Goal: Task Accomplishment & Management: Complete application form

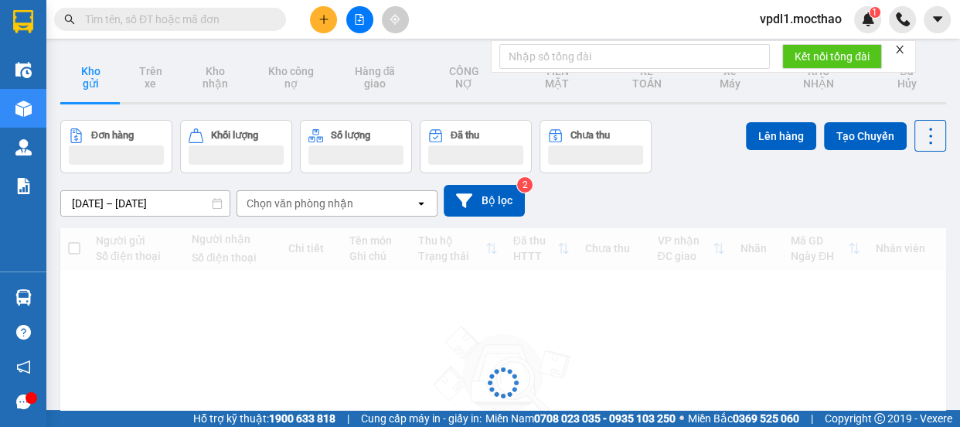
click at [823, 22] on span "vpdl1.mocthao" at bounding box center [801, 18] width 107 height 19
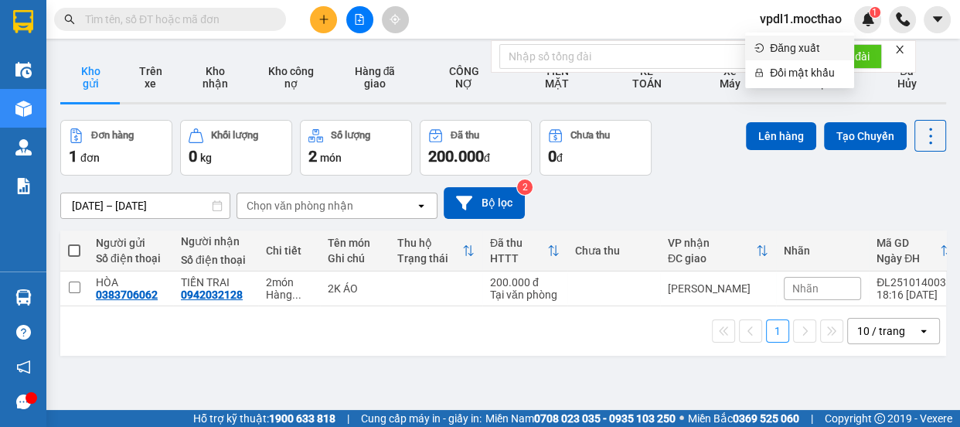
click at [785, 46] on span "Đăng xuất" at bounding box center [807, 47] width 75 height 17
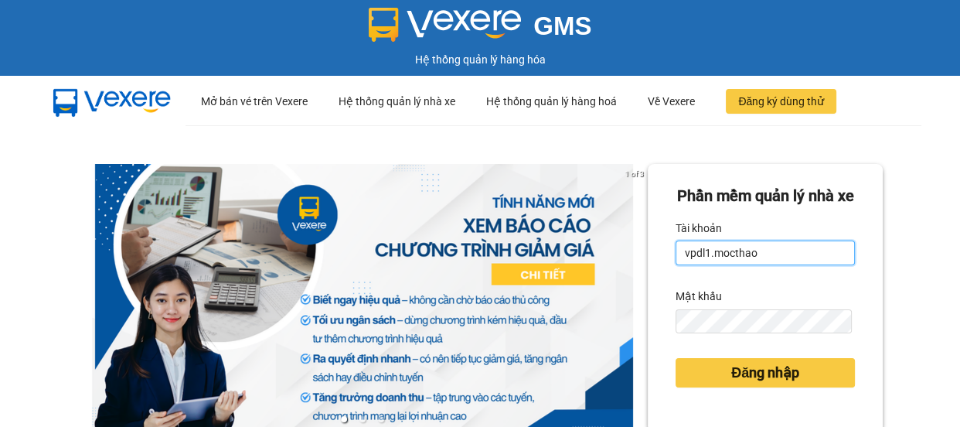
click at [782, 265] on input "vpdl1.mocthao" at bounding box center [765, 252] width 179 height 25
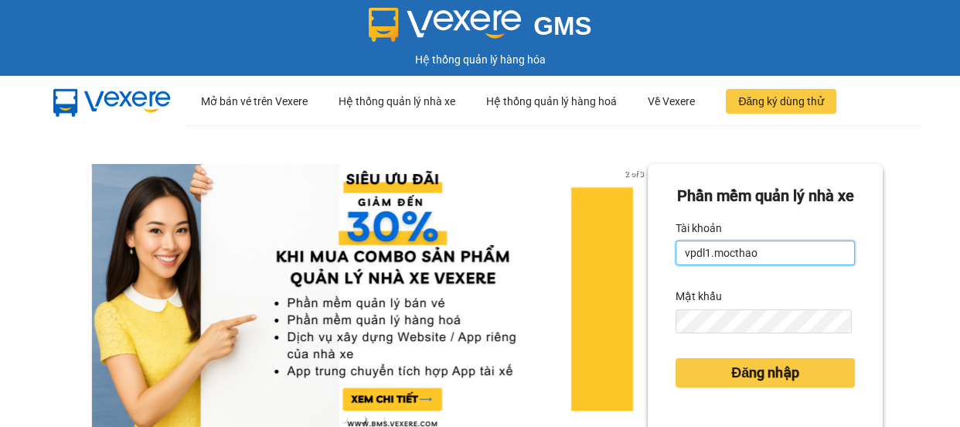
type input "vpdl2.mocthao"
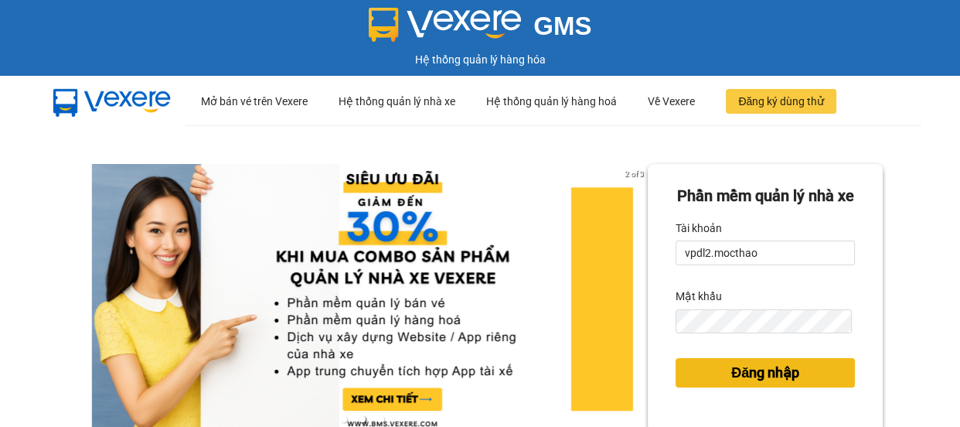
click at [768, 383] on span "Đăng nhập" at bounding box center [765, 373] width 68 height 22
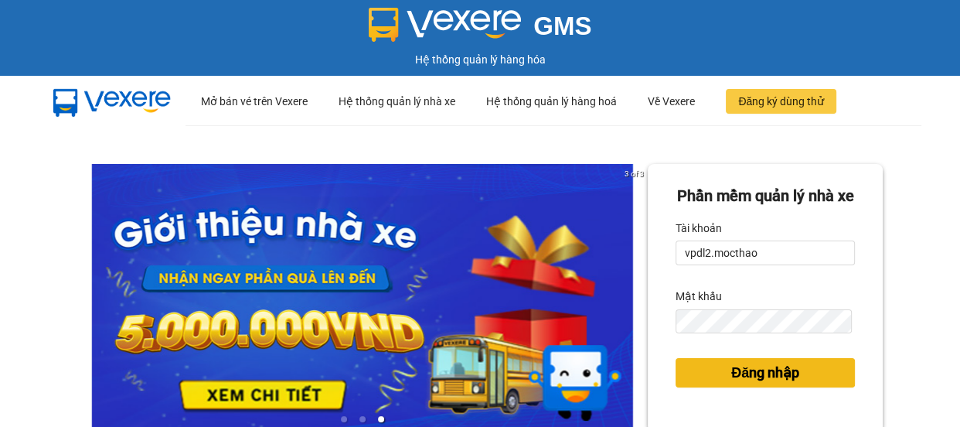
click at [765, 383] on span "Đăng nhập" at bounding box center [765, 373] width 68 height 22
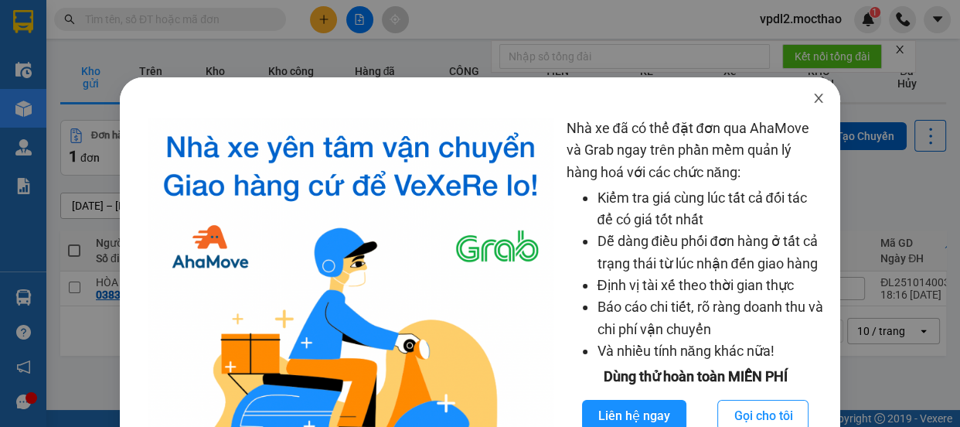
click at [811, 111] on span "Close" at bounding box center [818, 98] width 43 height 43
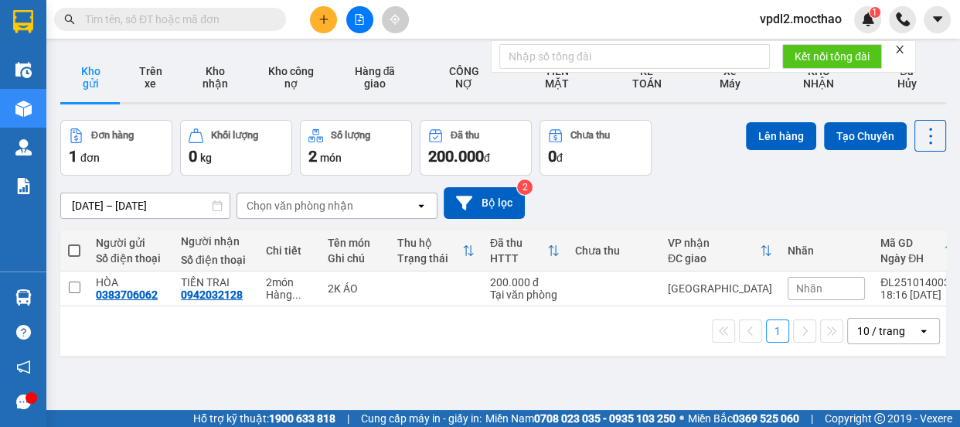
click at [899, 46] on icon "close" at bounding box center [899, 49] width 11 height 11
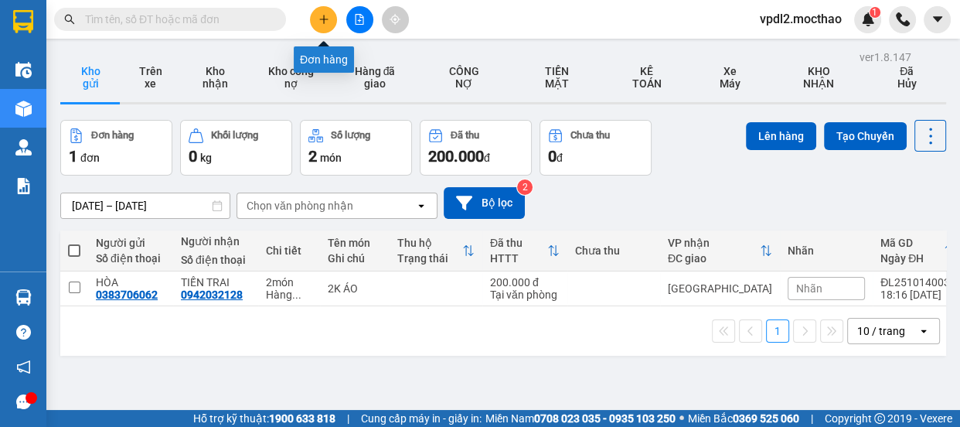
click at [325, 11] on button at bounding box center [323, 19] width 27 height 27
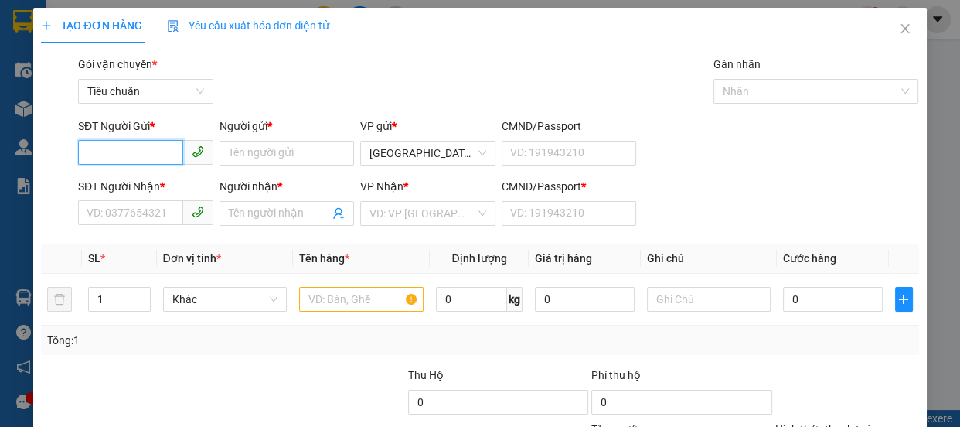
click at [132, 148] on input "SĐT Người Gửi *" at bounding box center [130, 152] width 105 height 25
click at [124, 191] on div "0966666370 - HẢI" at bounding box center [144, 183] width 115 height 17
type input "0966666370"
type input "HẢI"
type input "0949508805"
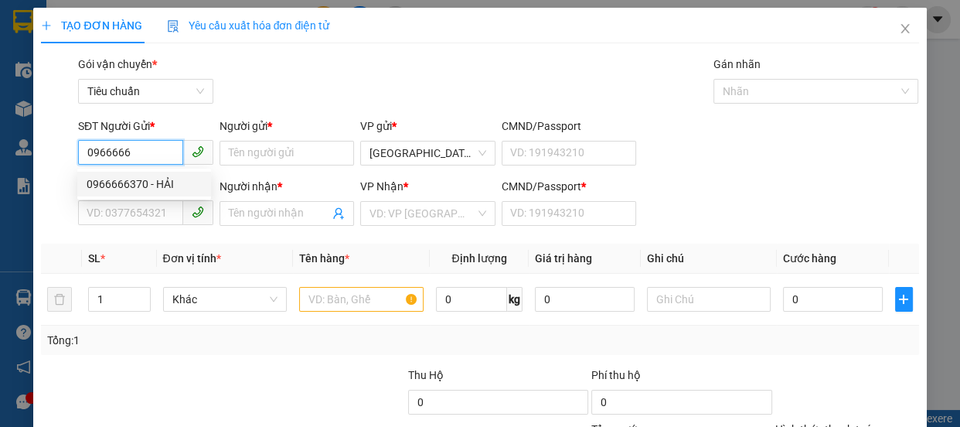
type input "HUY"
type input "0"
type input "50.000"
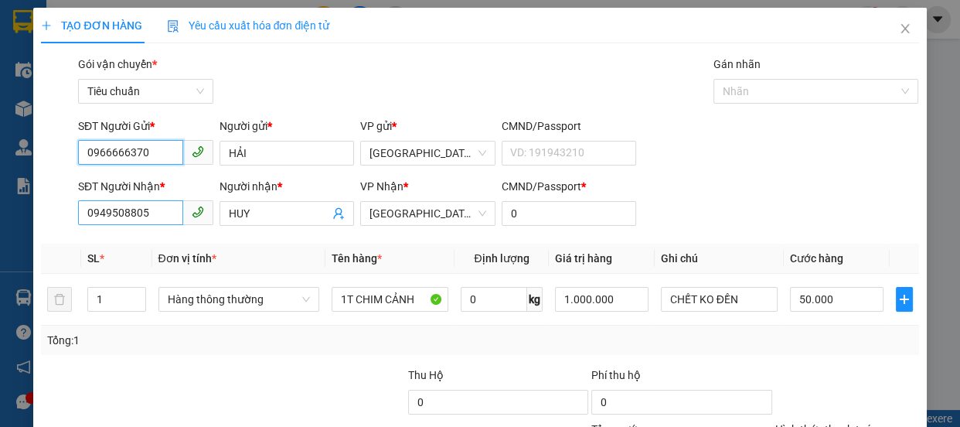
type input "0966666370"
click at [167, 213] on input "0949508805" at bounding box center [130, 212] width 105 height 25
type input "0"
type input "0989268979"
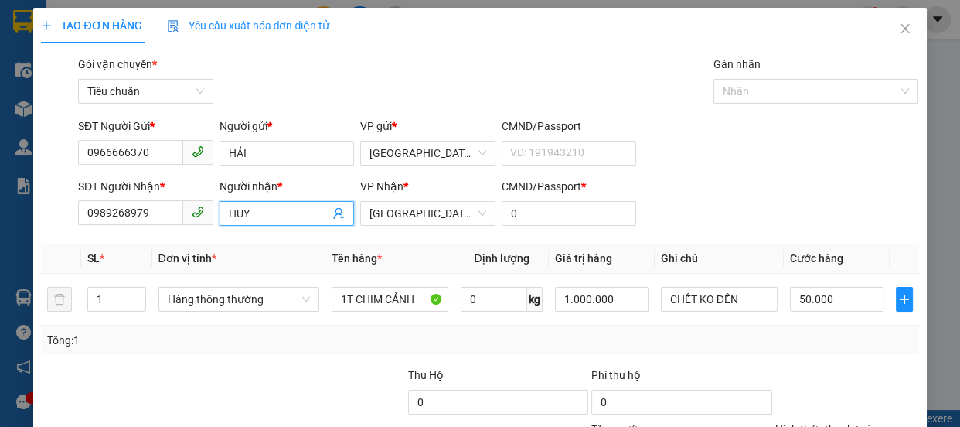
click at [274, 210] on input "HUY" at bounding box center [279, 213] width 101 height 17
type input "H"
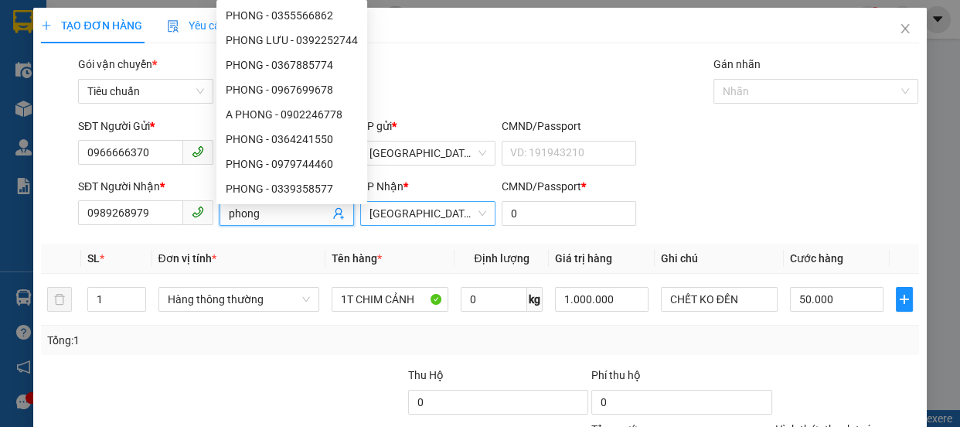
click at [417, 220] on span "[GEOGRAPHIC_DATA]" at bounding box center [428, 213] width 117 height 23
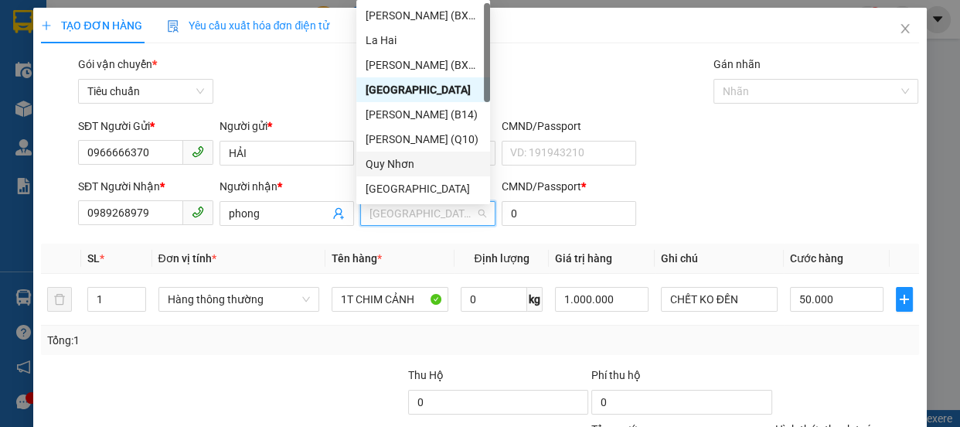
click at [410, 157] on div "Quy Nhơn" at bounding box center [423, 163] width 115 height 17
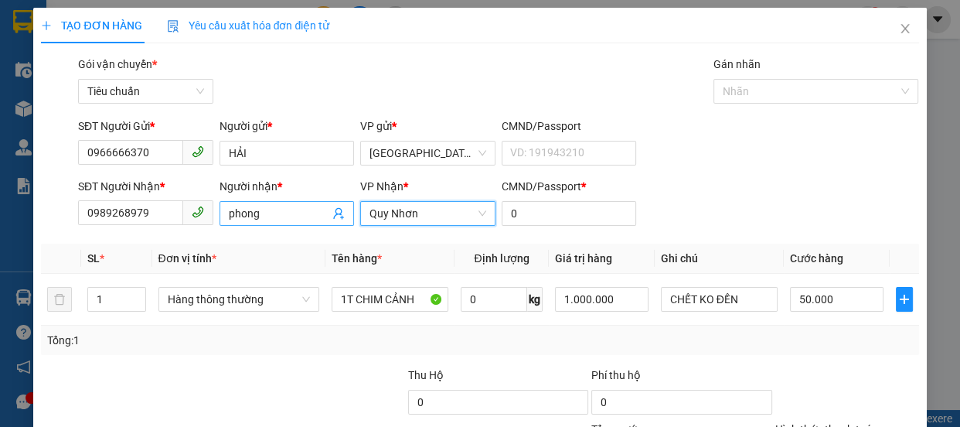
click at [273, 212] on input "phong" at bounding box center [279, 213] width 101 height 17
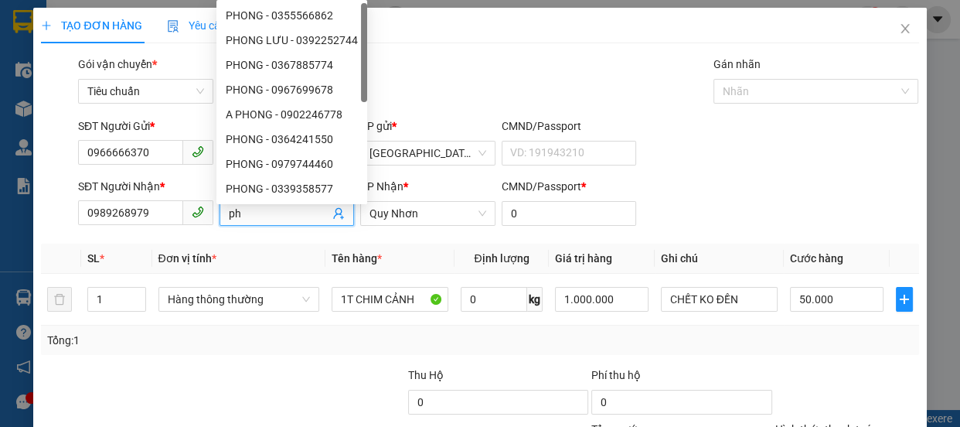
type input "p"
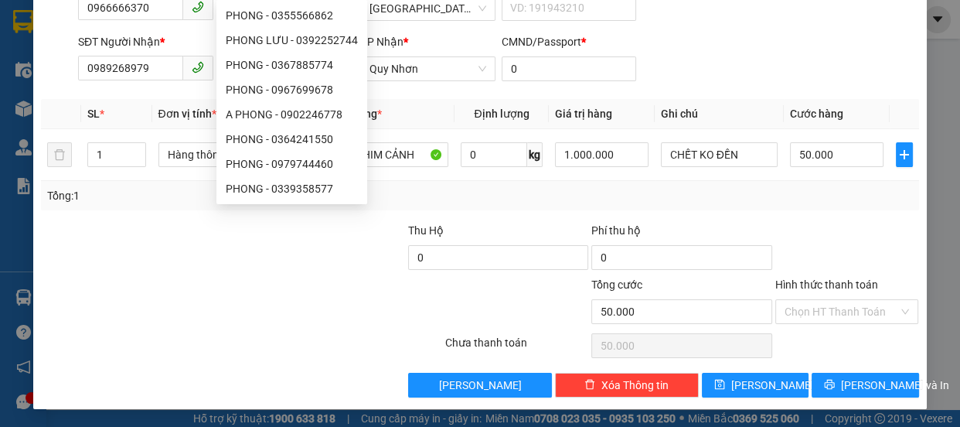
type input "PHONG"
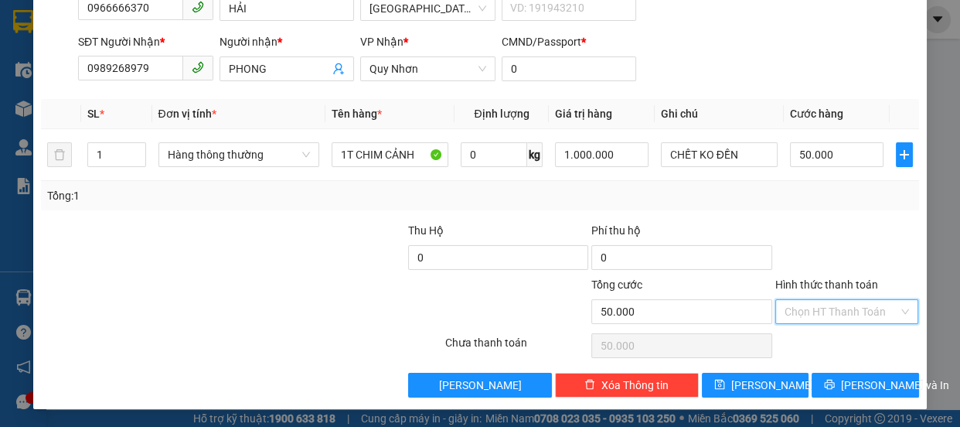
click at [870, 309] on input "Hình thức thanh toán" at bounding box center [842, 311] width 114 height 23
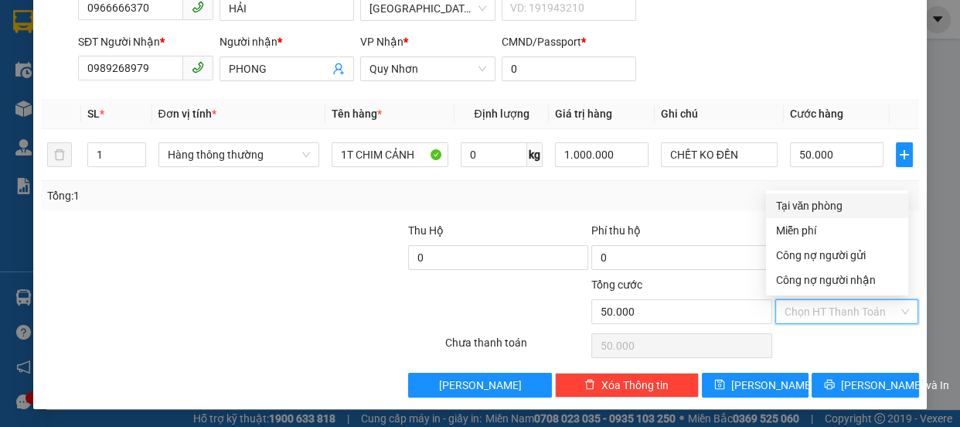
click at [833, 199] on div "Tại văn phòng" at bounding box center [837, 205] width 124 height 17
type input "0"
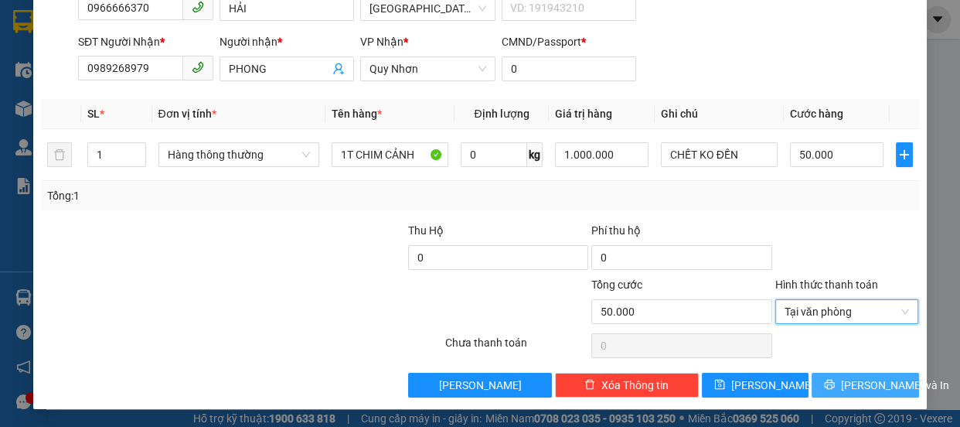
click at [874, 377] on span "[PERSON_NAME] và In" at bounding box center [895, 384] width 108 height 17
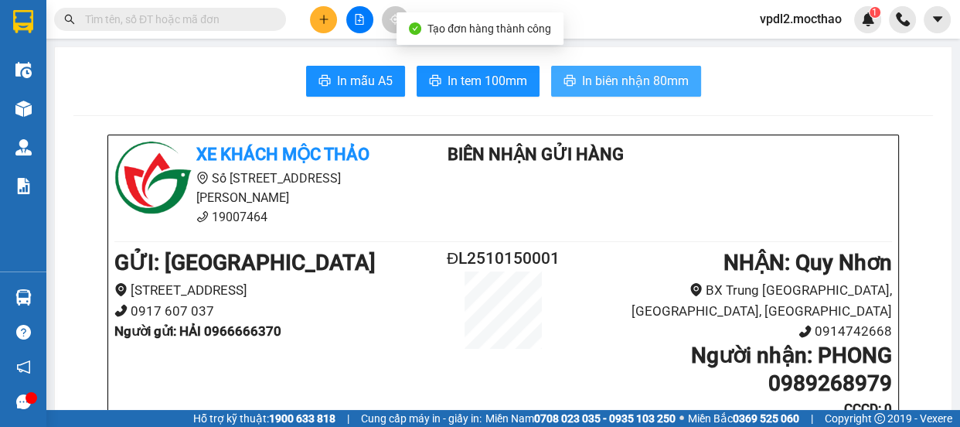
drag, startPoint x: 645, startPoint y: 75, endPoint x: 686, endPoint y: 114, distance: 56.9
click at [646, 75] on span "In biên nhận 80mm" at bounding box center [635, 80] width 107 height 19
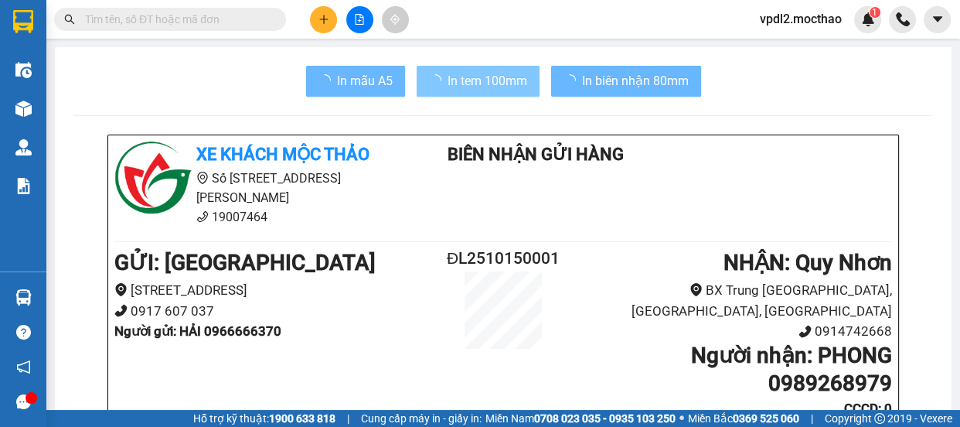
click at [451, 79] on span "In tem 100mm" at bounding box center [488, 80] width 80 height 19
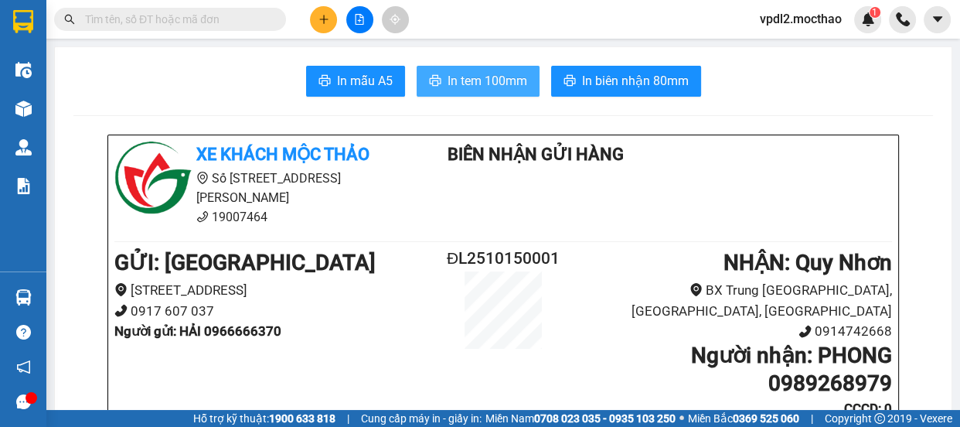
click at [477, 76] on span "In tem 100mm" at bounding box center [488, 80] width 80 height 19
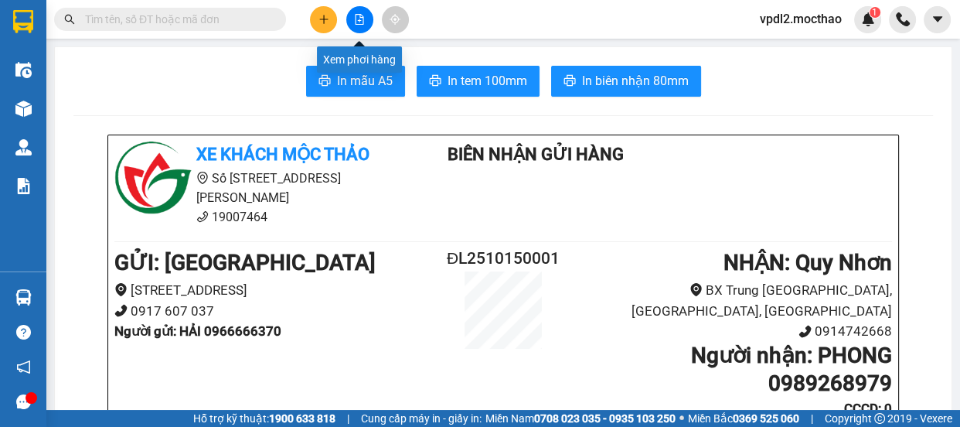
click at [357, 15] on icon "file-add" at bounding box center [359, 19] width 11 height 11
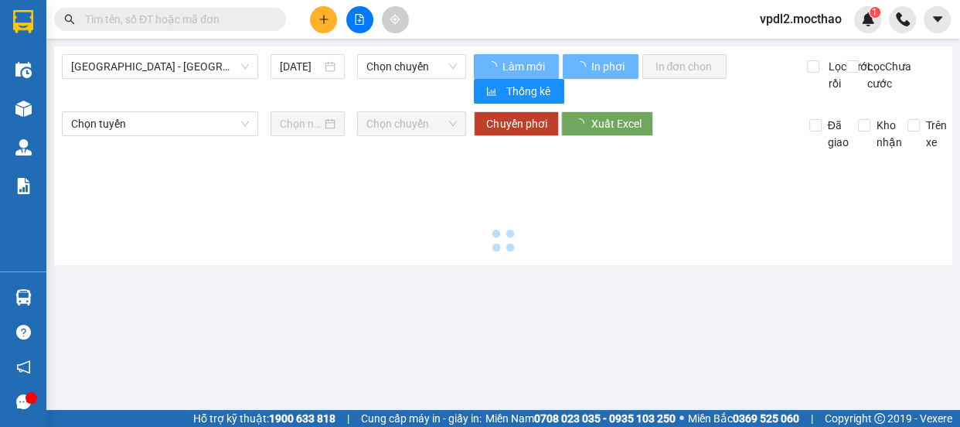
type input "[DATE]"
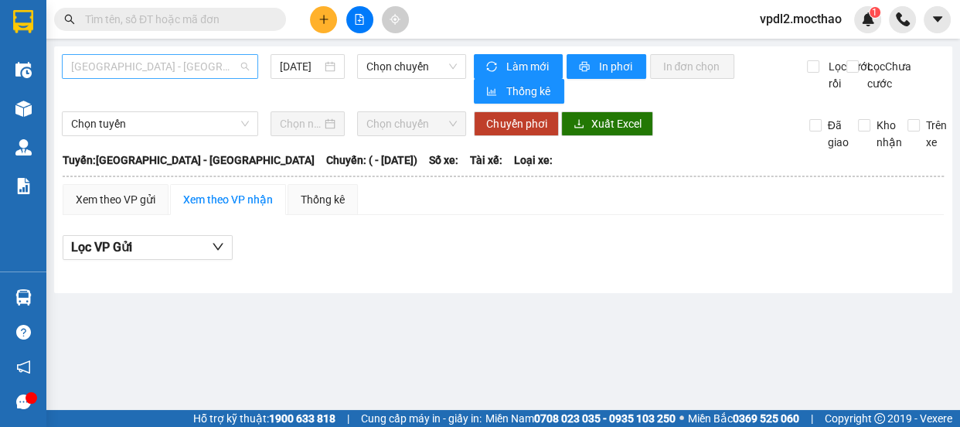
click at [178, 60] on span "[GEOGRAPHIC_DATA] - [GEOGRAPHIC_DATA]" at bounding box center [160, 66] width 178 height 23
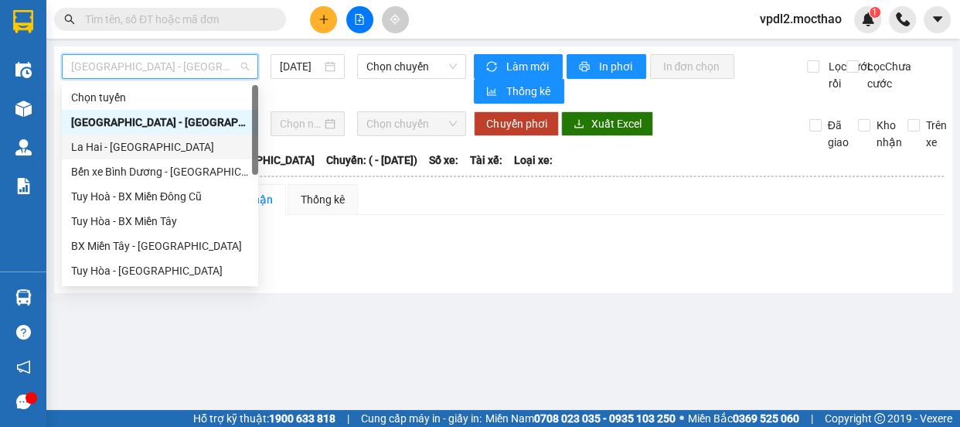
scroll to position [210, 0]
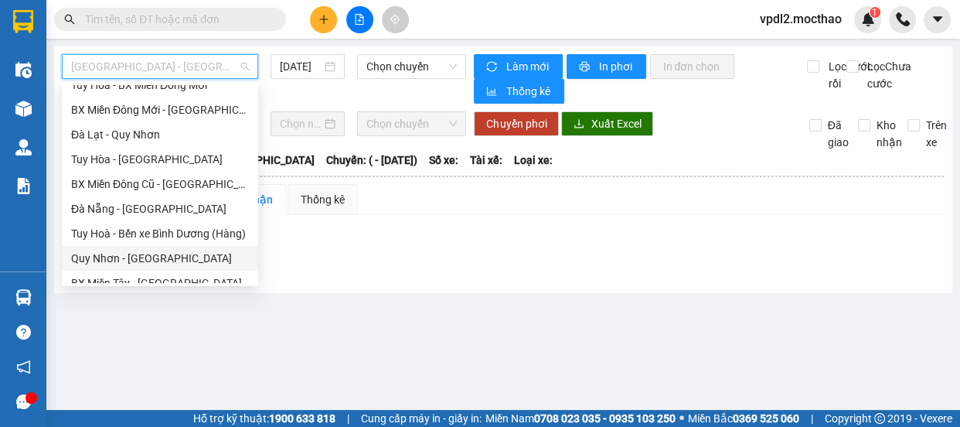
click at [150, 257] on div "Quy Nhơn - [GEOGRAPHIC_DATA]" at bounding box center [160, 258] width 178 height 17
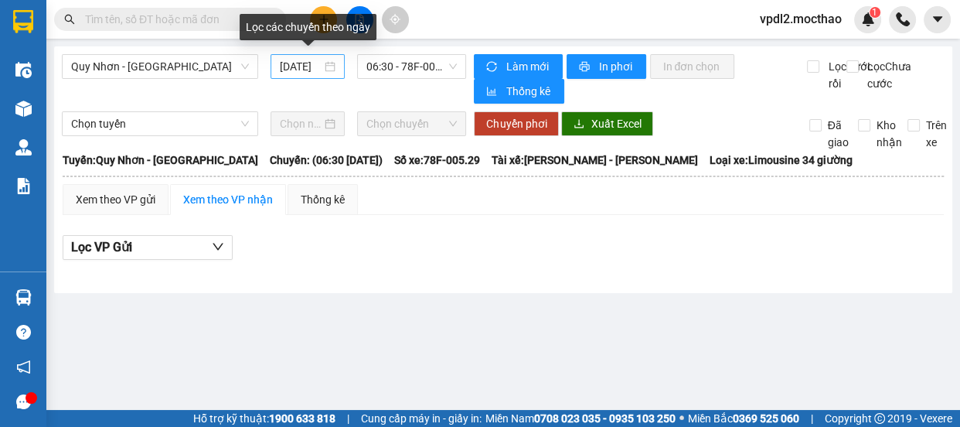
click at [329, 63] on div "[DATE]" at bounding box center [308, 66] width 56 height 17
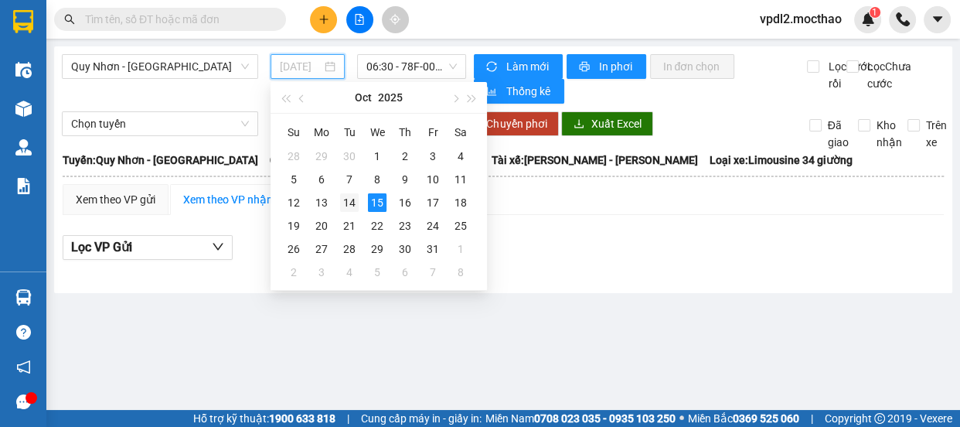
click at [353, 203] on div "14" at bounding box center [349, 202] width 19 height 19
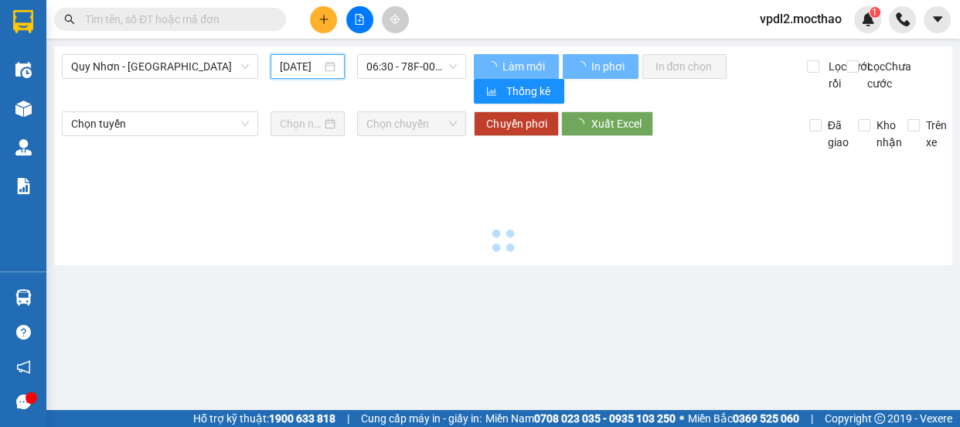
type input "[DATE]"
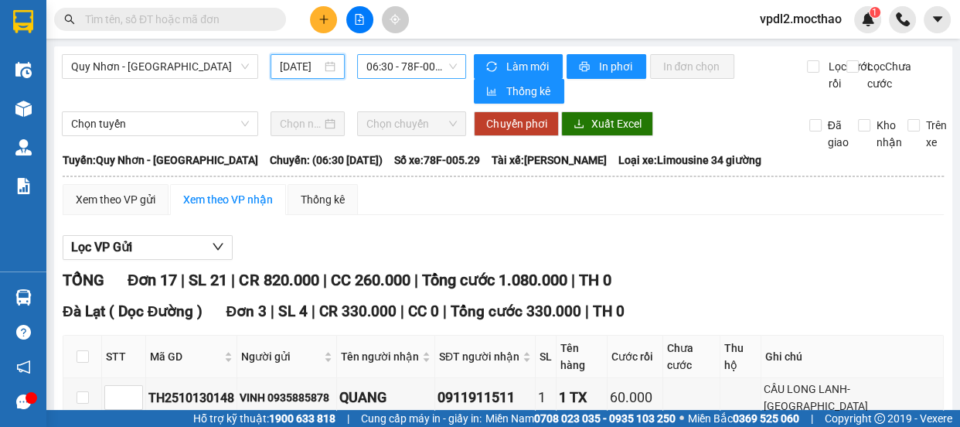
click at [404, 66] on span "06:30 - 78F-005.29" at bounding box center [411, 66] width 90 height 23
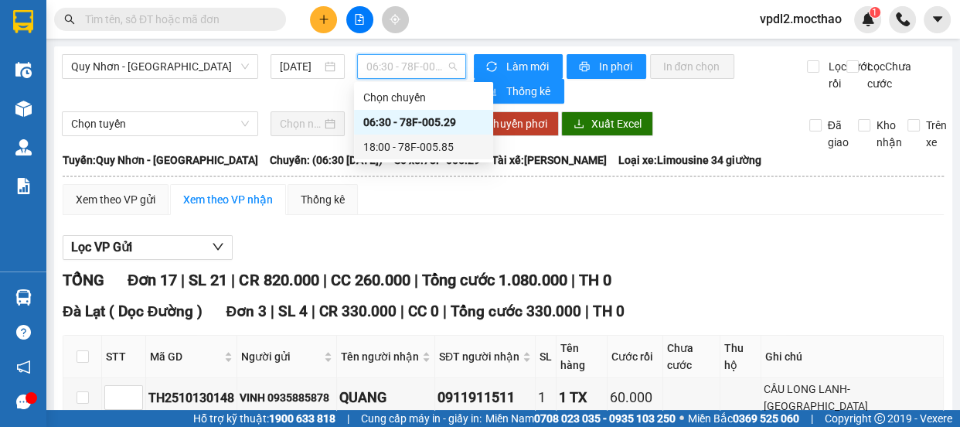
click at [421, 145] on div "18:00 - 78F-005.85" at bounding box center [423, 146] width 121 height 17
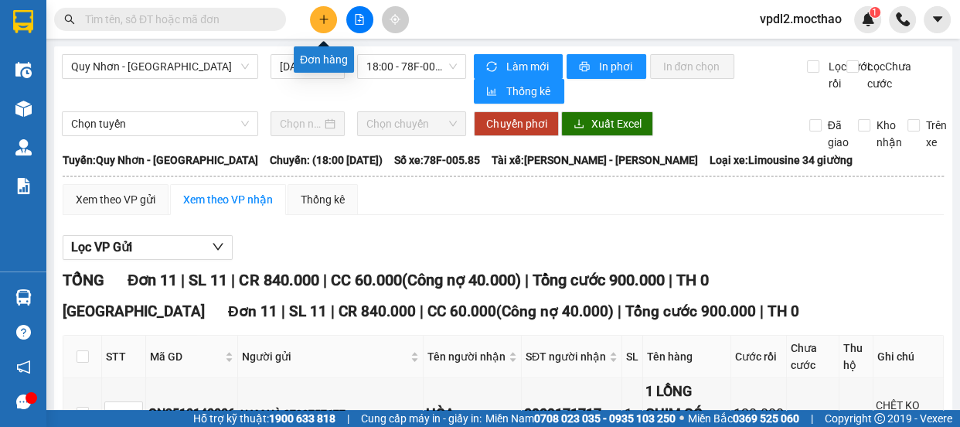
click at [326, 20] on icon "plus" at bounding box center [324, 19] width 11 height 11
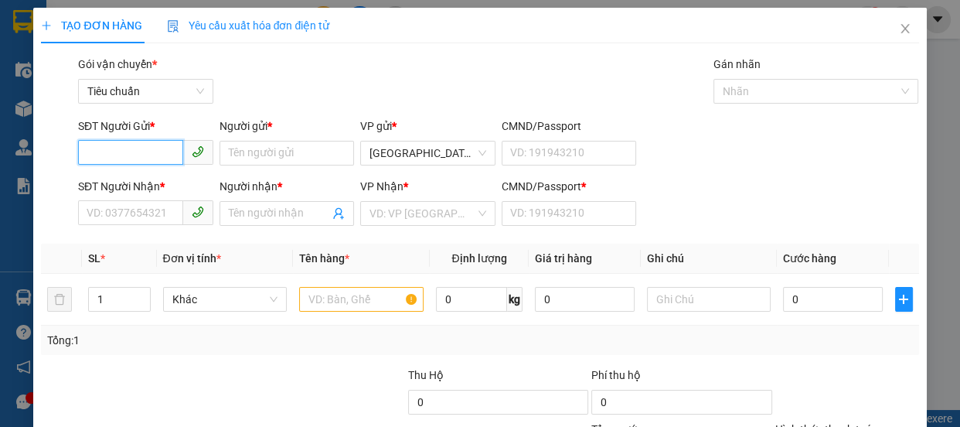
click at [155, 152] on input "SĐT Người Gửi *" at bounding box center [130, 152] width 105 height 25
click at [127, 185] on div "0397891927 - HÓA" at bounding box center [144, 183] width 115 height 17
type input "0397891927"
type input "HÓA"
type input "0916674091"
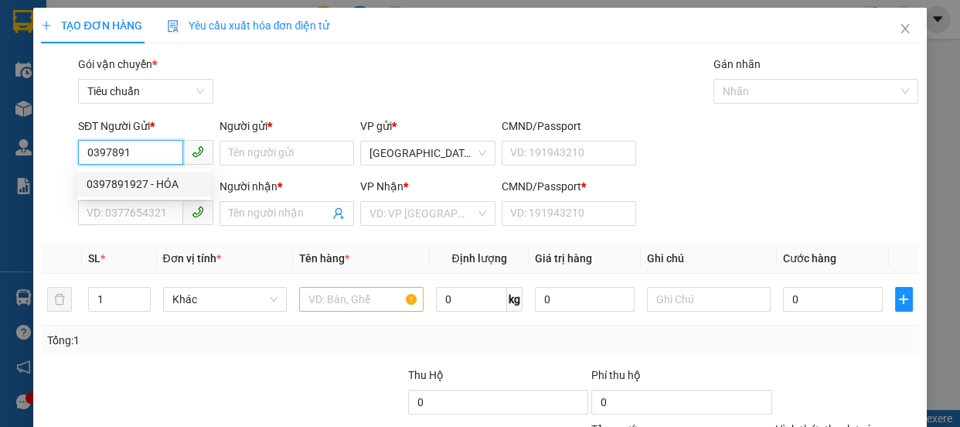
type input "VŨ"
type input "0"
type input "30.000"
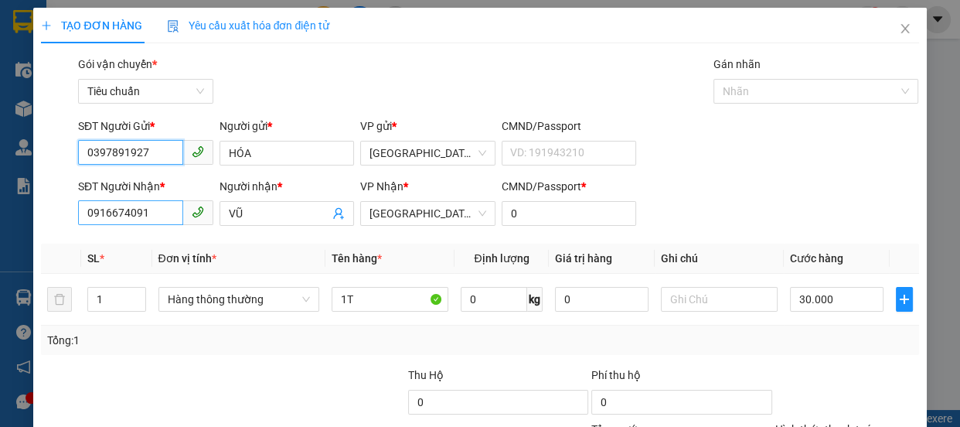
type input "0397891927"
click at [162, 216] on input "0916674091" at bounding box center [130, 212] width 105 height 25
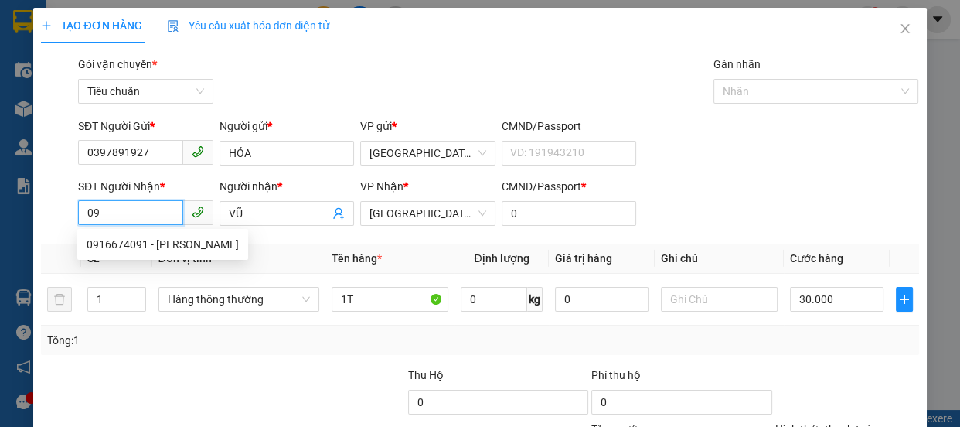
type input "0"
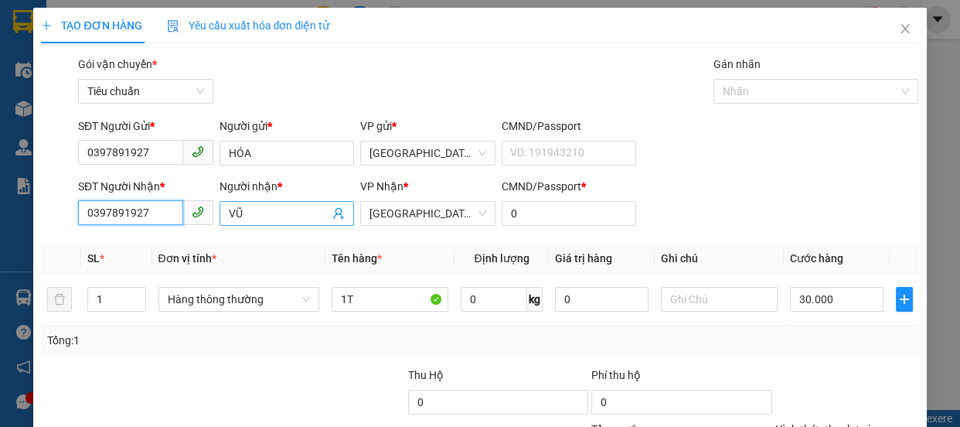
type input "0397891927"
click at [286, 211] on input "VŨ" at bounding box center [279, 213] width 101 height 17
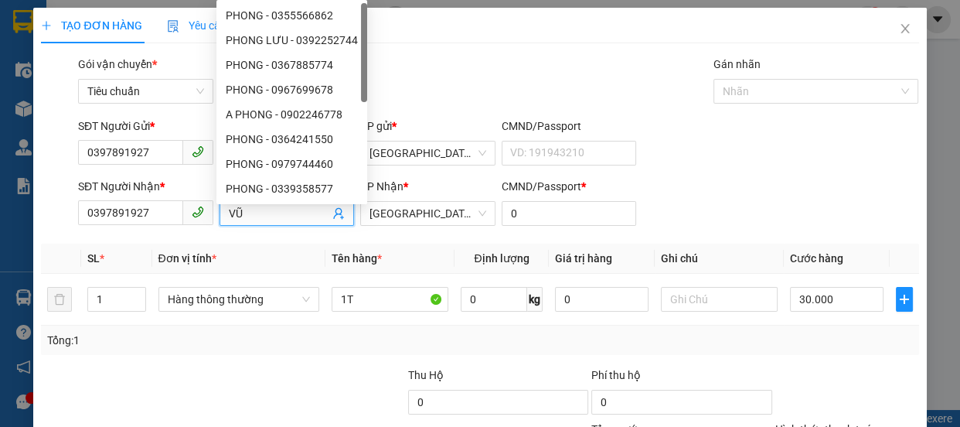
type input "V"
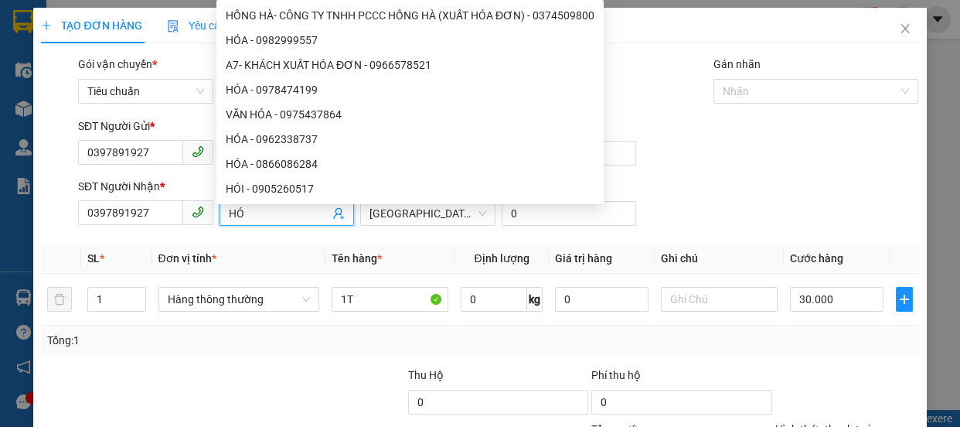
type input "H"
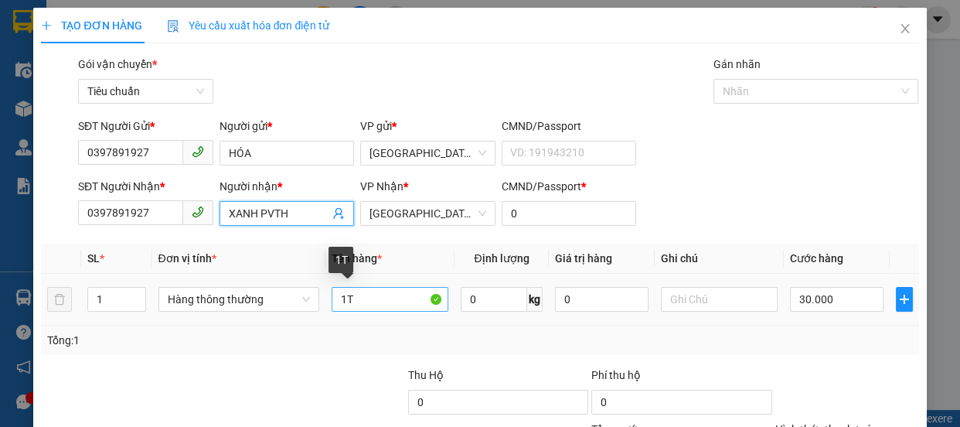
type input "XANH PVTH"
click at [363, 302] on input "1T" at bounding box center [390, 299] width 117 height 25
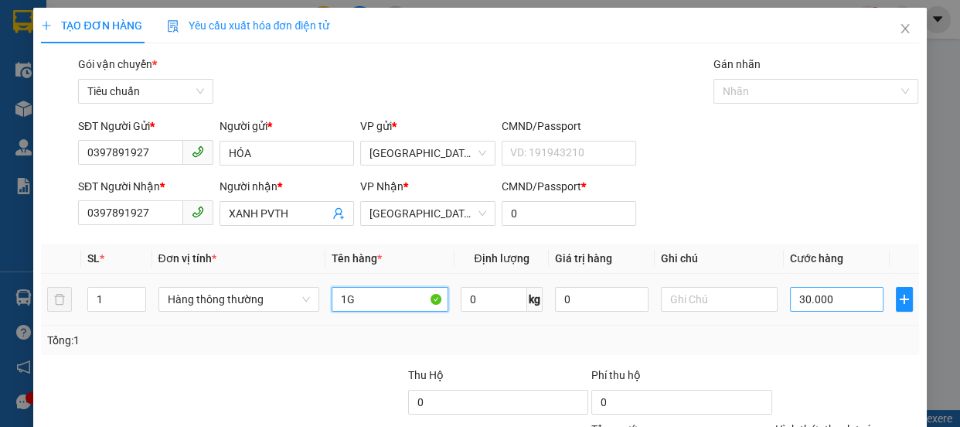
type input "1G"
click at [812, 302] on input "30.000" at bounding box center [837, 299] width 94 height 25
type input "2"
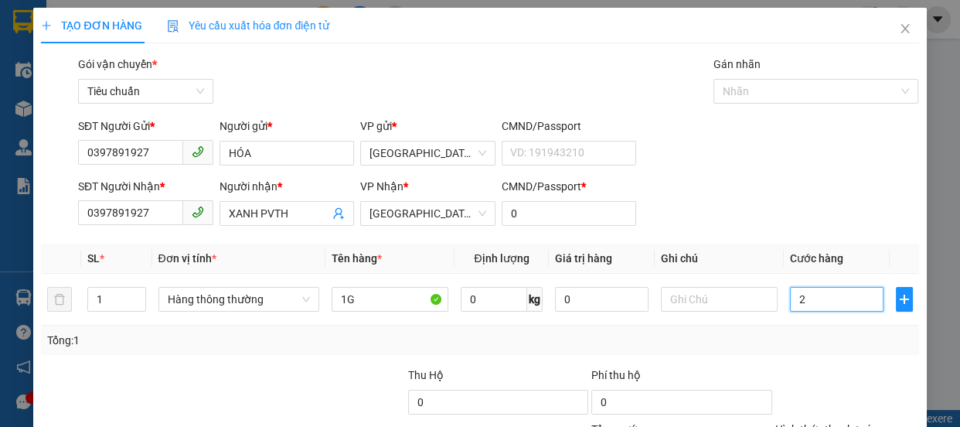
type input "20"
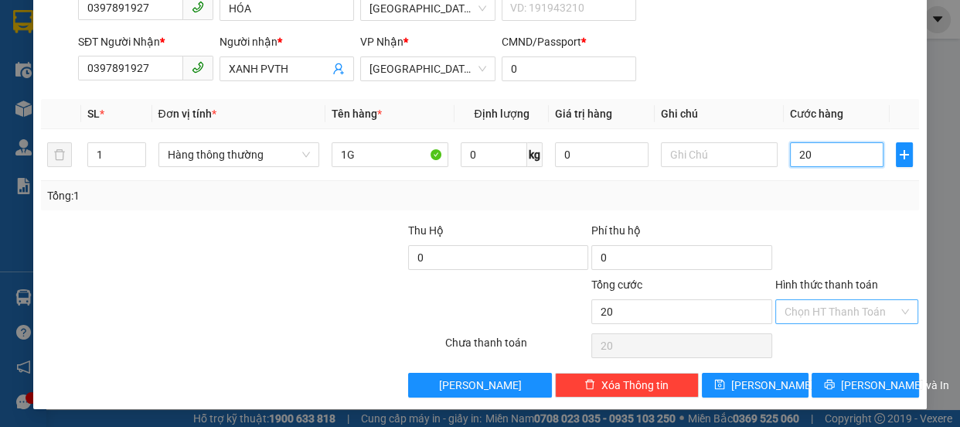
type input "20"
type input "20.000"
click at [811, 315] on input "Hình thức thanh toán" at bounding box center [842, 311] width 114 height 23
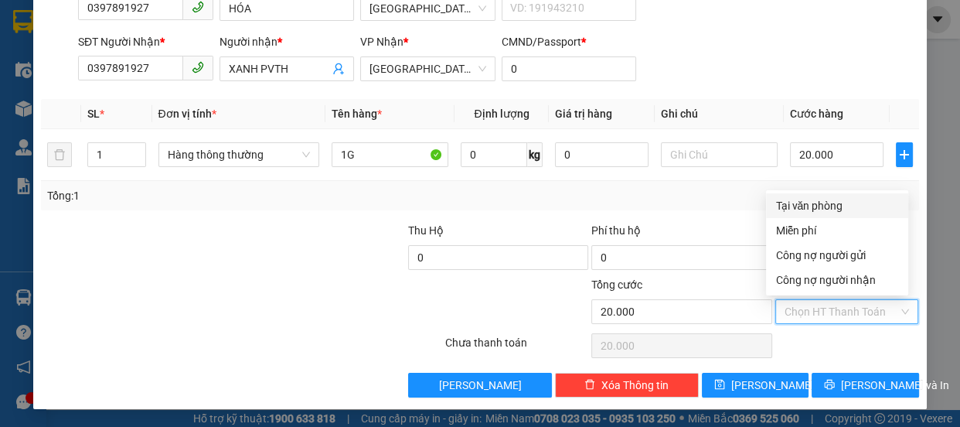
click at [815, 203] on div "Tại văn phòng" at bounding box center [837, 205] width 124 height 17
type input "0"
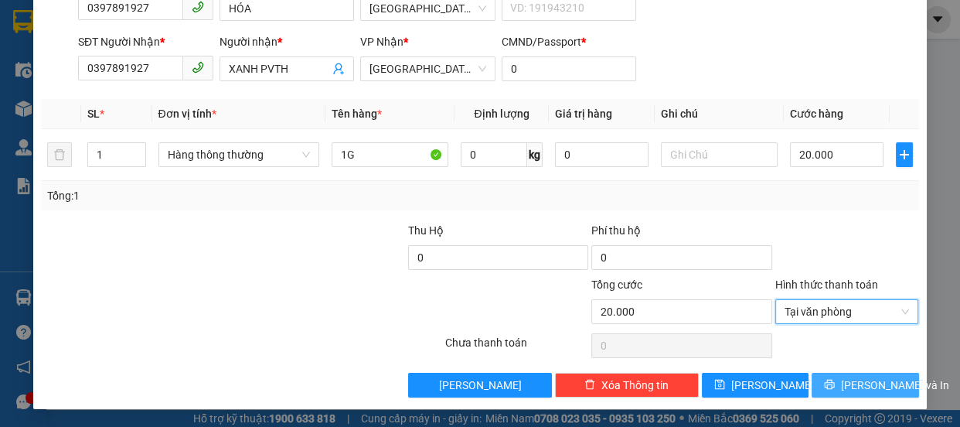
click at [867, 376] on span "[PERSON_NAME] và In" at bounding box center [895, 384] width 108 height 17
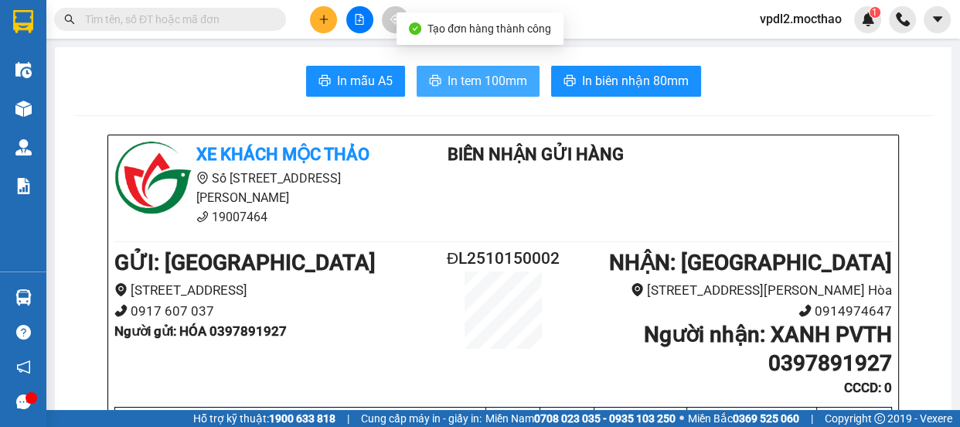
click at [476, 80] on span "In tem 100mm" at bounding box center [488, 80] width 80 height 19
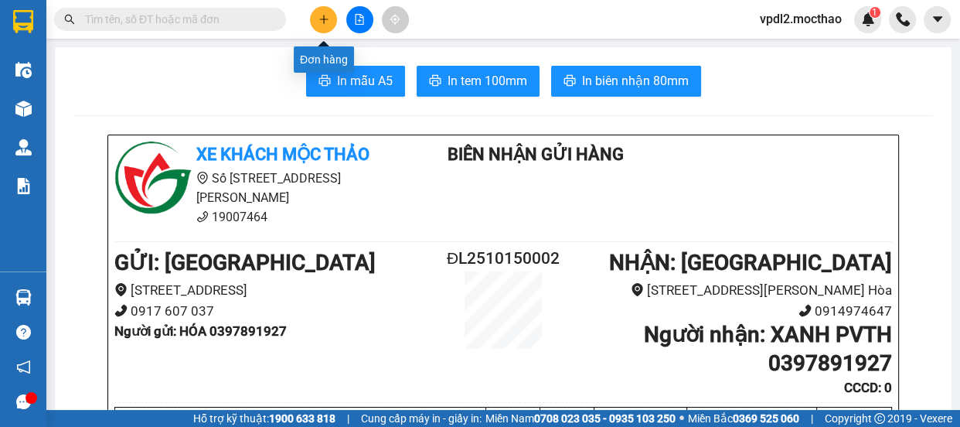
click at [322, 22] on icon "plus" at bounding box center [324, 19] width 11 height 11
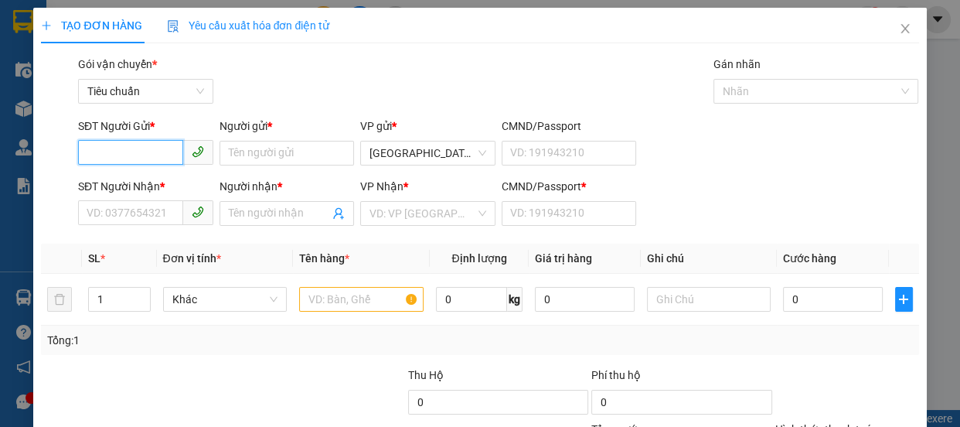
click at [135, 154] on input "SĐT Người Gửi *" at bounding box center [130, 152] width 105 height 25
type input "0792432019"
click at [126, 188] on div "0792432019 - VY" at bounding box center [144, 183] width 115 height 17
type input "VY"
type input "0792432019"
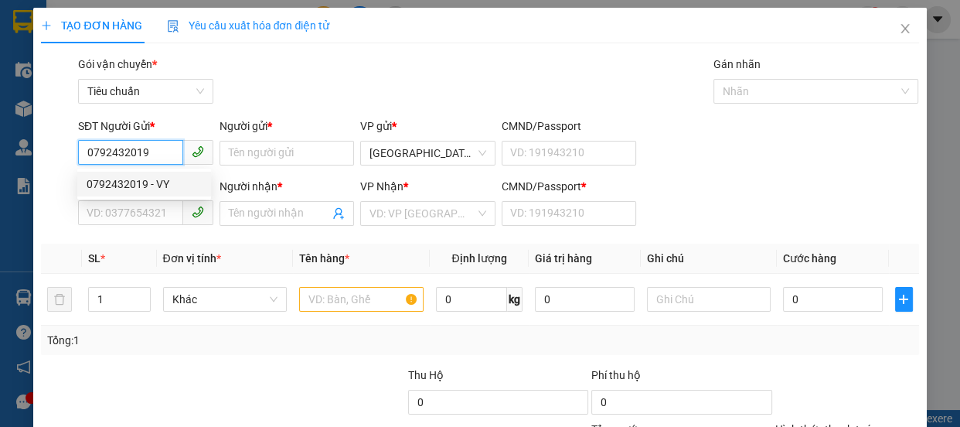
type input "VY"
type input "A"
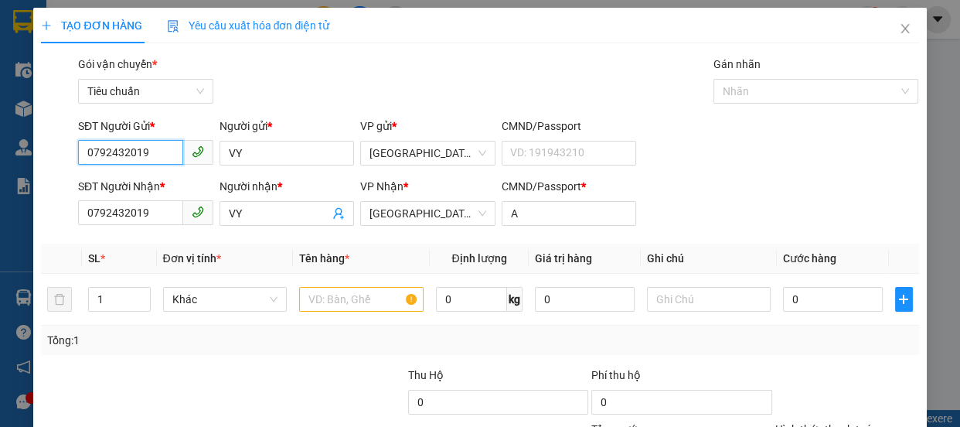
type input "350.000"
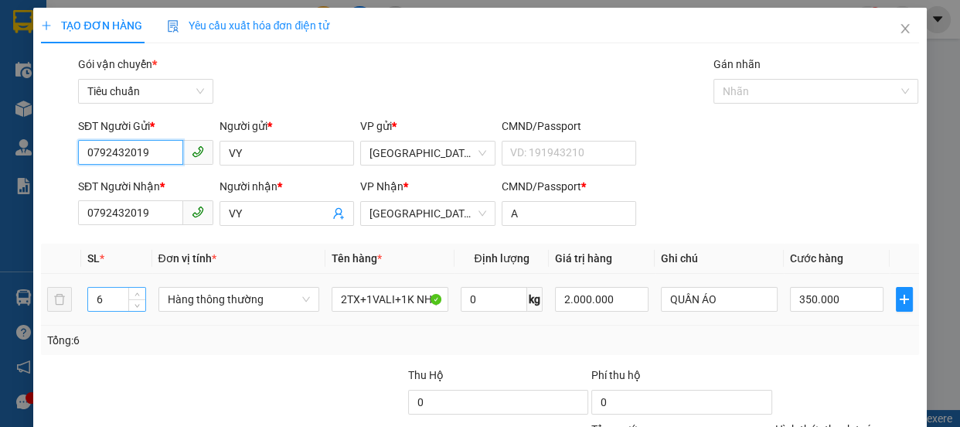
type input "0792432019"
drag, startPoint x: 118, startPoint y: 299, endPoint x: 127, endPoint y: 305, distance: 10.7
click at [122, 301] on input "6" at bounding box center [116, 299] width 56 height 23
type input "1"
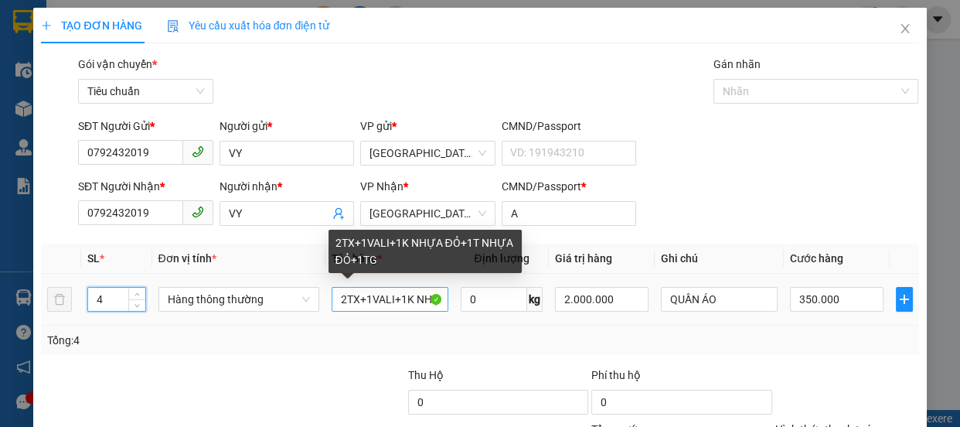
type input "4"
drag, startPoint x: 434, startPoint y: 301, endPoint x: 332, endPoint y: 309, distance: 103.1
click at [332, 309] on input "2TX+1VALI+1K NHỰA ĐỎ+1T NHỰA ĐỎ+1TG" at bounding box center [390, 299] width 117 height 25
type input "A ĐỎ+1T NHỰA ĐỎ+1TG"
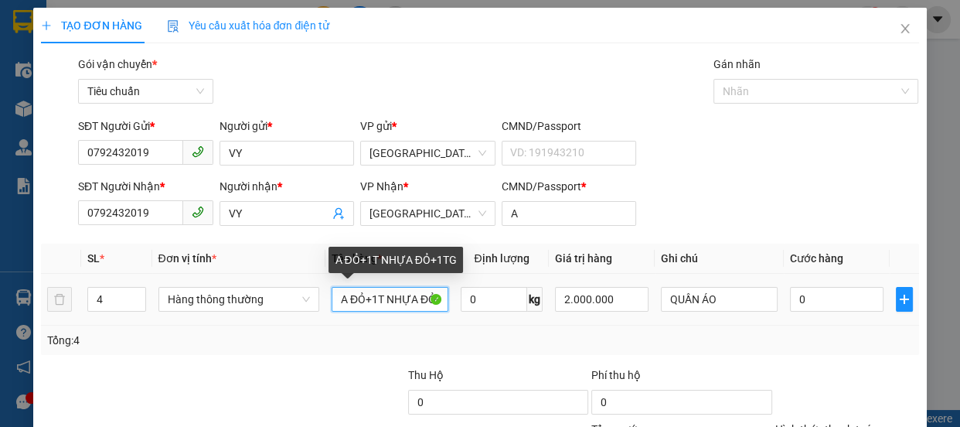
type input "0"
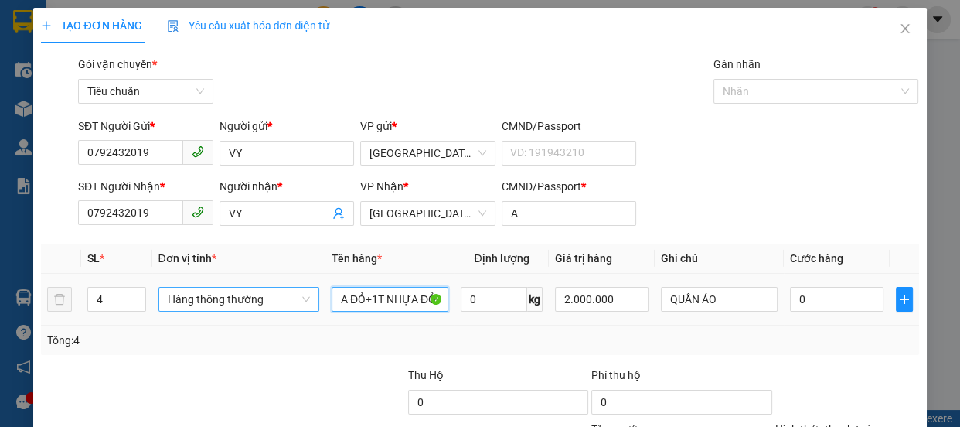
drag, startPoint x: 439, startPoint y: 300, endPoint x: 315, endPoint y: 306, distance: 124.6
click at [315, 306] on tr "4 Hàng thông thường A ĐỎ+1T NHỰA ĐỎ+1TG 0 kg 2.000.000 QUẦN ÁO 0" at bounding box center [479, 300] width 877 height 52
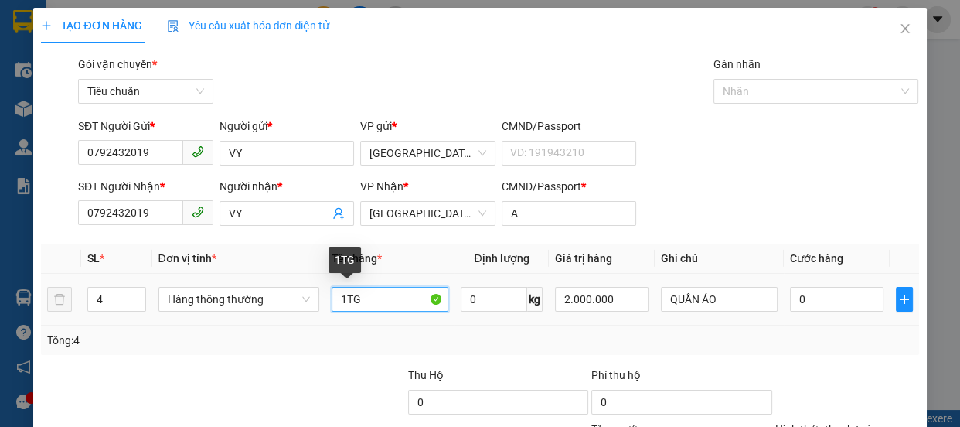
click at [383, 295] on input "1TG" at bounding box center [390, 299] width 117 height 25
type input "1"
type input "1 XE SỐ 59S1-19649+1PBGT+2 BALO QUẦN ÁO"
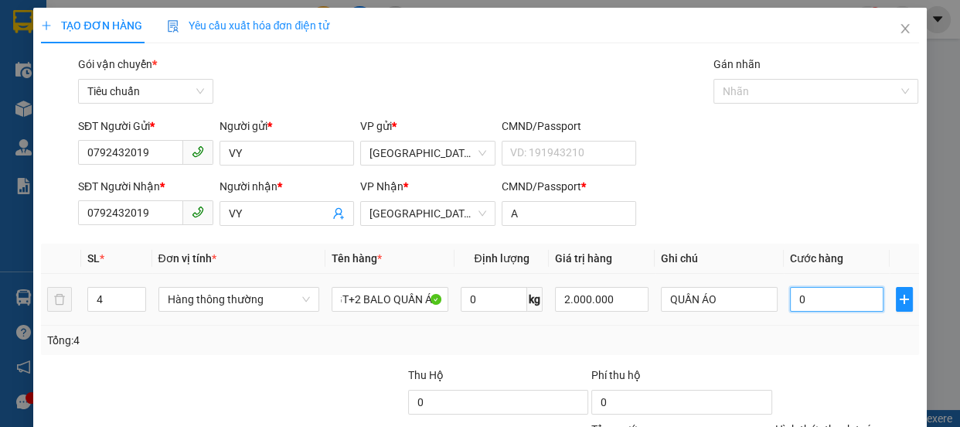
scroll to position [0, 0]
click at [796, 295] on input "0" at bounding box center [837, 299] width 94 height 25
type input "3"
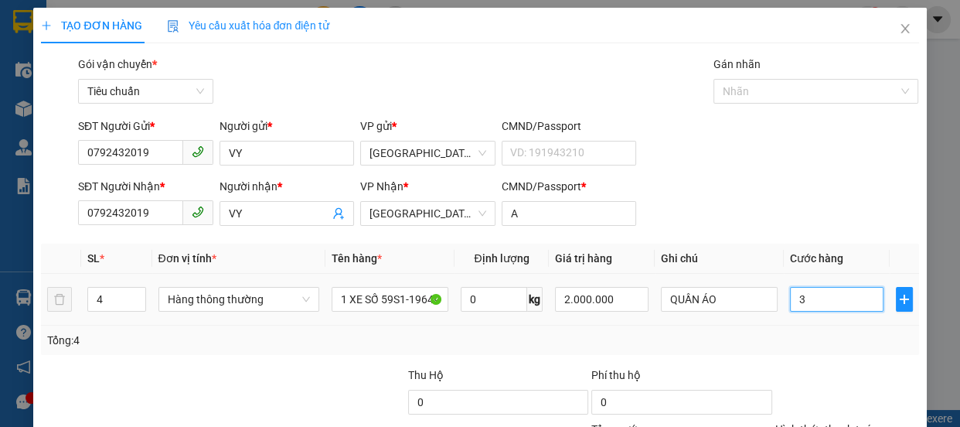
type input "35"
type input "350"
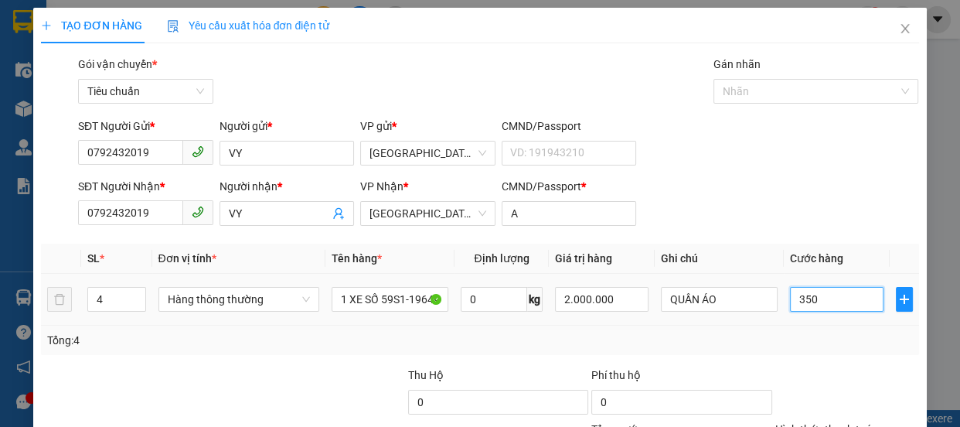
scroll to position [145, 0]
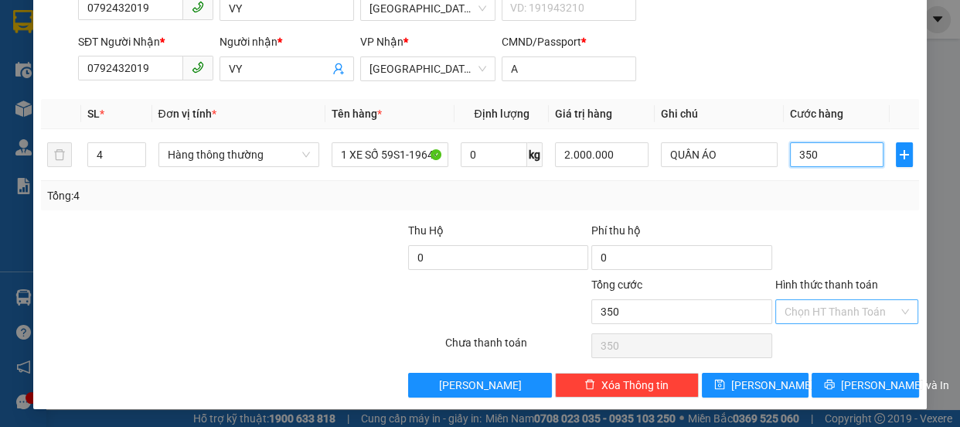
type input "350"
type input "350.000"
click at [824, 308] on input "Hình thức thanh toán" at bounding box center [842, 311] width 114 height 23
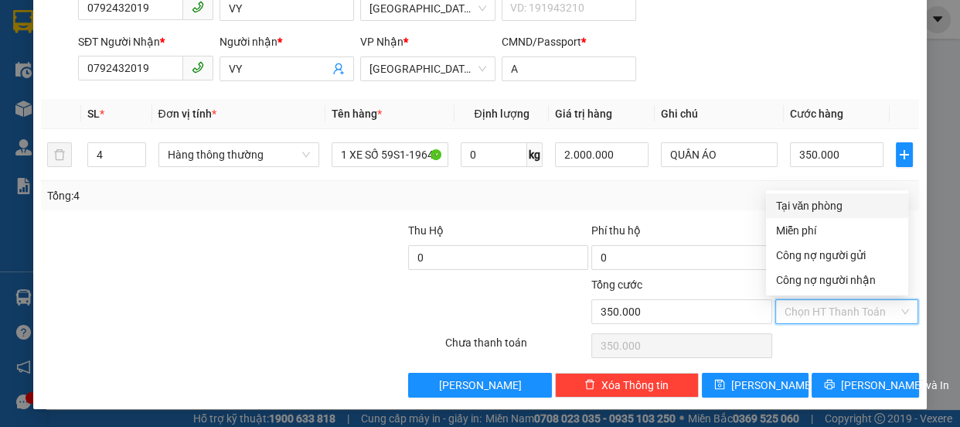
click at [806, 205] on div "Tại văn phòng" at bounding box center [837, 205] width 124 height 17
type input "0"
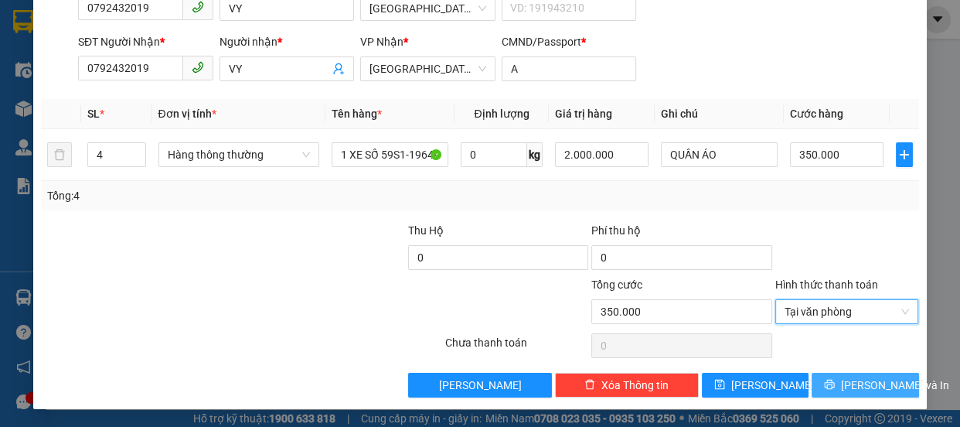
click at [858, 384] on span "[PERSON_NAME] và In" at bounding box center [895, 384] width 108 height 17
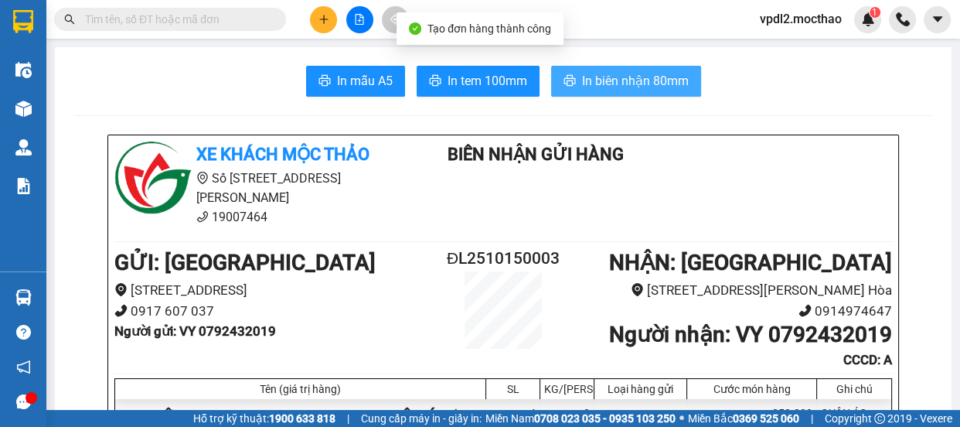
click at [594, 84] on span "In biên nhận 80mm" at bounding box center [635, 80] width 107 height 19
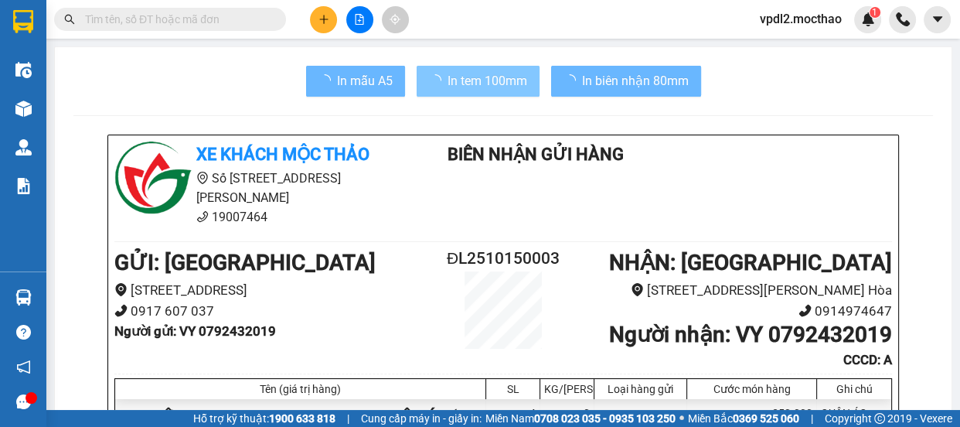
click at [498, 83] on span "In tem 100mm" at bounding box center [488, 80] width 80 height 19
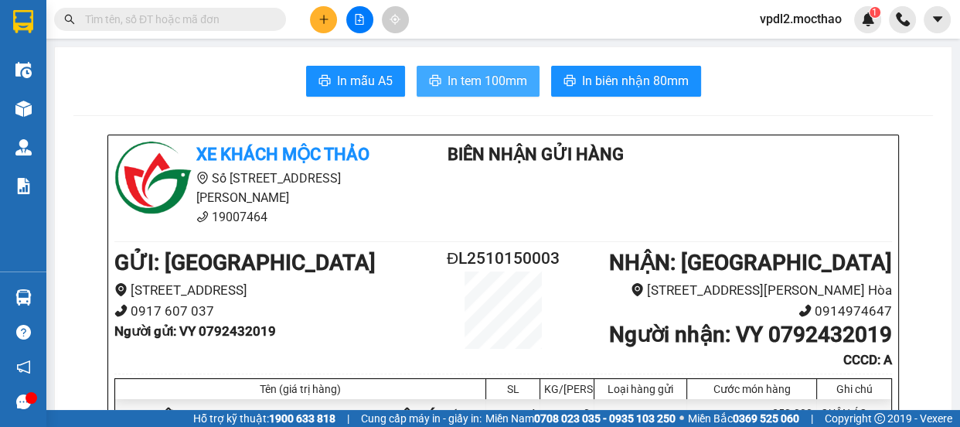
click at [503, 75] on span "In tem 100mm" at bounding box center [488, 80] width 80 height 19
click at [521, 83] on span "In tem 100mm" at bounding box center [488, 80] width 80 height 19
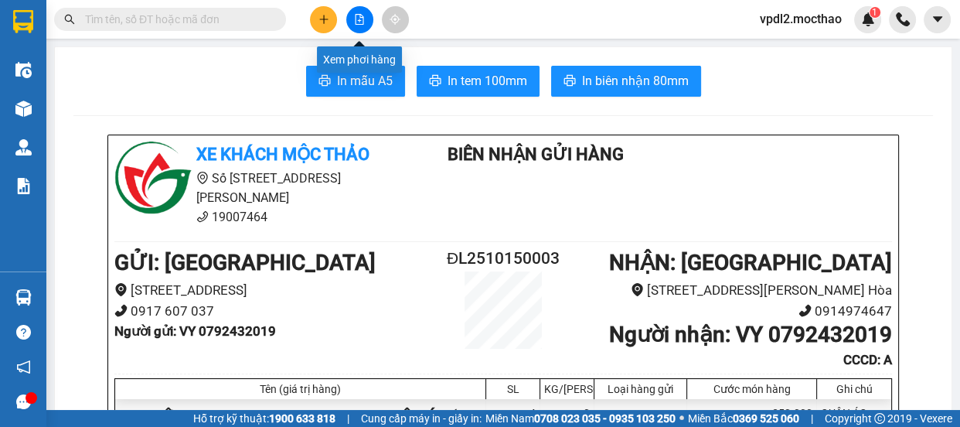
click at [357, 25] on button at bounding box center [359, 19] width 27 height 27
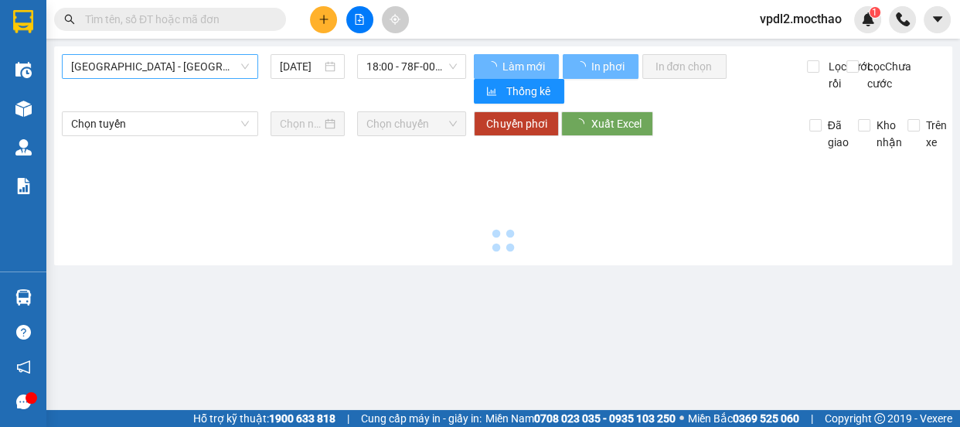
click at [183, 70] on span "[GEOGRAPHIC_DATA] - [GEOGRAPHIC_DATA]" at bounding box center [160, 66] width 178 height 23
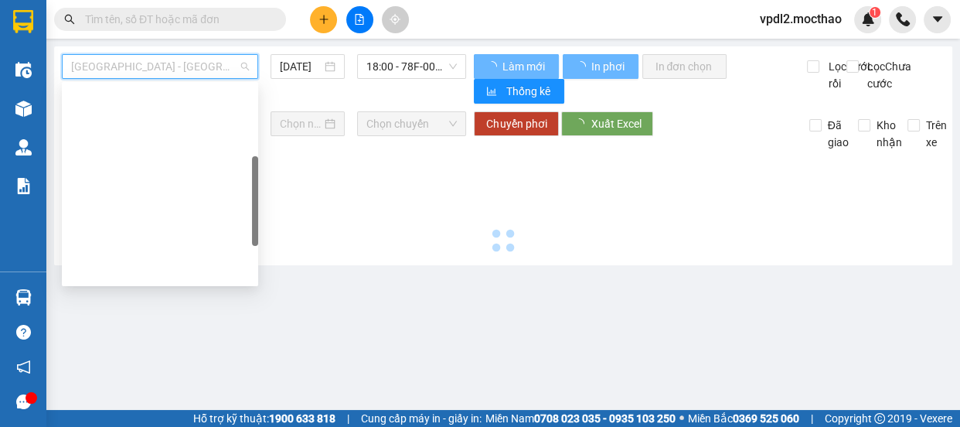
scroll to position [210, 0]
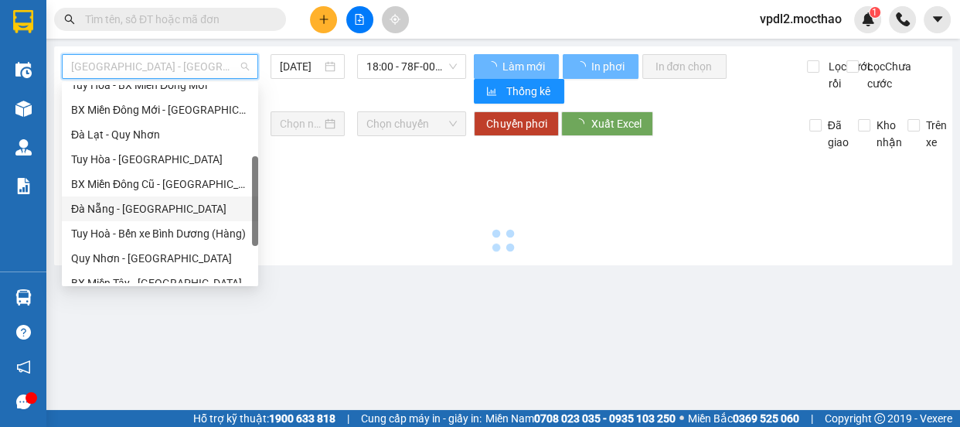
type input "[DATE]"
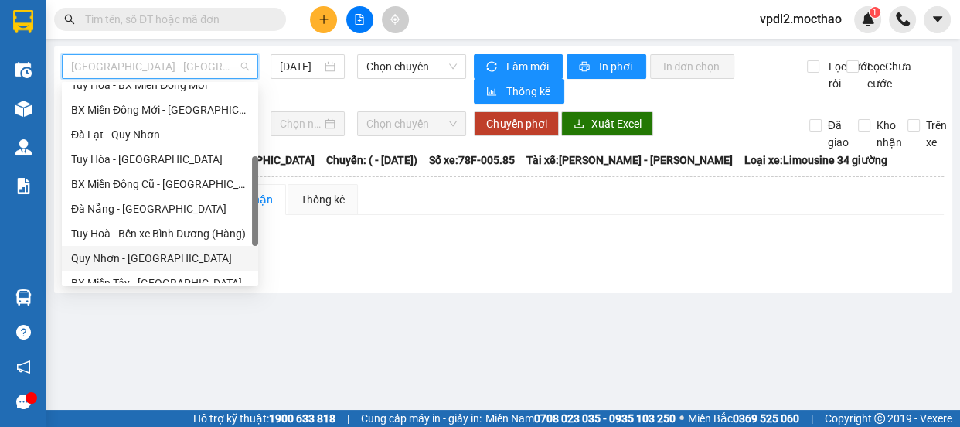
click at [135, 257] on div "Quy Nhơn - [GEOGRAPHIC_DATA]" at bounding box center [160, 258] width 178 height 17
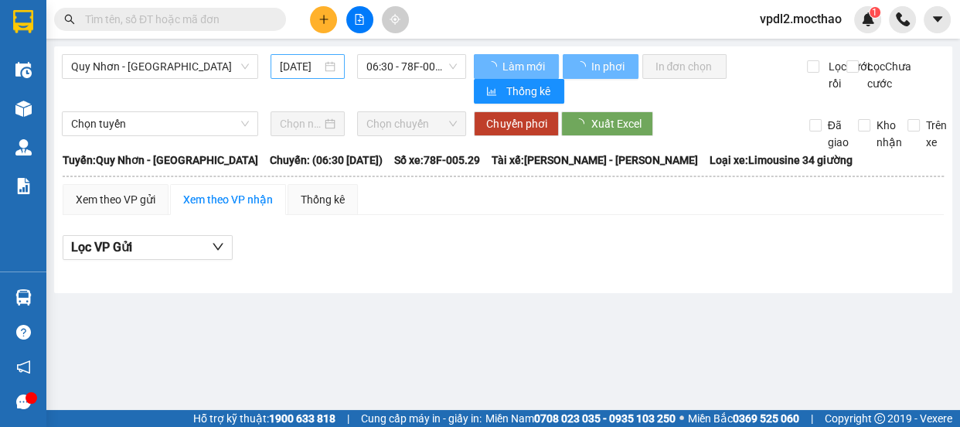
click at [332, 73] on div "[DATE]" at bounding box center [308, 66] width 56 height 17
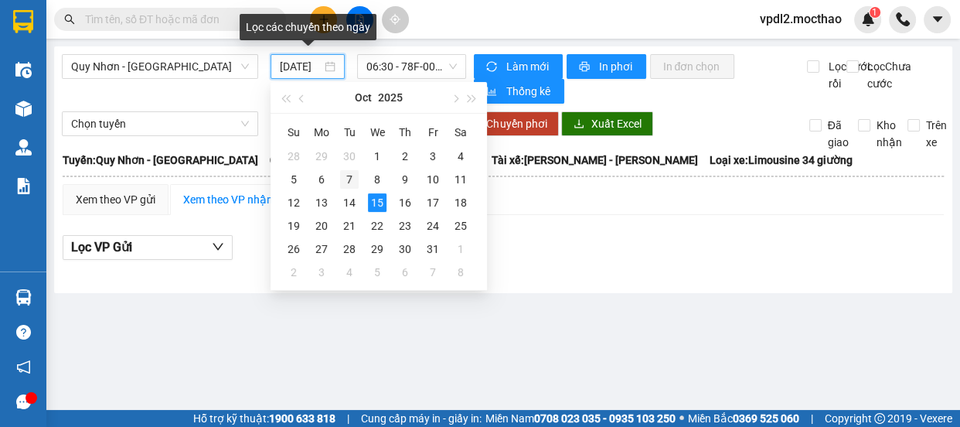
scroll to position [0, 12]
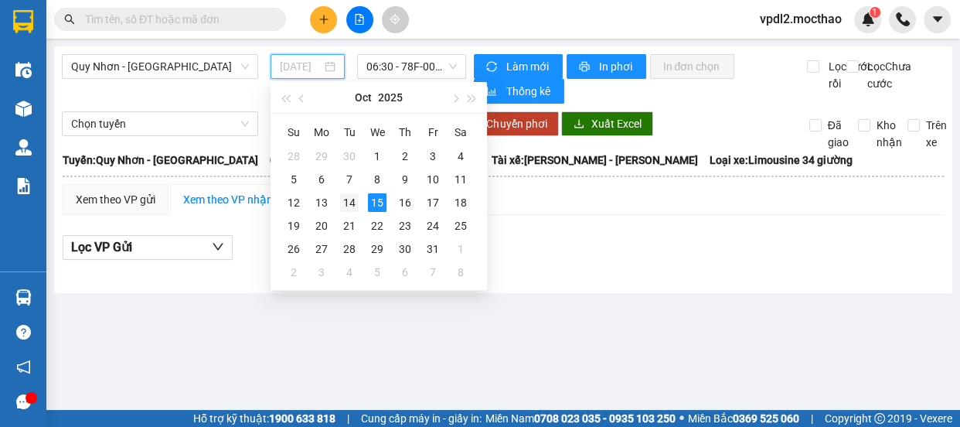
click at [347, 199] on div "14" at bounding box center [349, 202] width 19 height 19
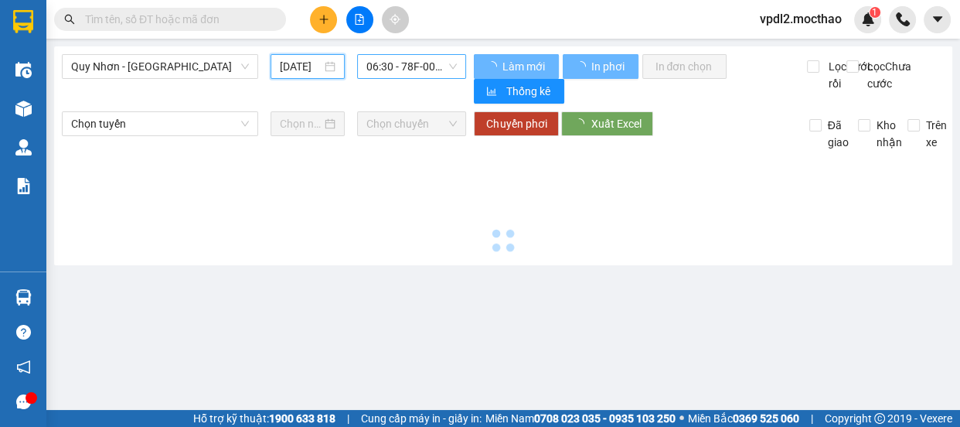
type input "[DATE]"
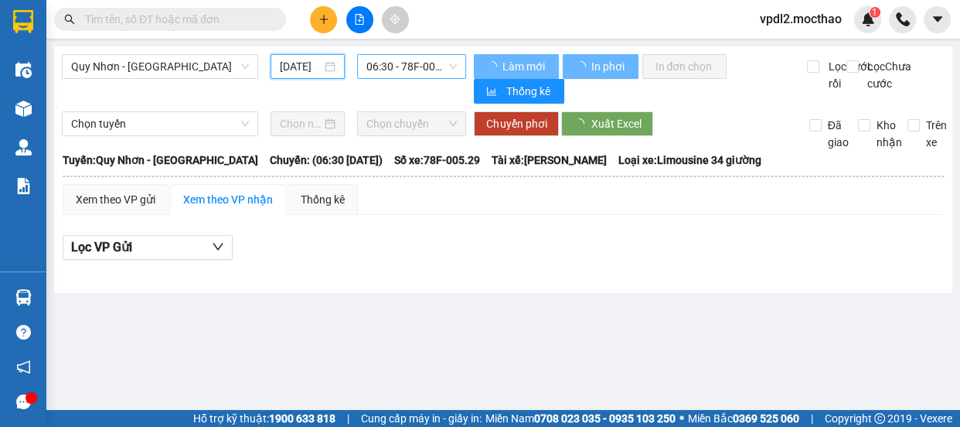
click at [432, 63] on span "06:30 - 78F-005.29" at bounding box center [411, 66] width 90 height 23
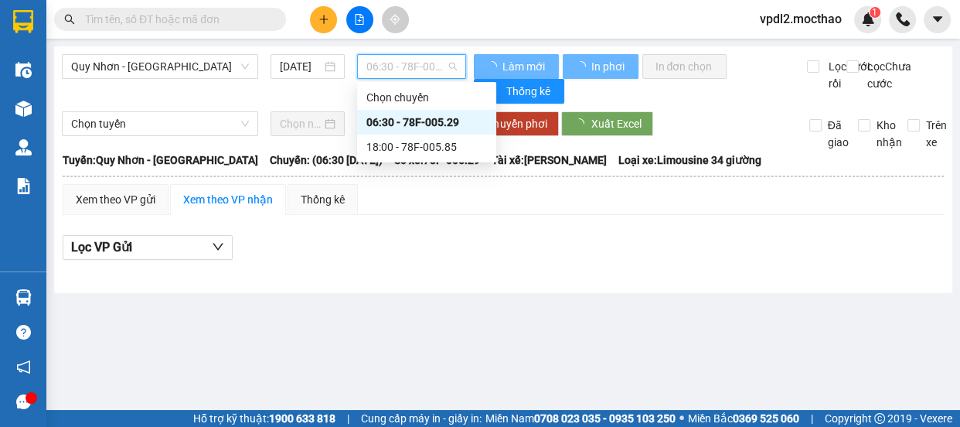
scroll to position [0, 0]
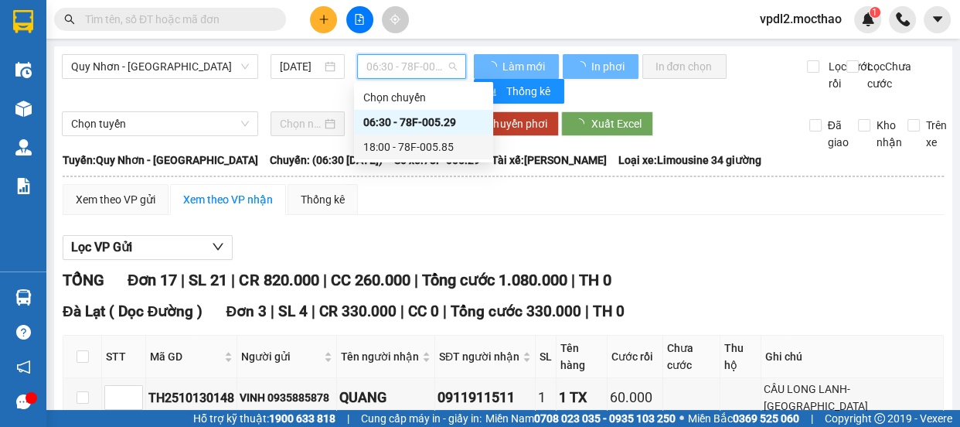
click at [449, 147] on div "18:00 - 78F-005.85" at bounding box center [423, 146] width 121 height 17
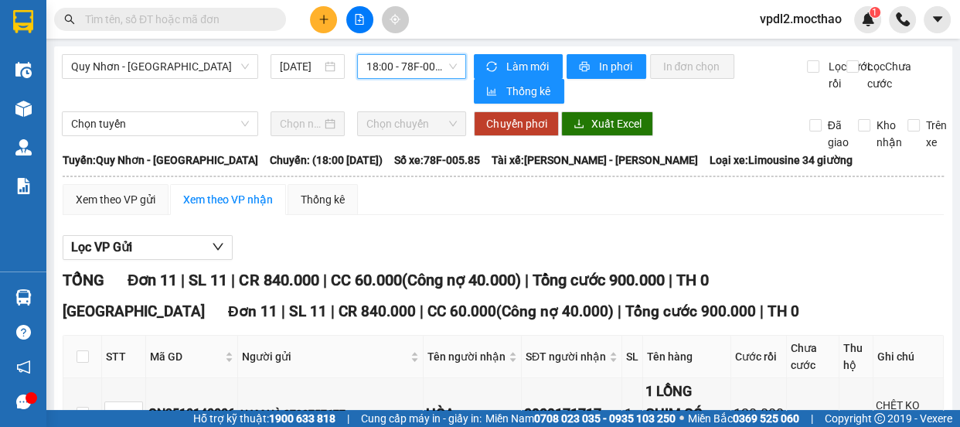
scroll to position [281, 0]
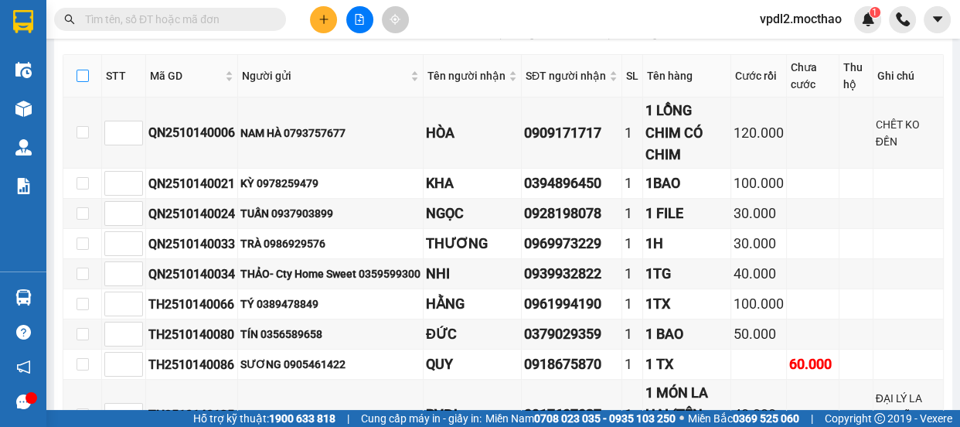
click at [77, 80] on input "checkbox" at bounding box center [83, 76] width 12 height 12
checkbox input "true"
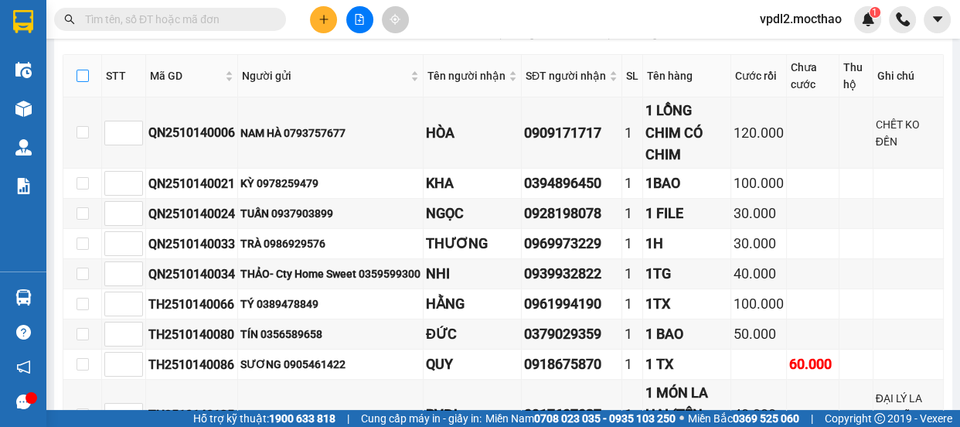
checkbox input "true"
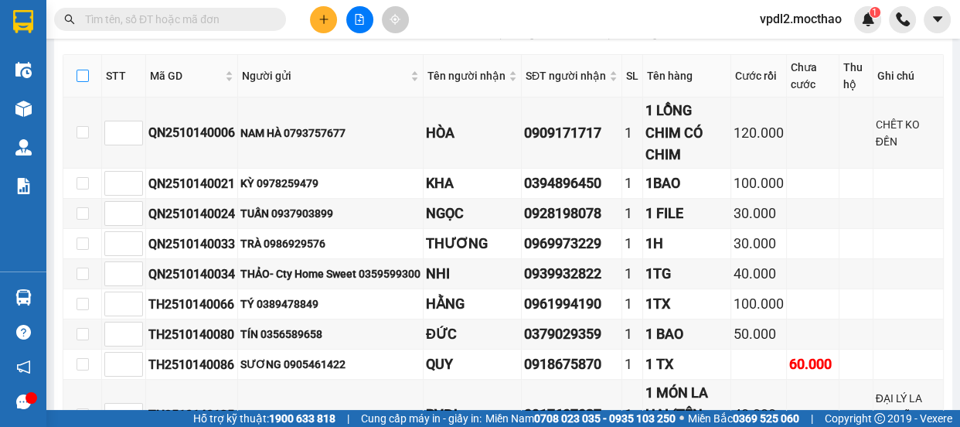
checkbox input "true"
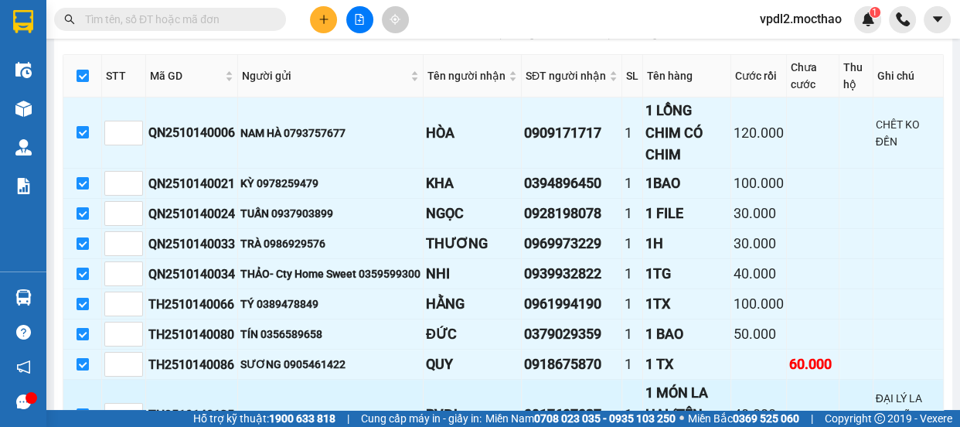
scroll to position [483, 0]
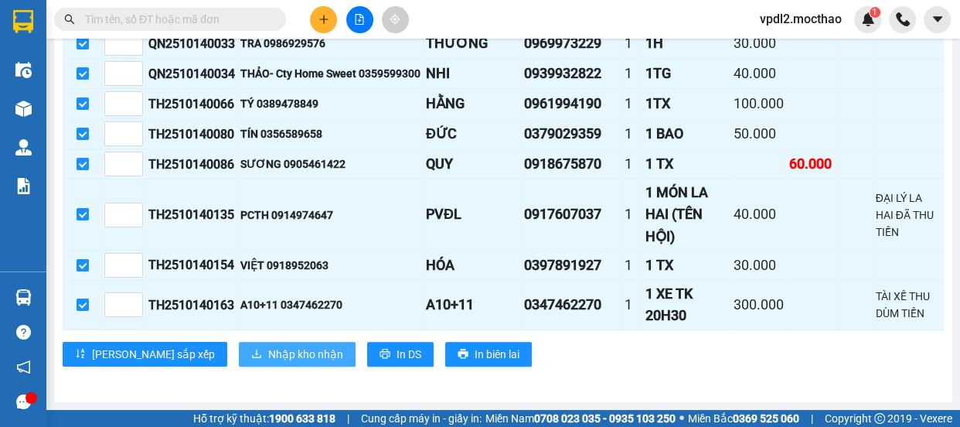
click at [268, 351] on span "Nhập kho nhận" at bounding box center [305, 354] width 75 height 17
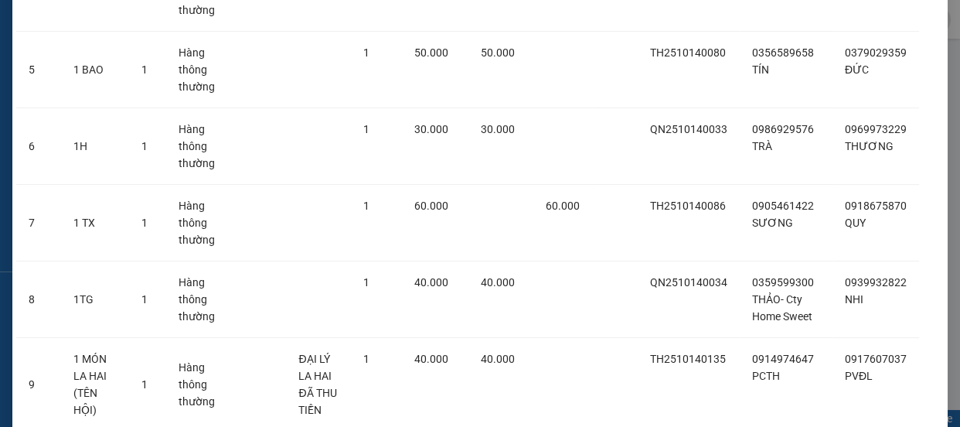
scroll to position [725, 0]
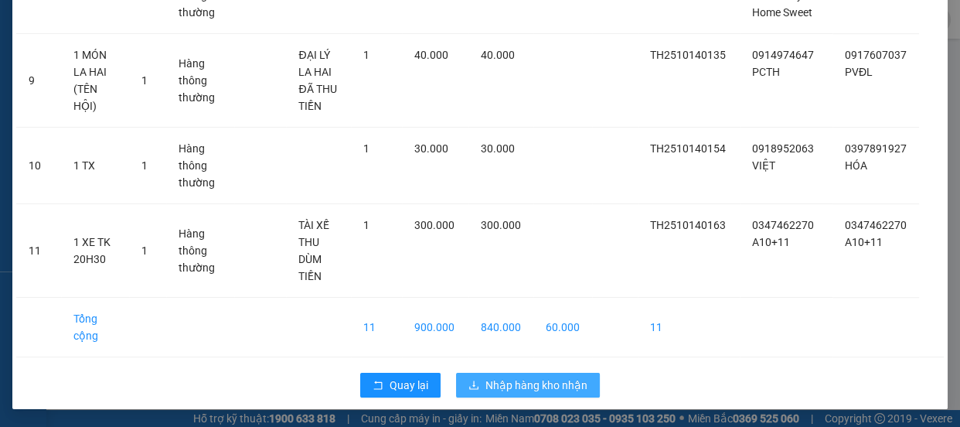
click at [514, 373] on button "Nhập hàng kho nhận" at bounding box center [528, 385] width 144 height 25
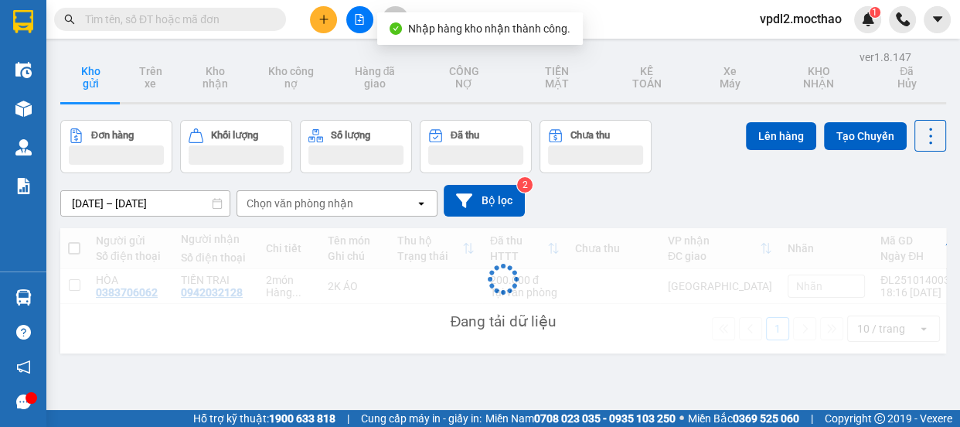
click at [521, 384] on div "ver 1.8.147 Kho gửi Trên xe Kho nhận Kho công nợ Hàng đã giao CÔNG NỢ TIỀN MĂ…" at bounding box center [503, 259] width 898 height 427
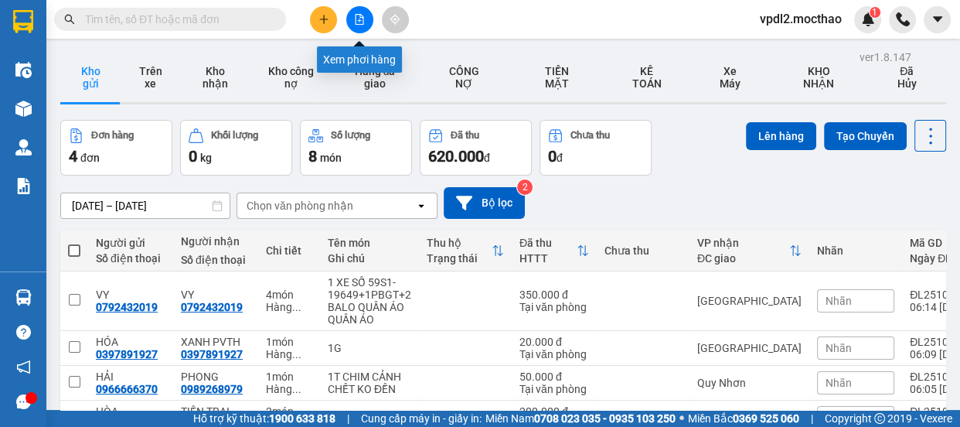
click at [361, 22] on icon "file-add" at bounding box center [359, 19] width 11 height 11
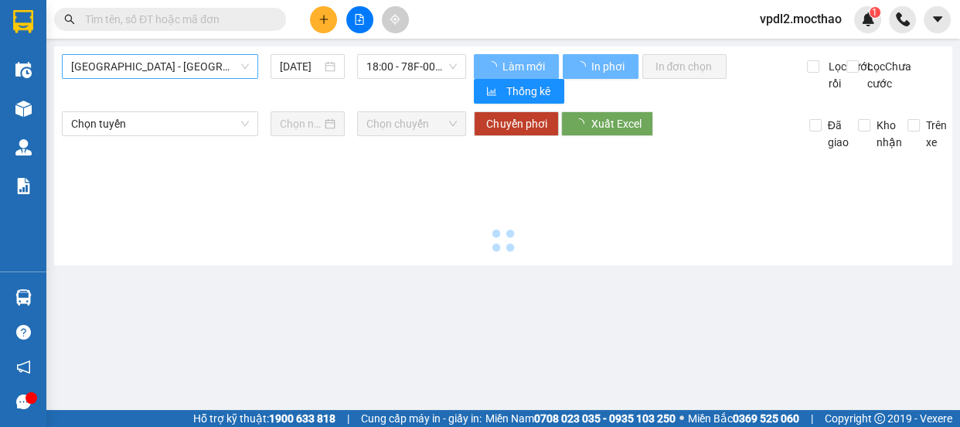
type input "[DATE]"
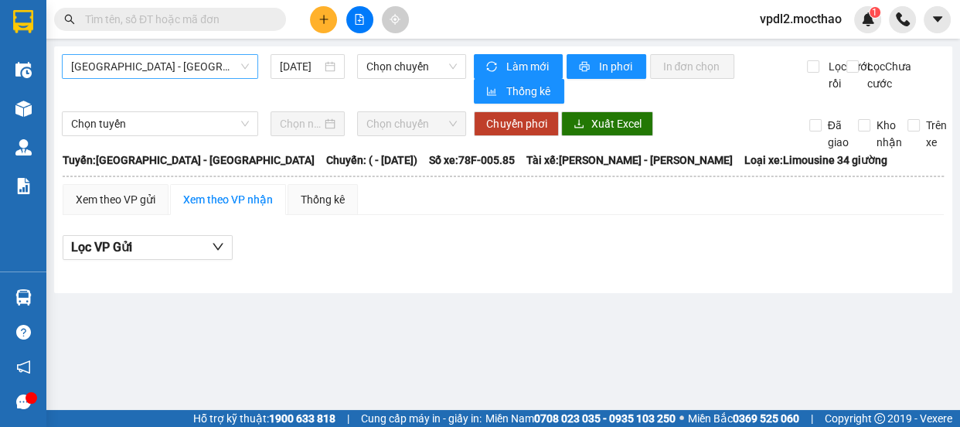
click at [169, 56] on span "[GEOGRAPHIC_DATA] - [GEOGRAPHIC_DATA]" at bounding box center [160, 66] width 178 height 23
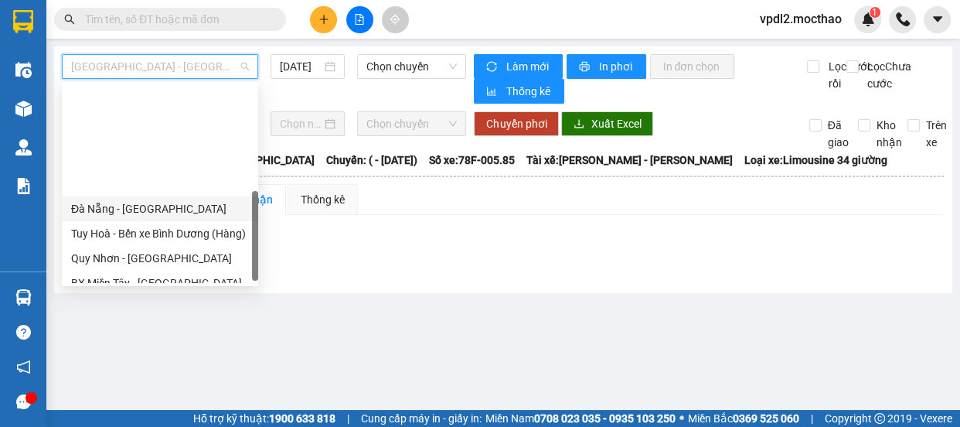
scroll to position [346, 0]
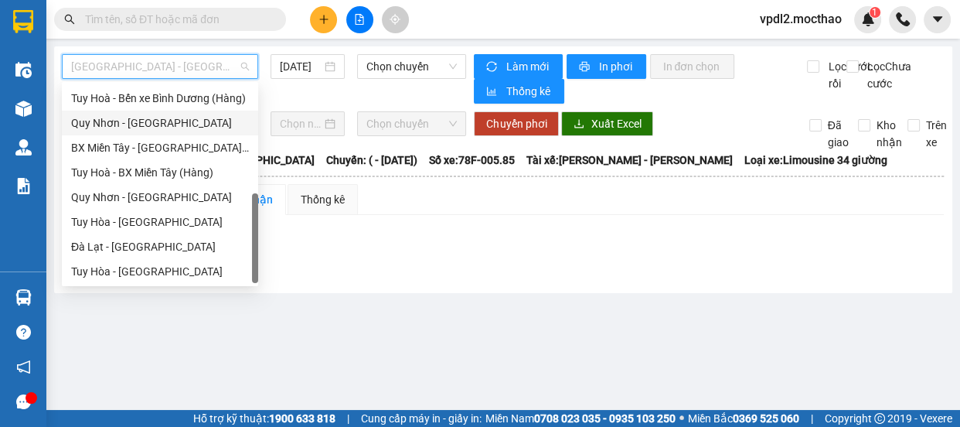
click at [147, 114] on div "Quy Nhơn - [GEOGRAPHIC_DATA]" at bounding box center [160, 122] width 178 height 17
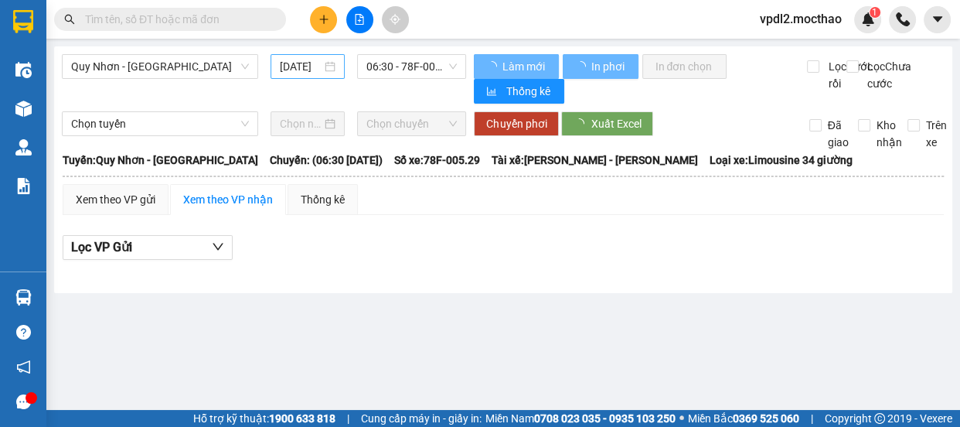
click at [336, 66] on div "[DATE]" at bounding box center [308, 66] width 74 height 25
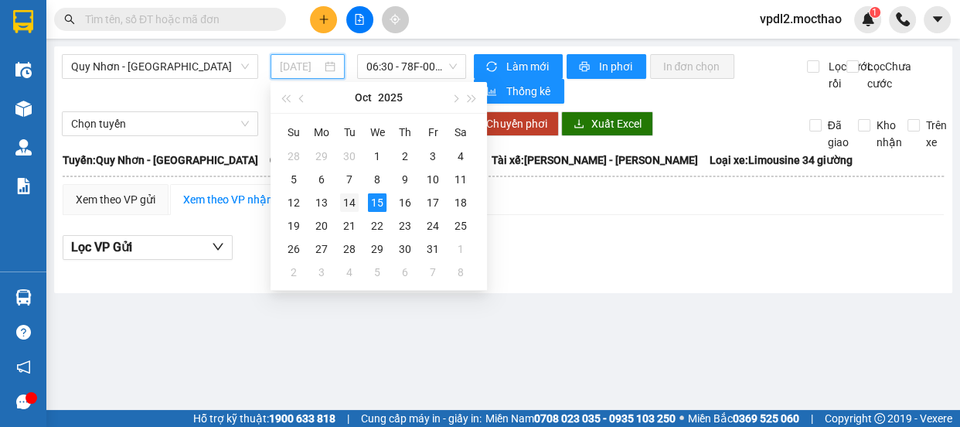
drag, startPoint x: 354, startPoint y: 209, endPoint x: 371, endPoint y: 129, distance: 81.4
click at [353, 209] on div "14" at bounding box center [349, 202] width 19 height 19
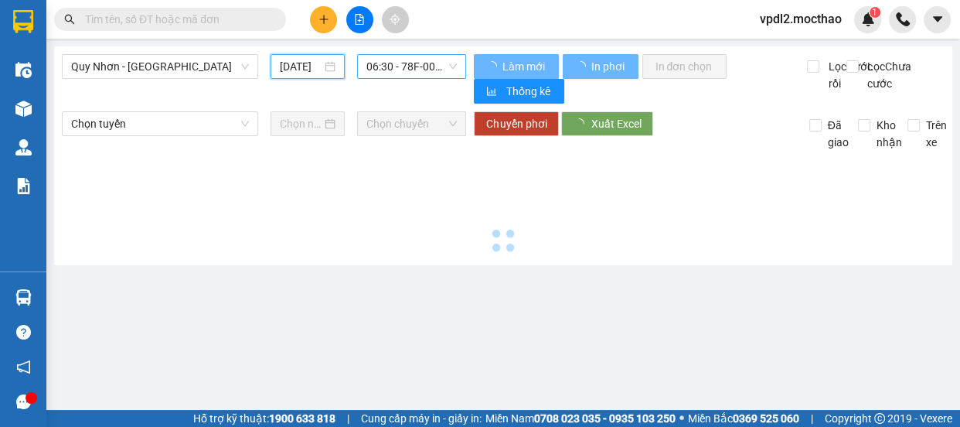
click at [416, 62] on span "06:30 - 78F-005.29" at bounding box center [411, 66] width 90 height 23
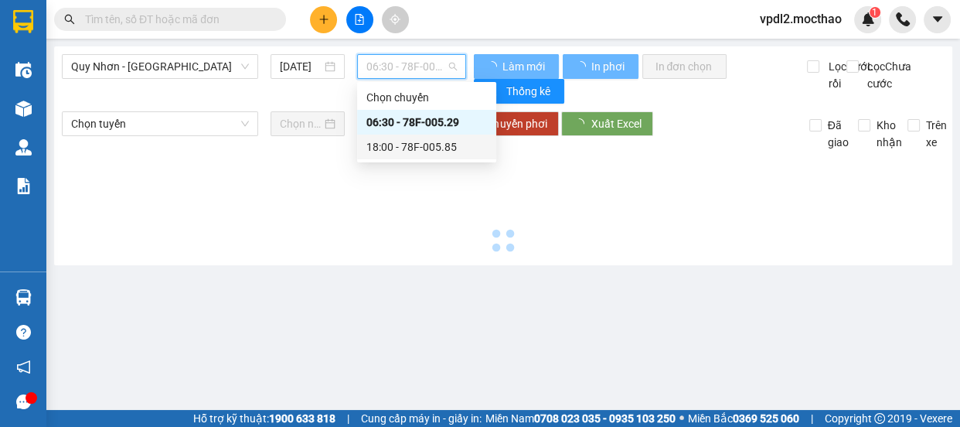
click at [423, 144] on div "18:00 - 78F-005.85" at bounding box center [426, 146] width 121 height 17
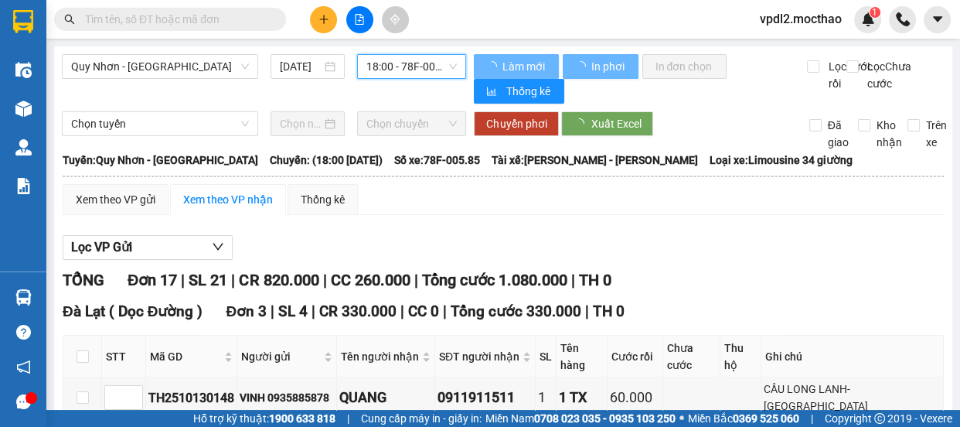
type input "[DATE]"
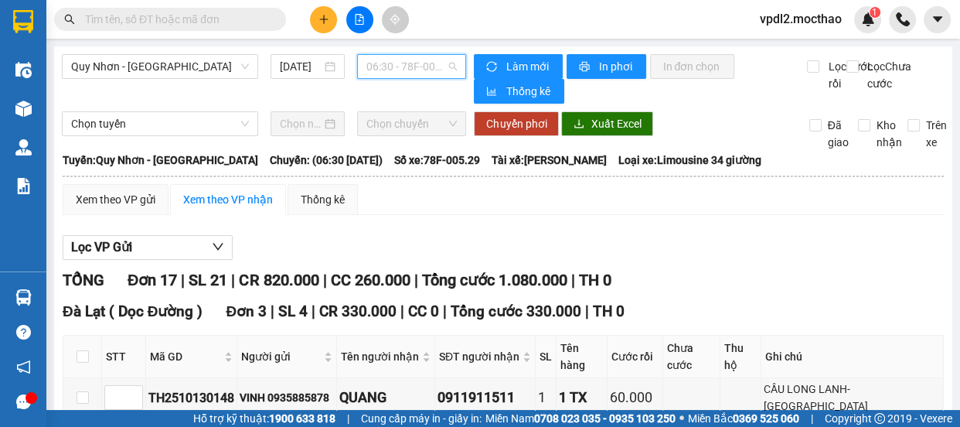
click at [404, 65] on span "06:30 - 78F-005.29" at bounding box center [411, 66] width 90 height 23
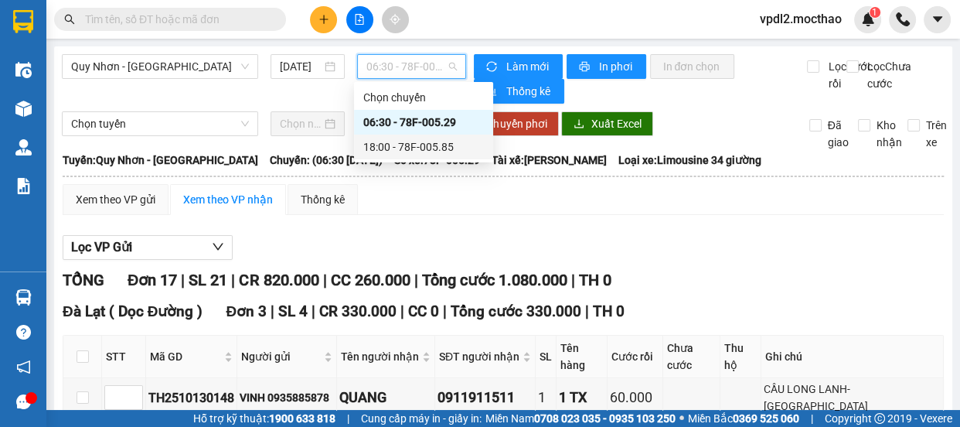
click at [425, 148] on div "18:00 - 78F-005.85" at bounding box center [423, 146] width 121 height 17
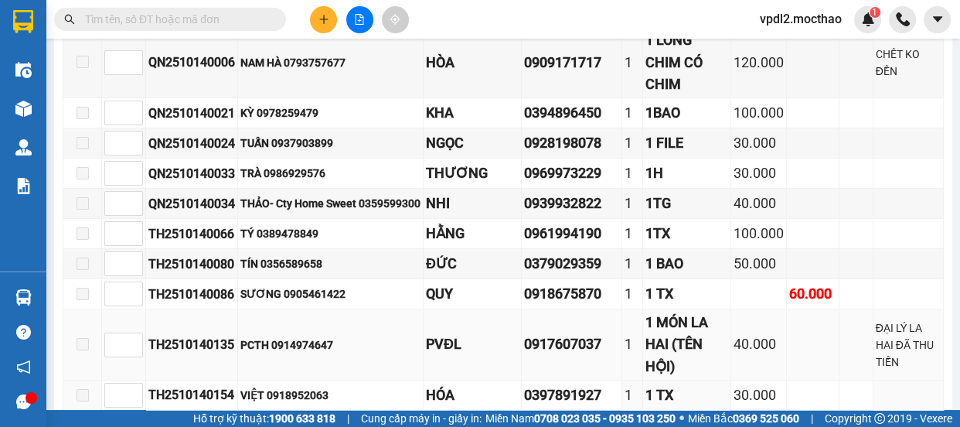
scroll to position [483, 0]
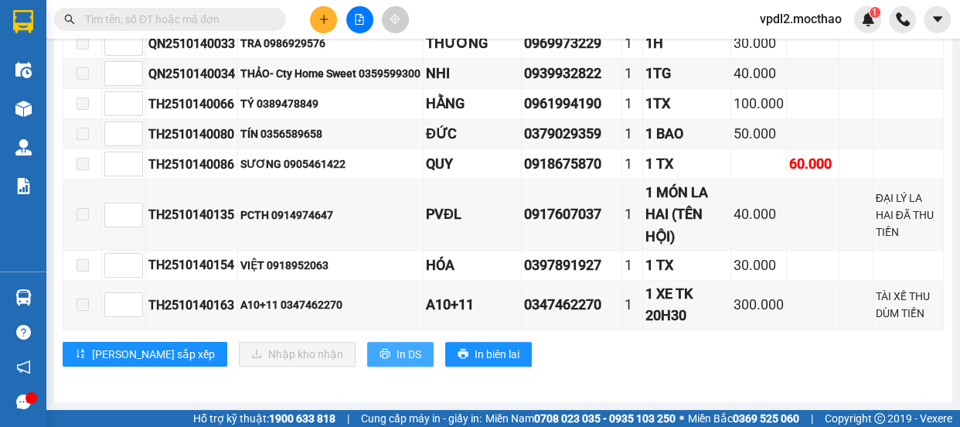
click at [397, 353] on span "In DS" at bounding box center [409, 354] width 25 height 17
click at [321, 20] on icon "plus" at bounding box center [324, 19] width 11 height 11
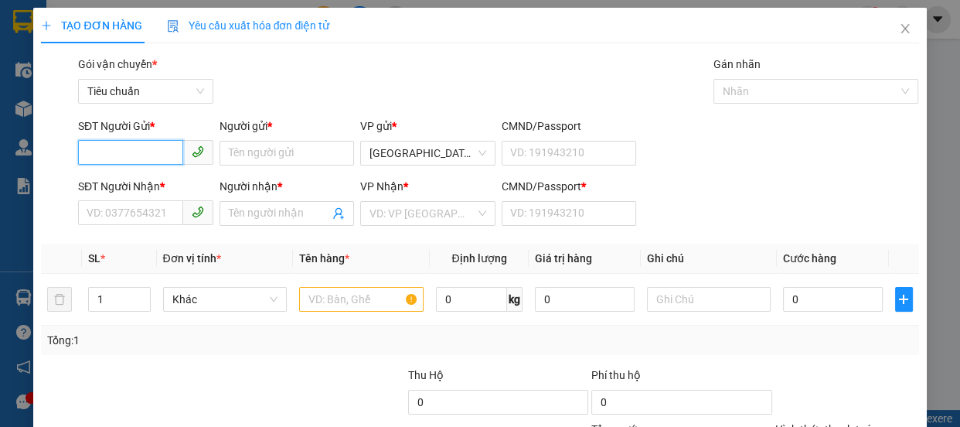
click at [168, 147] on input "SĐT Người Gửi *" at bounding box center [130, 152] width 105 height 25
click at [124, 186] on div "0914902324 - BÍCH" at bounding box center [144, 183] width 115 height 17
type input "0914902324"
type input "BÍCH"
type input "0366868138"
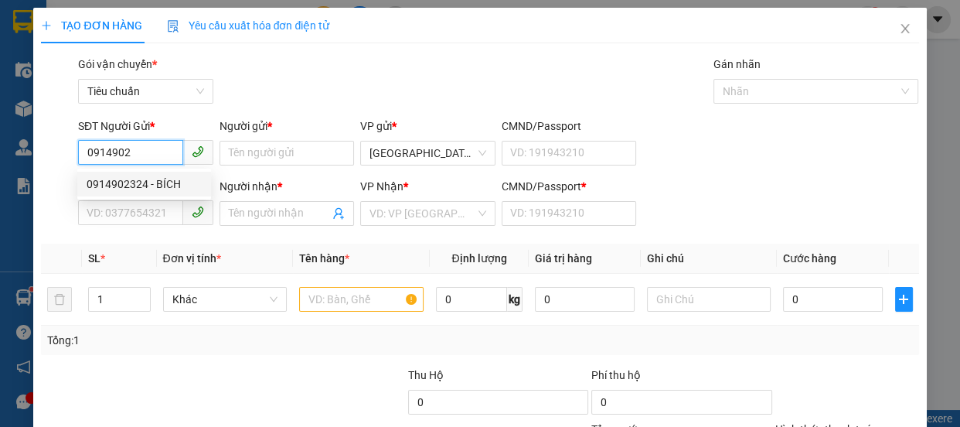
type input "TRINH"
type input "0"
type input "70.000"
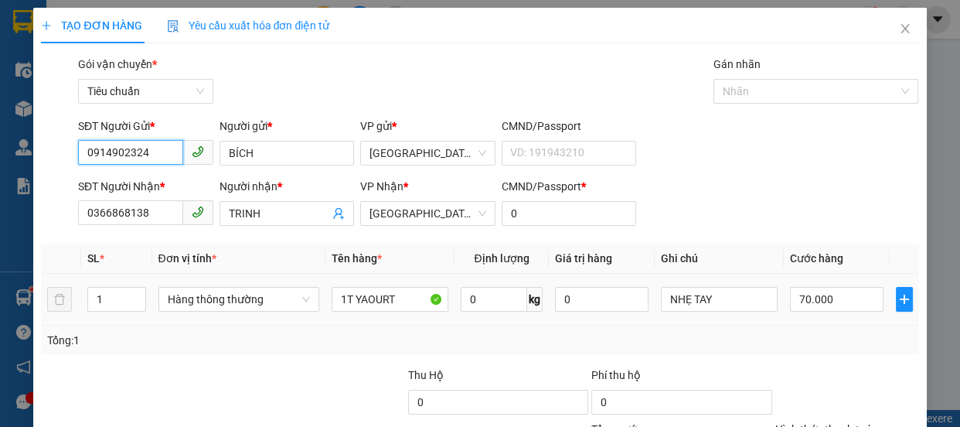
scroll to position [145, 0]
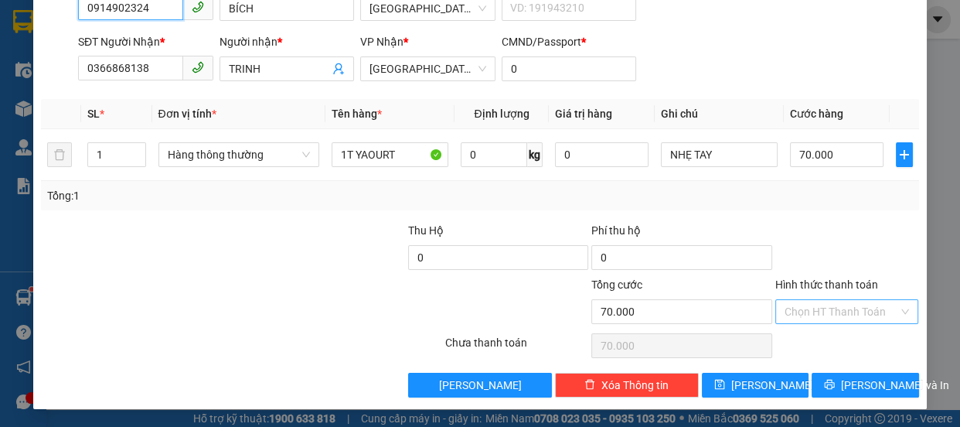
type input "0914902324"
click at [842, 311] on input "Hình thức thanh toán" at bounding box center [842, 311] width 114 height 23
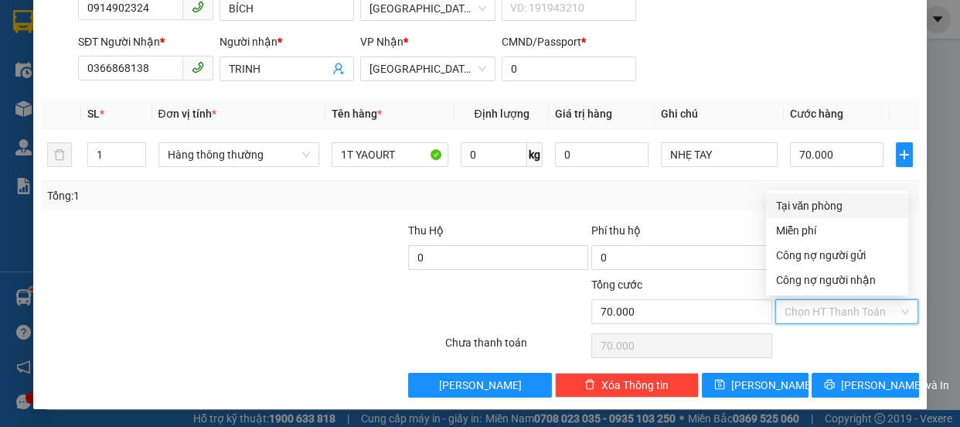
click at [820, 206] on div "Tại văn phòng" at bounding box center [837, 205] width 124 height 17
type input "0"
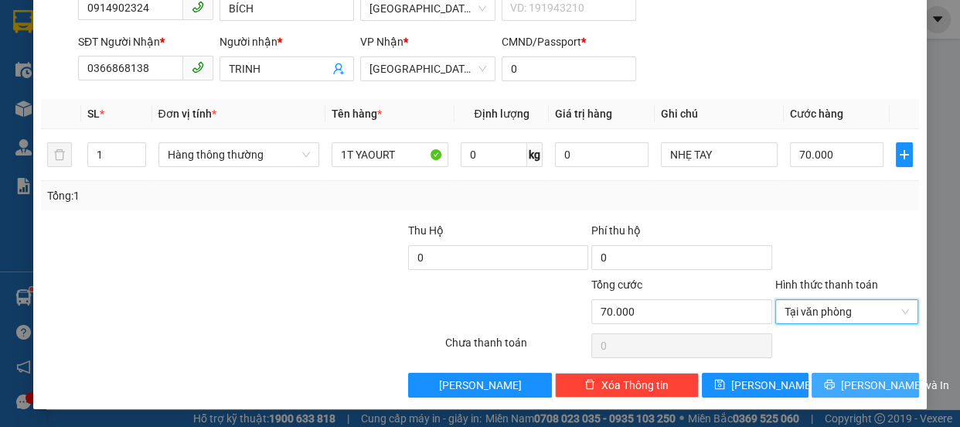
click at [866, 385] on span "[PERSON_NAME] và In" at bounding box center [895, 384] width 108 height 17
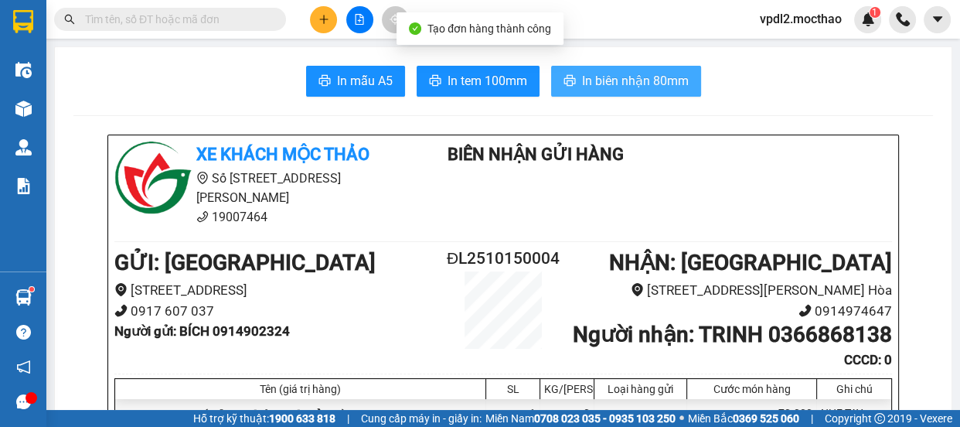
click at [666, 84] on span "In biên nhận 80mm" at bounding box center [635, 80] width 107 height 19
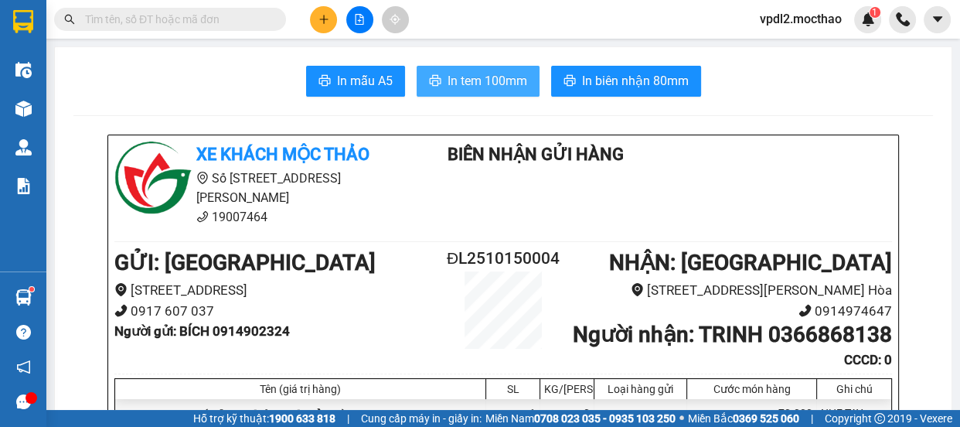
click at [470, 75] on span "In tem 100mm" at bounding box center [488, 80] width 80 height 19
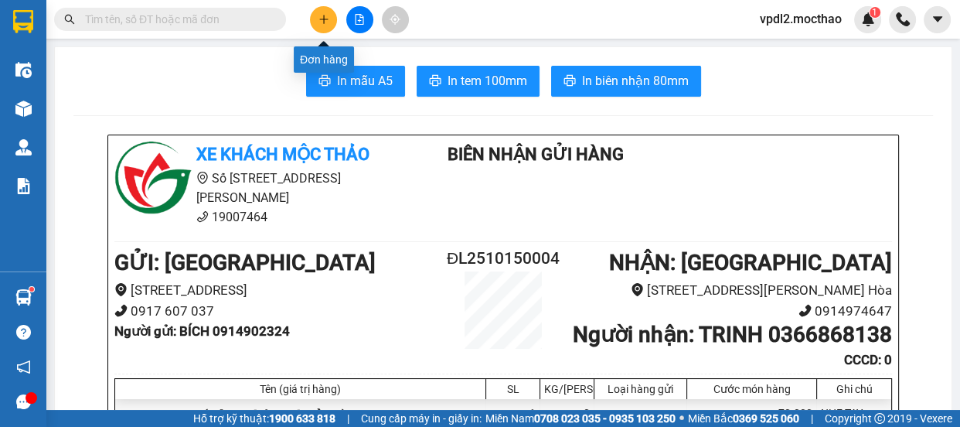
click at [329, 18] on button at bounding box center [323, 19] width 27 height 27
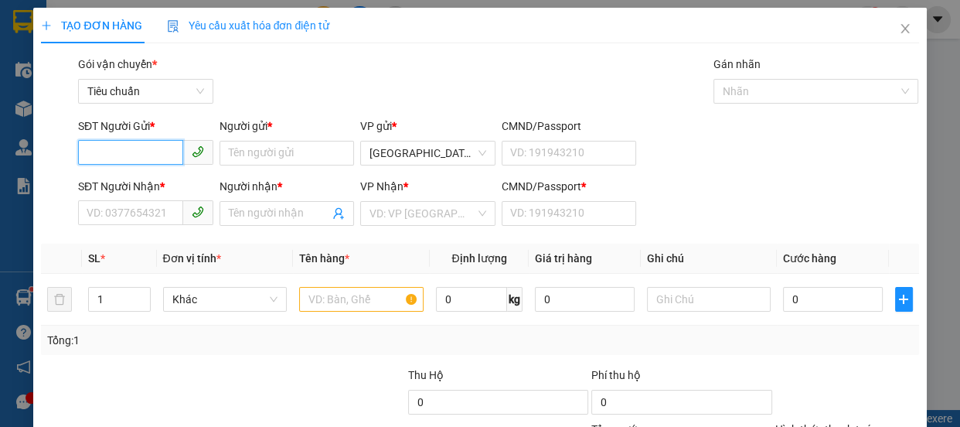
click at [139, 148] on input "SĐT Người Gửi *" at bounding box center [130, 152] width 105 height 25
click at [124, 177] on div "0917607037 - PVĐL" at bounding box center [144, 183] width 115 height 17
type input "0917607037"
type input "PVĐL"
type input "0916564849"
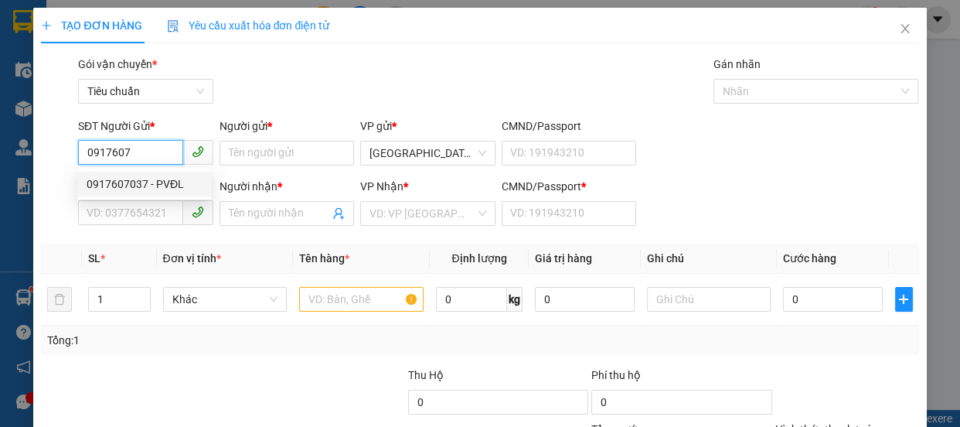
type input "KẾ TOÁN"
type input "A"
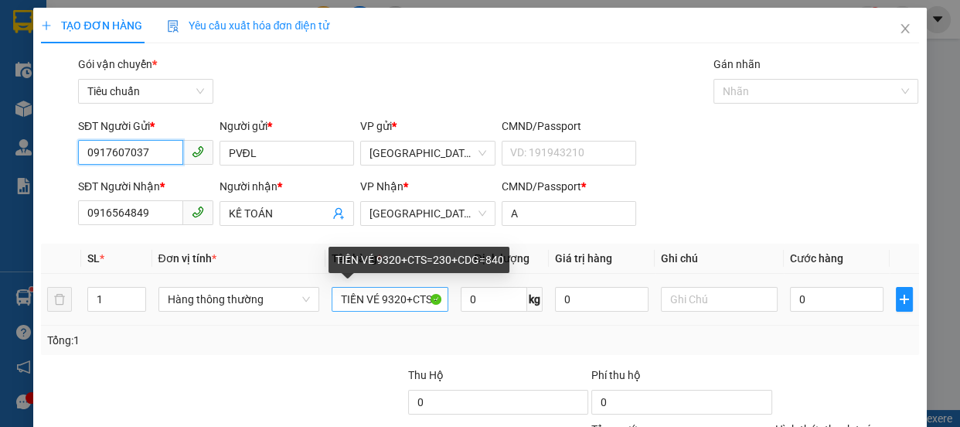
type input "0917607037"
click at [410, 301] on input "TIỀN VÉ 9320+CTS=230+CDG=840" at bounding box center [390, 299] width 117 height 25
drag, startPoint x: 425, startPoint y: 300, endPoint x: 122, endPoint y: 404, distance: 320.3
click at [431, 297] on input "TIỀN VÉ 9320+CTS=230+CDG=840" at bounding box center [390, 299] width 117 height 25
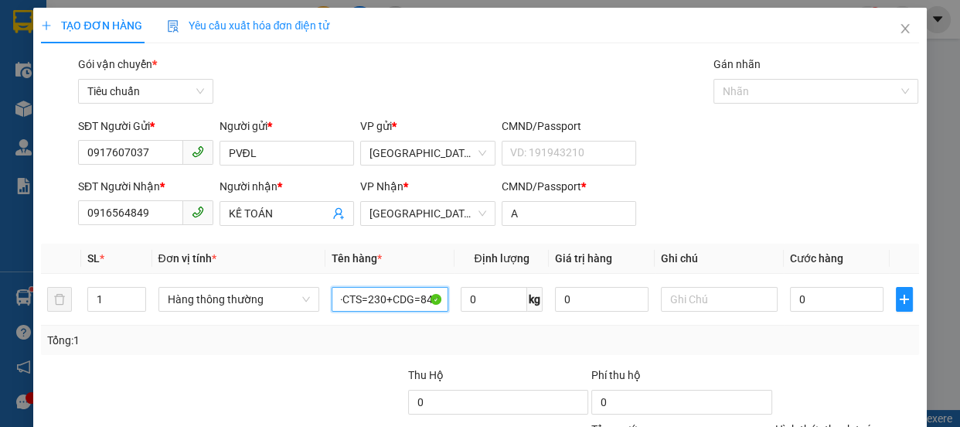
type input "TIỀN VÉ 9320+C0"
drag, startPoint x: 425, startPoint y: 301, endPoint x: 311, endPoint y: 298, distance: 114.5
click at [311, 298] on tr "1 Hàng thông thường TIỀN VÉ 9320+C0 0 kg 0 0" at bounding box center [479, 300] width 877 height 52
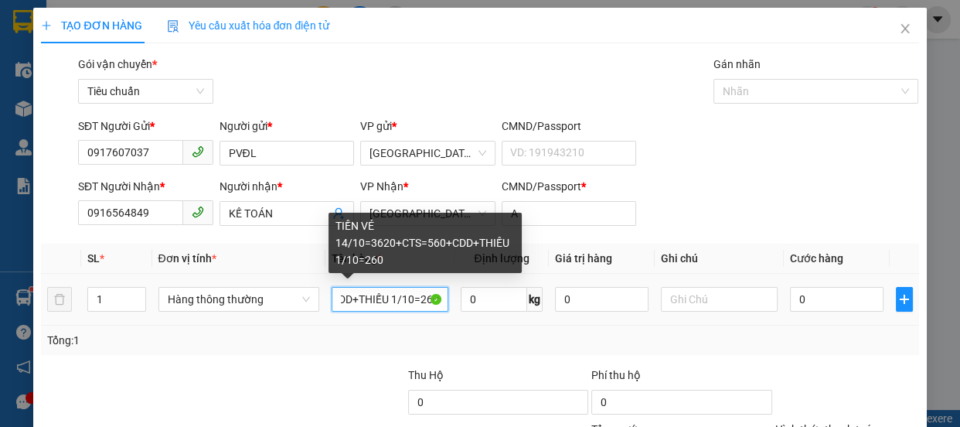
click at [394, 298] on input "TIỀN VÉ 14/10=3620+CTS=560+CDD+THIẾU 1/10=260" at bounding box center [390, 299] width 117 height 25
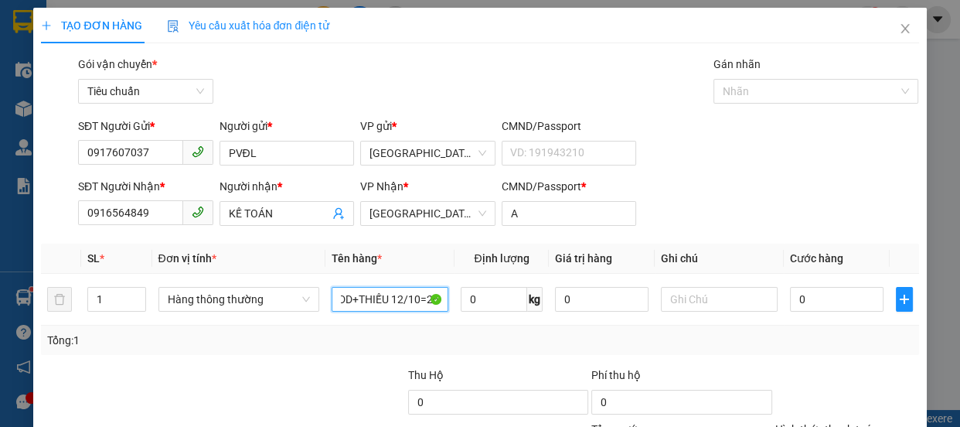
scroll to position [145, 0]
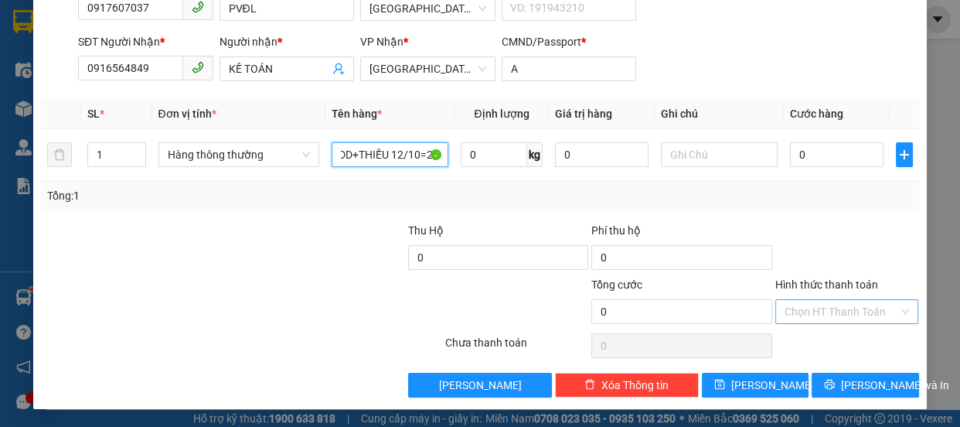
type input "TIỀN VÉ 14/10=3620+CTS=560+CDD+THIẾU 12/10=260"
click at [821, 306] on input "Hình thức thanh toán" at bounding box center [842, 311] width 114 height 23
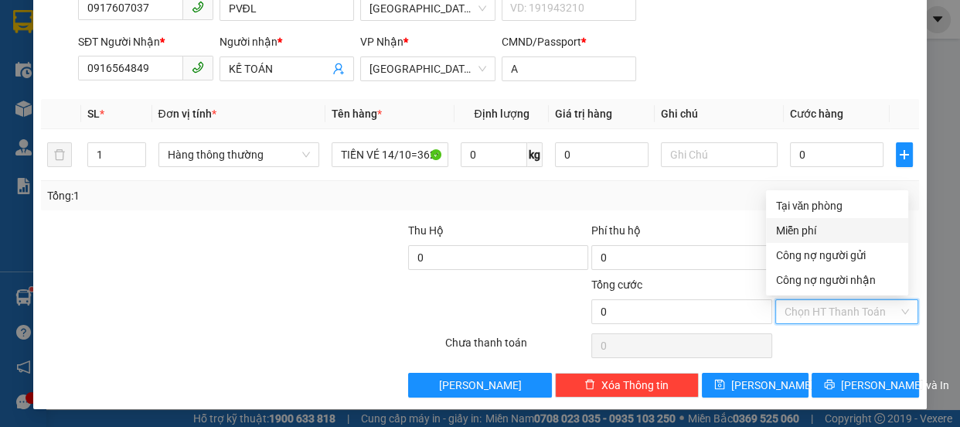
click at [802, 230] on div "Miễn phí" at bounding box center [837, 230] width 124 height 17
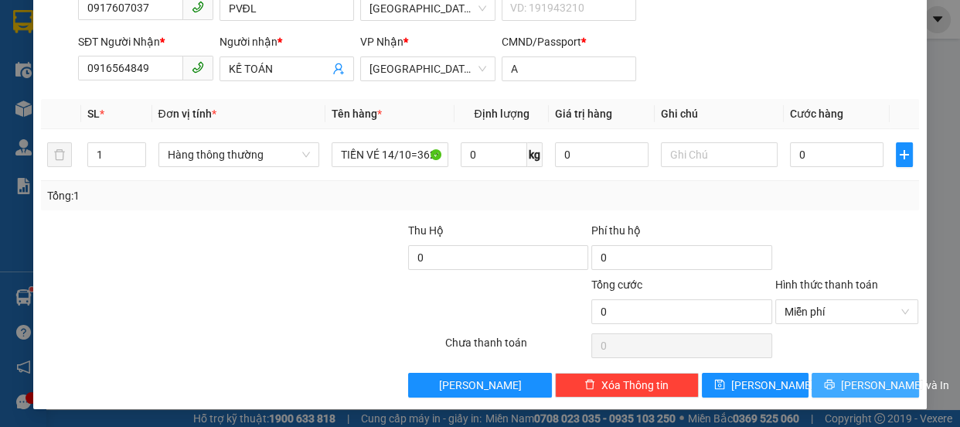
click at [858, 386] on span "[PERSON_NAME] và In" at bounding box center [895, 384] width 108 height 17
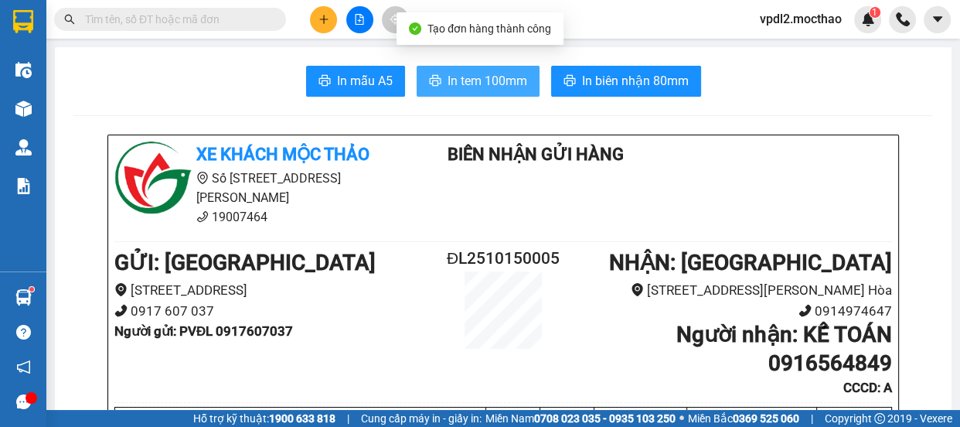
click at [479, 84] on span "In tem 100mm" at bounding box center [488, 80] width 80 height 19
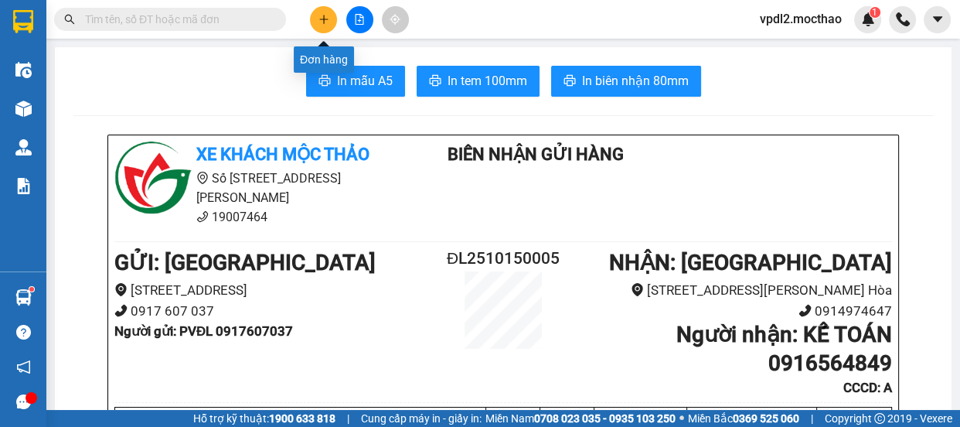
click at [323, 14] on icon "plus" at bounding box center [324, 19] width 11 height 11
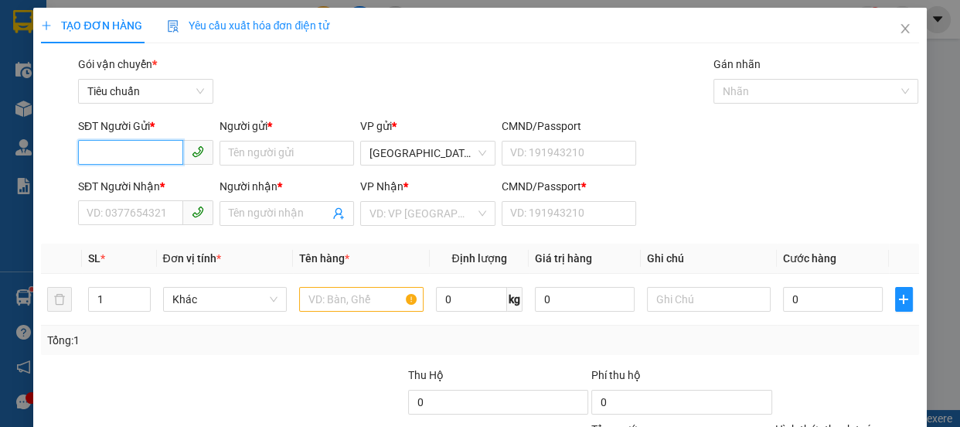
click at [151, 146] on input "SĐT Người Gửi *" at bounding box center [130, 152] width 105 height 25
click at [135, 181] on div "0909736584 - HIẾU" at bounding box center [144, 183] width 115 height 17
type input "0909736584"
type input "HIẾU"
type input "0972014592"
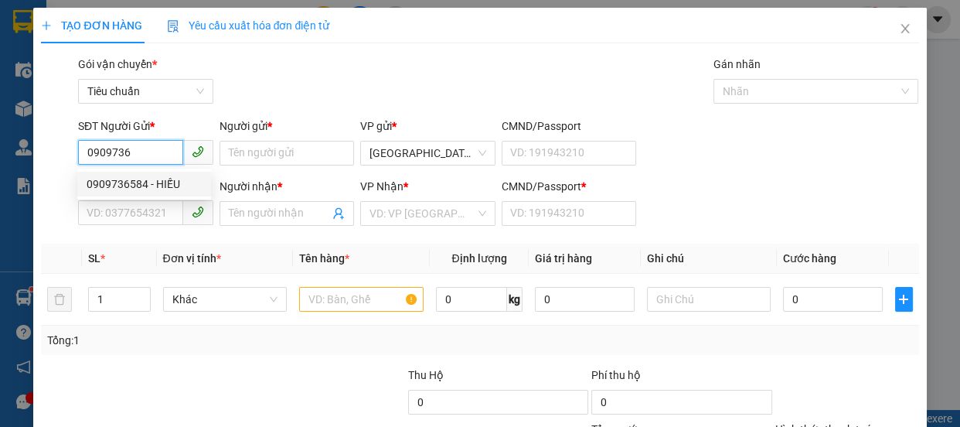
type input "HOÀN"
type input "0"
type input "60.000"
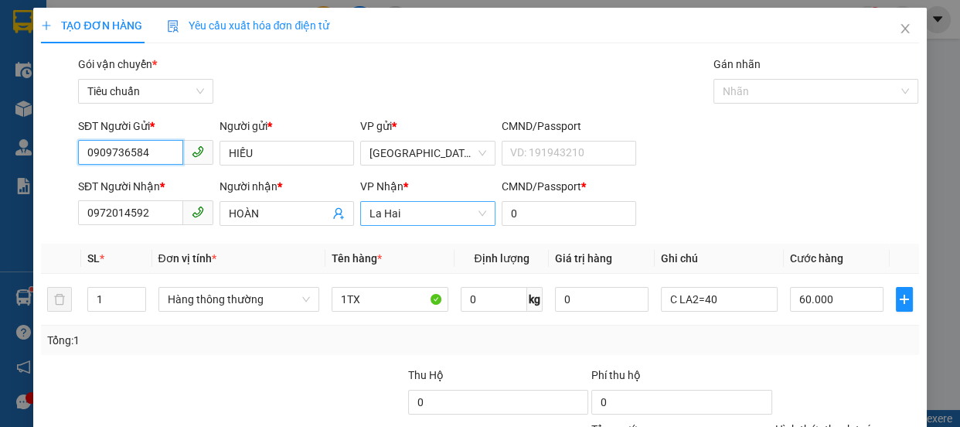
click at [404, 209] on span "La Hai" at bounding box center [428, 213] width 117 height 23
type input "0909736584"
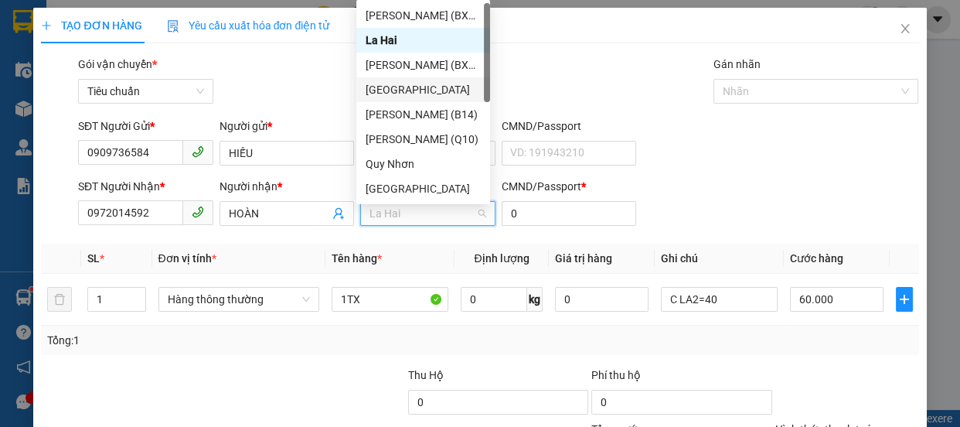
click at [388, 88] on div "[GEOGRAPHIC_DATA]" at bounding box center [423, 89] width 115 height 17
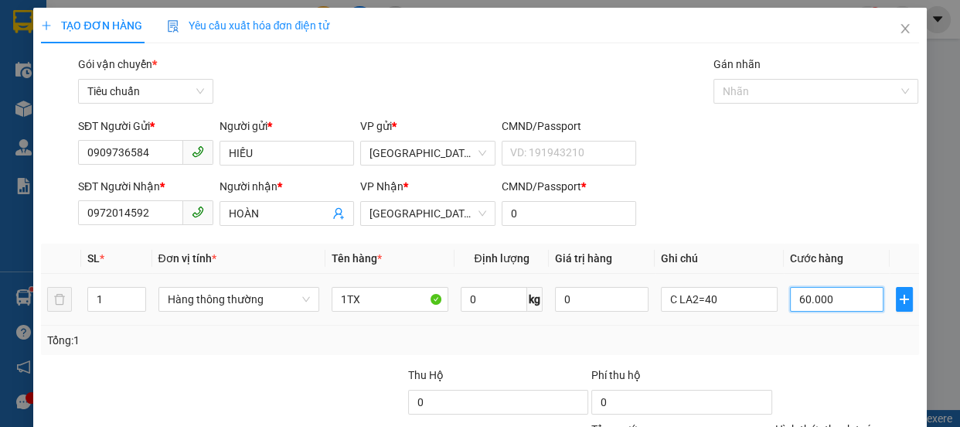
click at [828, 303] on input "60.000" at bounding box center [837, 299] width 94 height 25
type input "7"
type input "70"
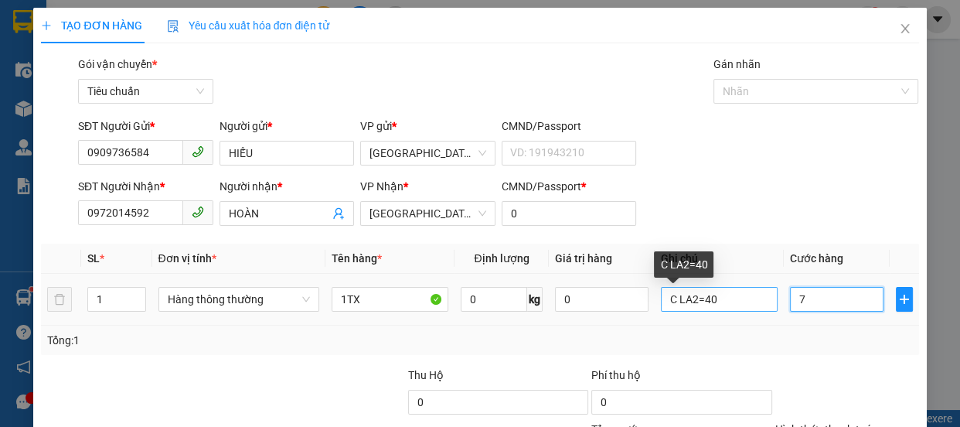
type input "70"
type input "70.000"
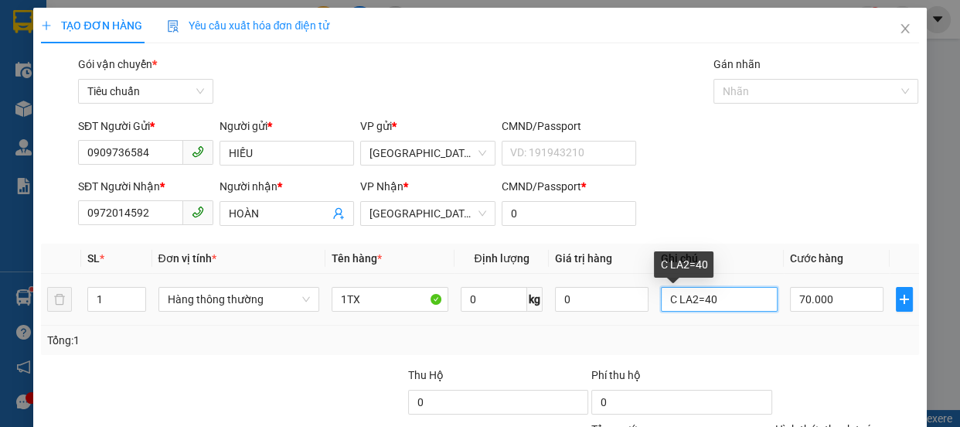
click at [723, 303] on input "C LA2=40" at bounding box center [719, 299] width 117 height 25
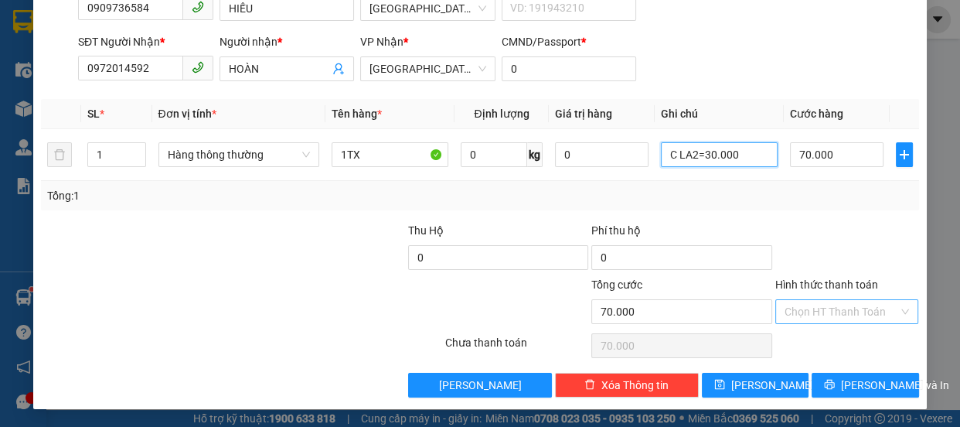
type input "C LA2=30.000"
click at [837, 312] on input "Hình thức thanh toán" at bounding box center [842, 311] width 114 height 23
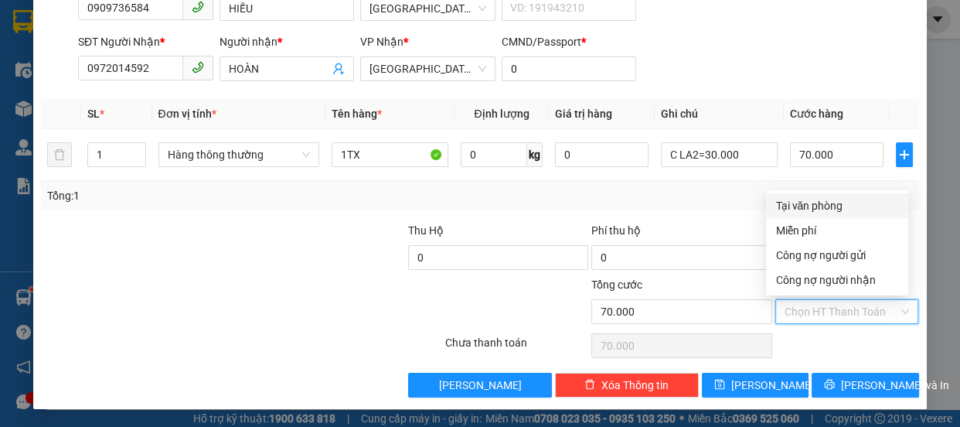
click at [829, 206] on div "Tại văn phòng" at bounding box center [837, 205] width 124 height 17
type input "0"
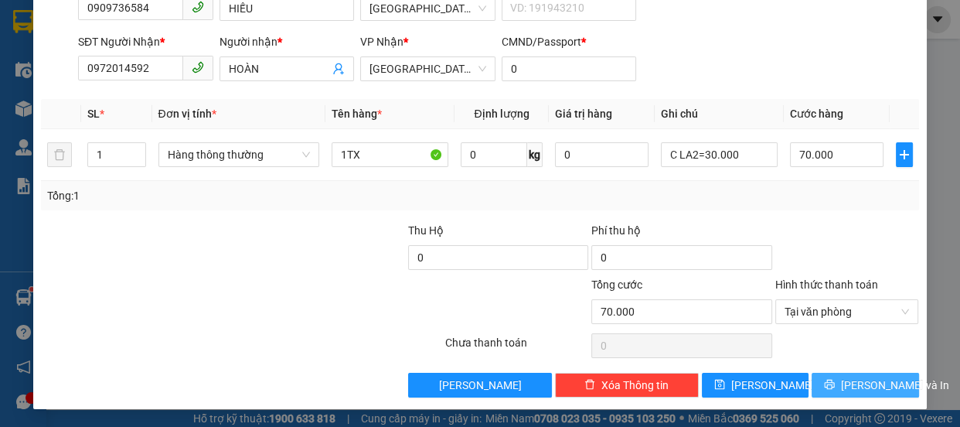
click at [858, 387] on span "[PERSON_NAME] và In" at bounding box center [895, 384] width 108 height 17
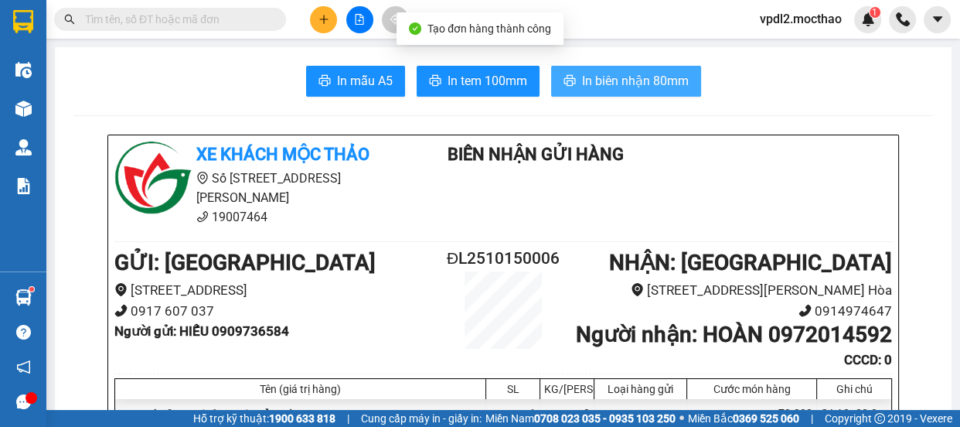
click at [586, 82] on span "In biên nhận 80mm" at bounding box center [635, 80] width 107 height 19
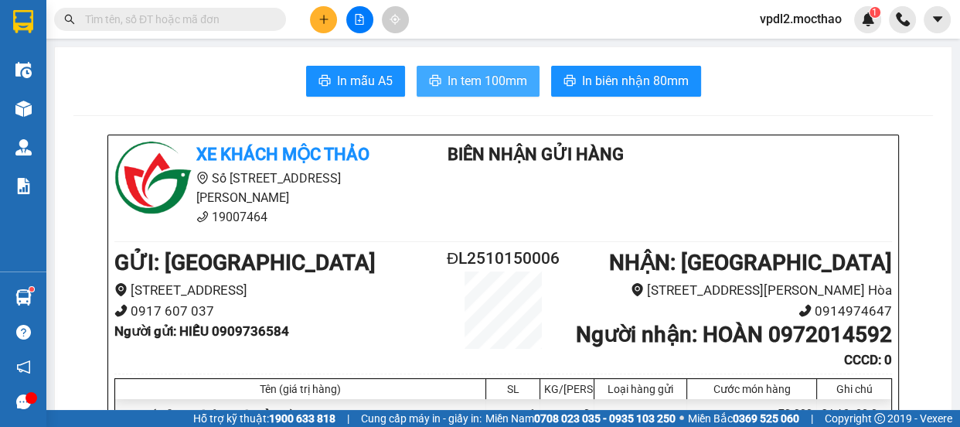
drag, startPoint x: 476, startPoint y: 81, endPoint x: 521, endPoint y: 147, distance: 79.6
click at [472, 83] on span "In tem 100mm" at bounding box center [488, 80] width 80 height 19
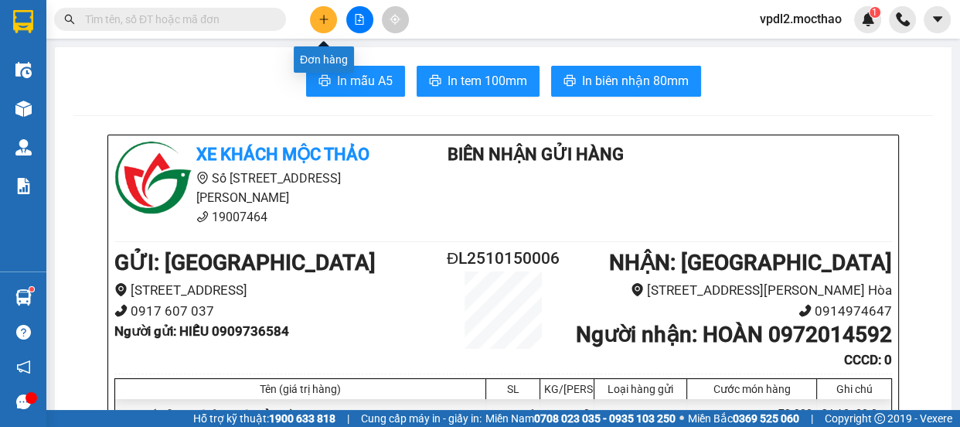
click at [325, 22] on icon "plus" at bounding box center [324, 19] width 11 height 11
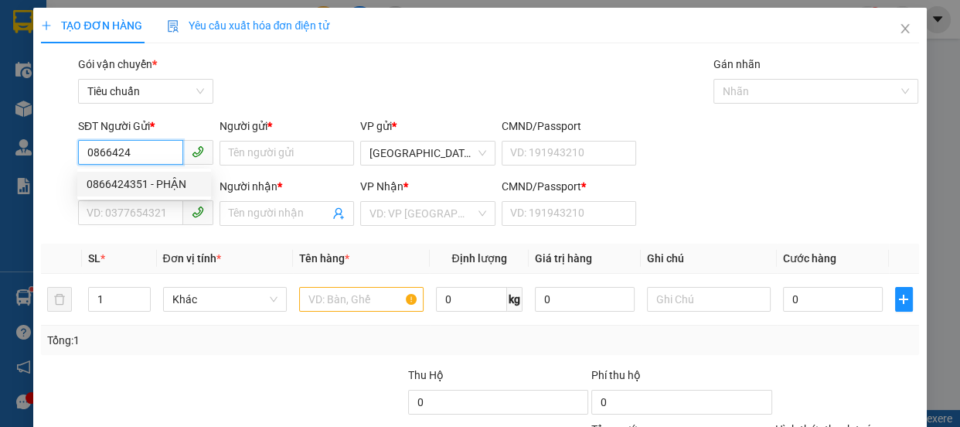
click at [144, 186] on div "0866424351 - PHẬN" at bounding box center [144, 183] width 115 height 17
type input "0866424351"
type input "PHẬN"
type input "0348885767"
type input "THÚY"
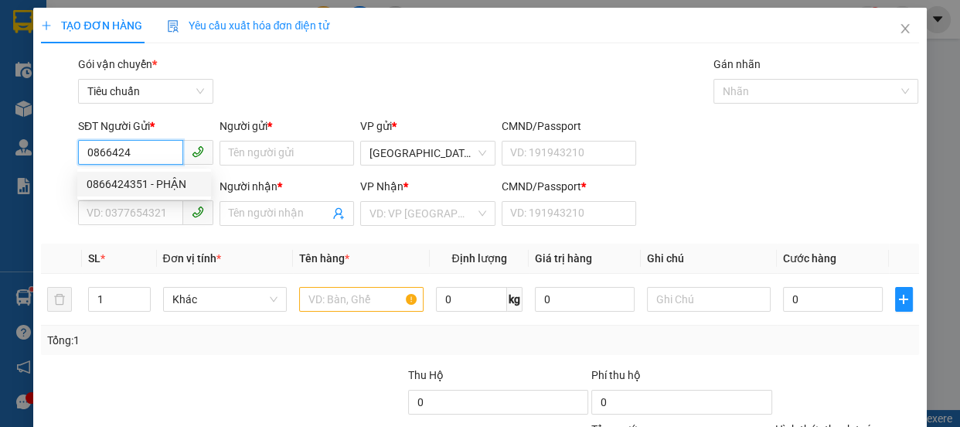
type input "0"
type input "100.000"
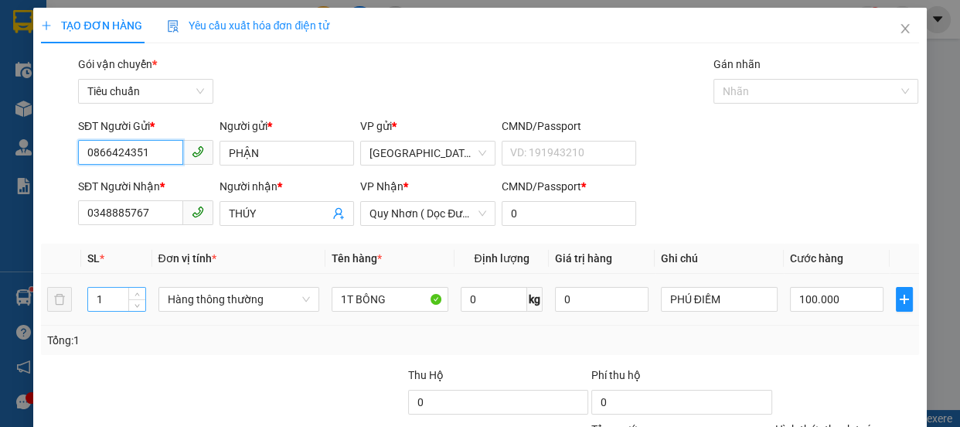
type input "0866424351"
click at [108, 299] on input "1" at bounding box center [116, 299] width 56 height 23
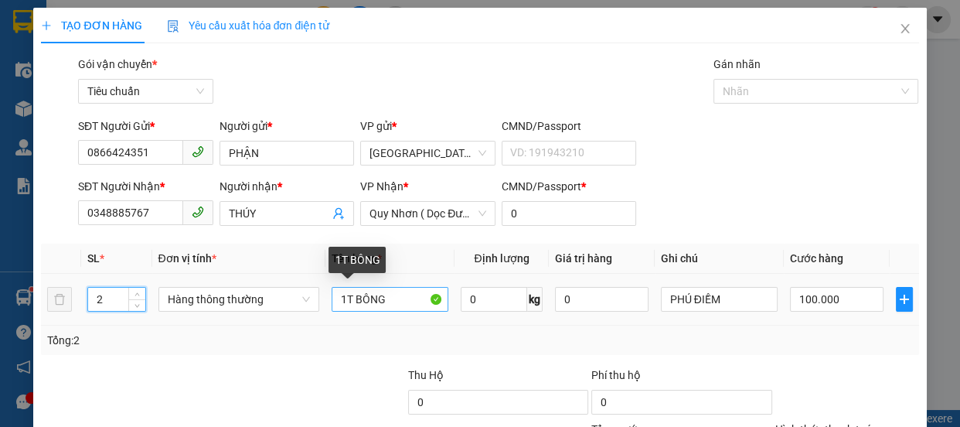
type input "2"
click at [343, 301] on input "1T BÔNG" at bounding box center [390, 299] width 117 height 25
type input "0"
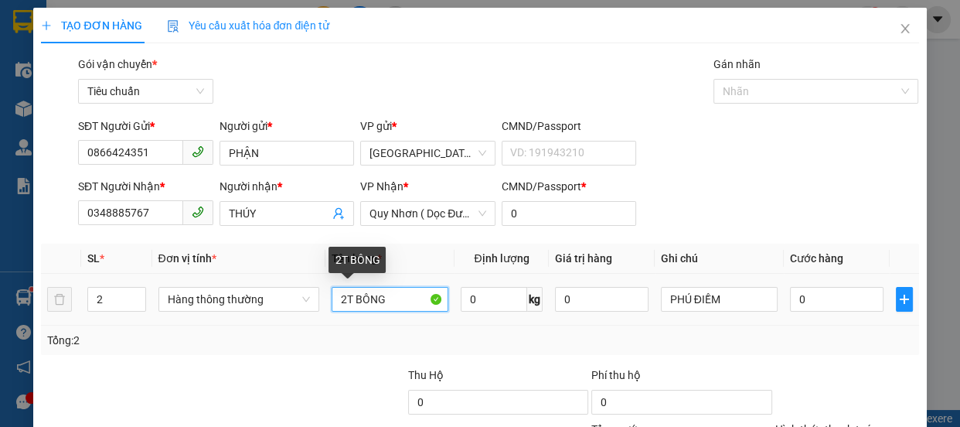
click at [399, 298] on input "2T BÔNG" at bounding box center [390, 299] width 117 height 25
type input "2T BƠ"
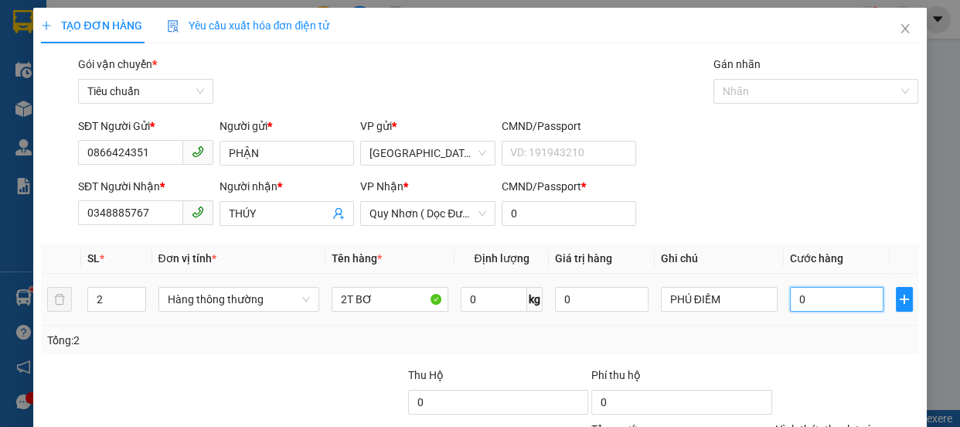
click at [819, 294] on input "0" at bounding box center [837, 299] width 94 height 25
type input "1"
type input "10"
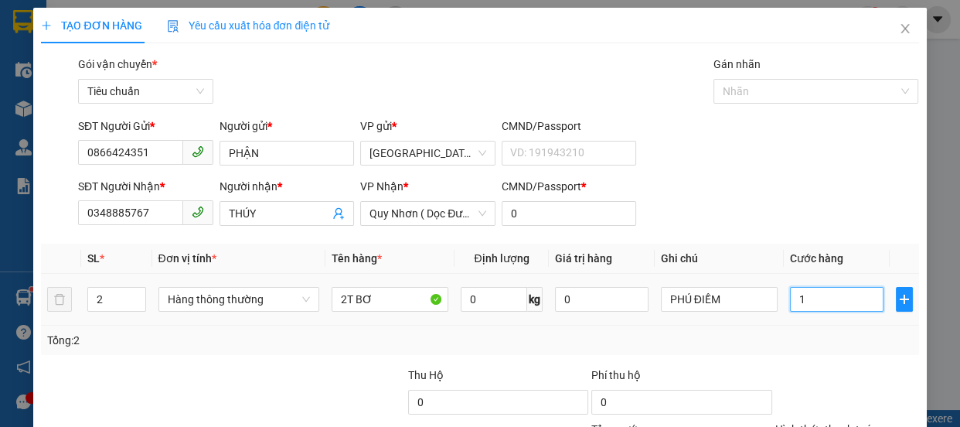
type input "10"
type input "100"
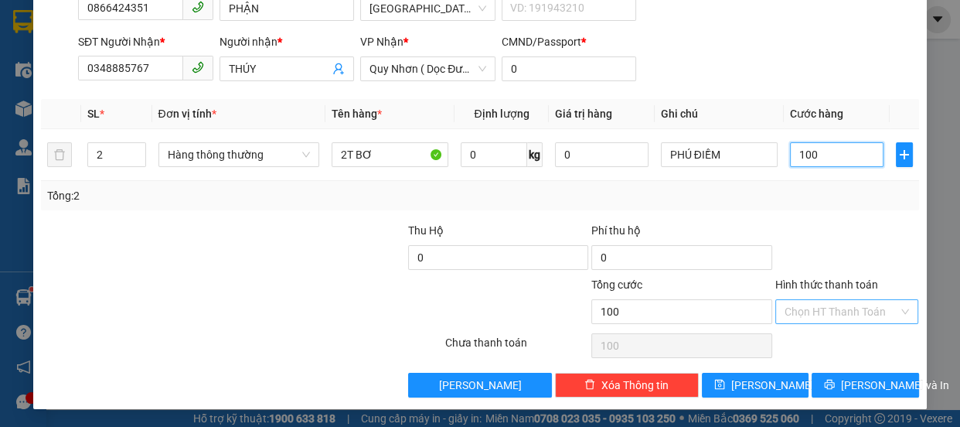
type input "100"
type input "100.000"
click at [839, 311] on input "Hình thức thanh toán" at bounding box center [842, 311] width 114 height 23
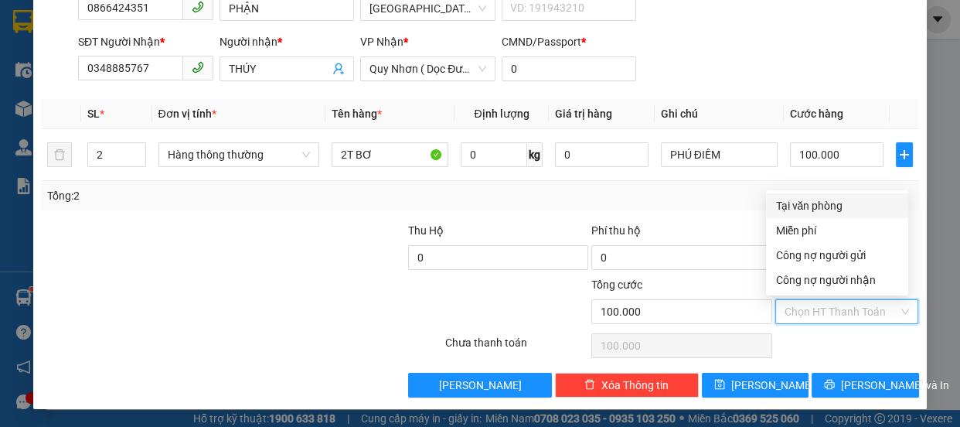
drag, startPoint x: 835, startPoint y: 202, endPoint x: 847, endPoint y: 332, distance: 131.2
click at [835, 203] on div "Tại văn phòng" at bounding box center [837, 205] width 124 height 17
type input "0"
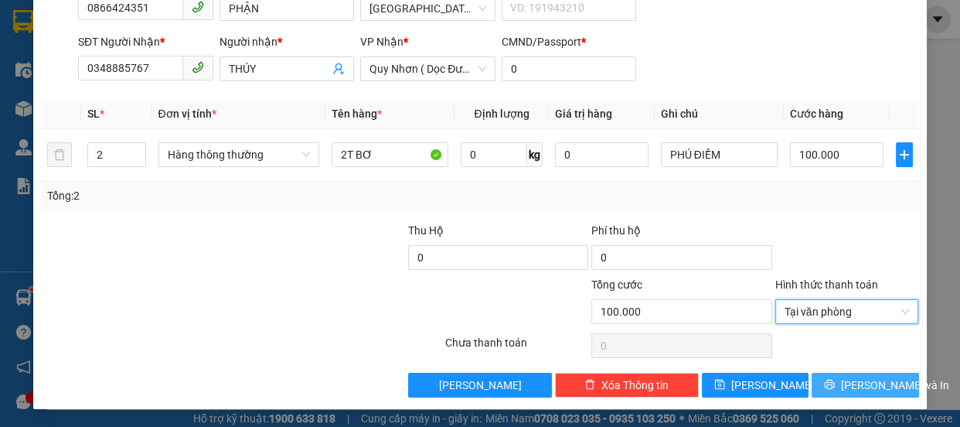
click at [840, 376] on button "[PERSON_NAME] và In" at bounding box center [865, 385] width 107 height 25
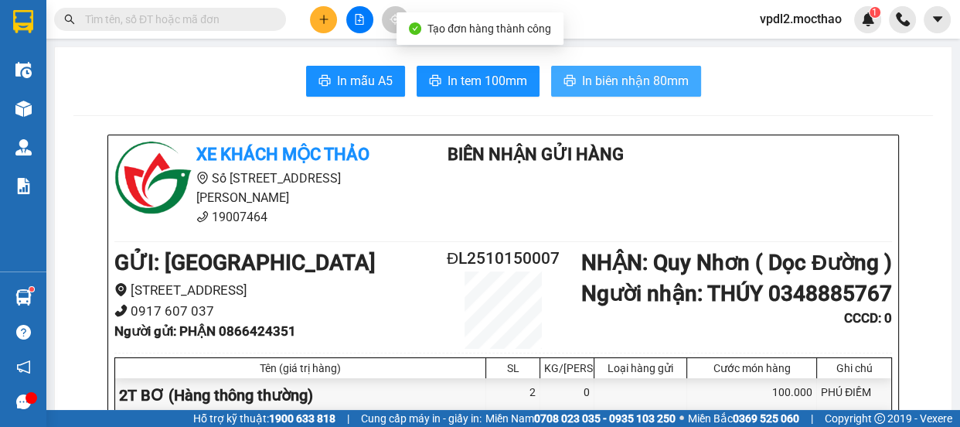
click at [621, 80] on span "In biên nhận 80mm" at bounding box center [635, 80] width 107 height 19
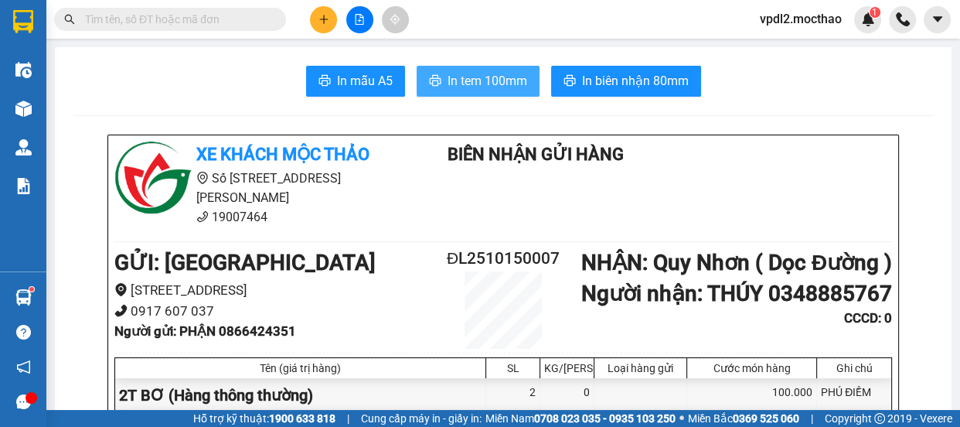
click at [497, 72] on span "In tem 100mm" at bounding box center [488, 80] width 80 height 19
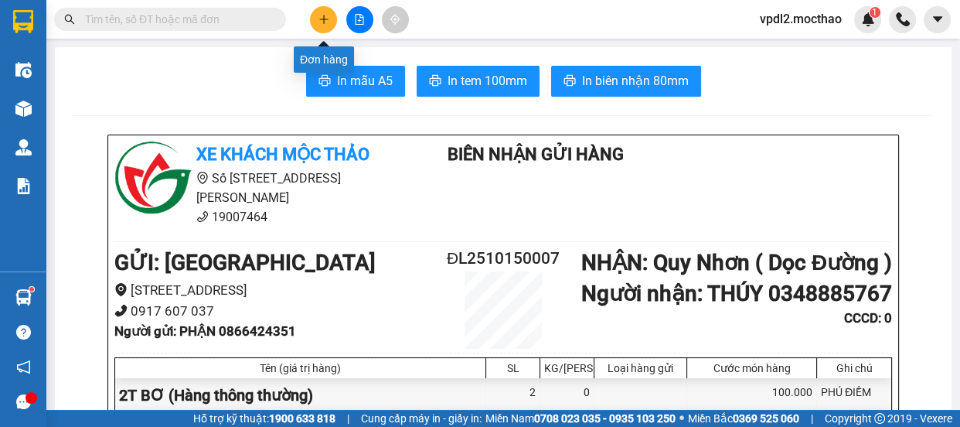
click at [331, 20] on button at bounding box center [323, 19] width 27 height 27
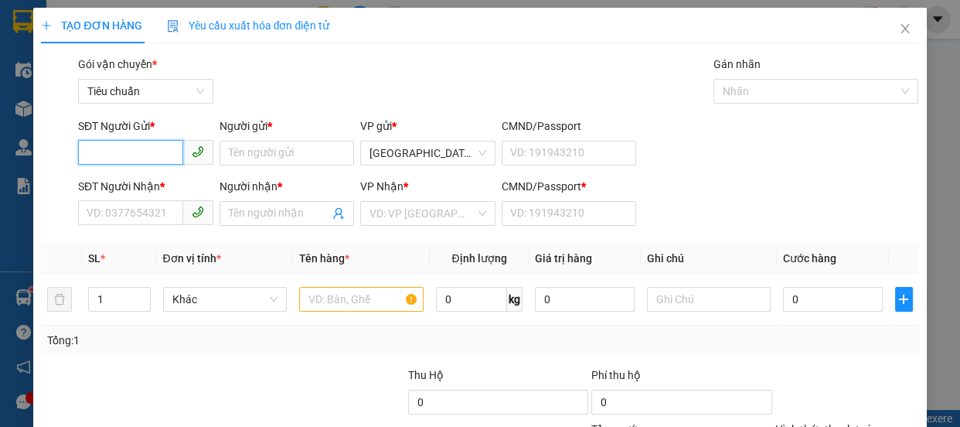
click at [138, 148] on input "SĐT Người Gửi *" at bounding box center [130, 152] width 105 height 25
click at [140, 179] on div "0937981413 - NHỰT" at bounding box center [144, 183] width 115 height 17
type input "0937981413"
type input "NHỰT"
type input "0937981413"
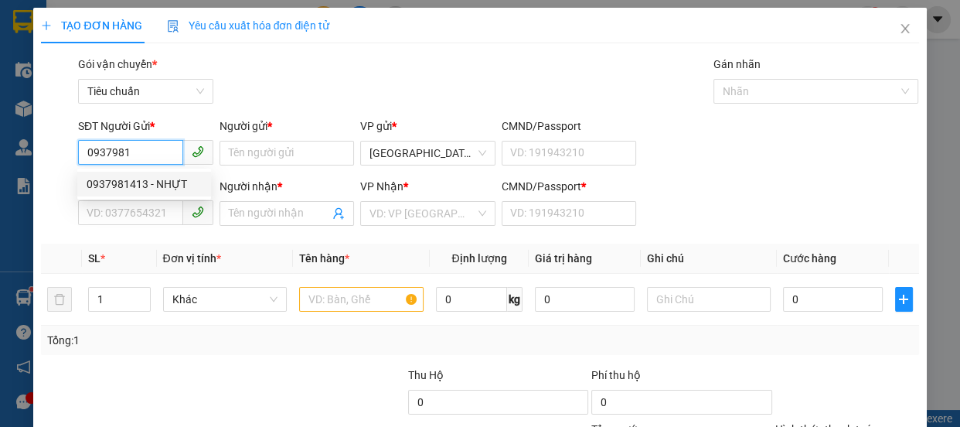
type input "NHỰT"
type input "50.000"
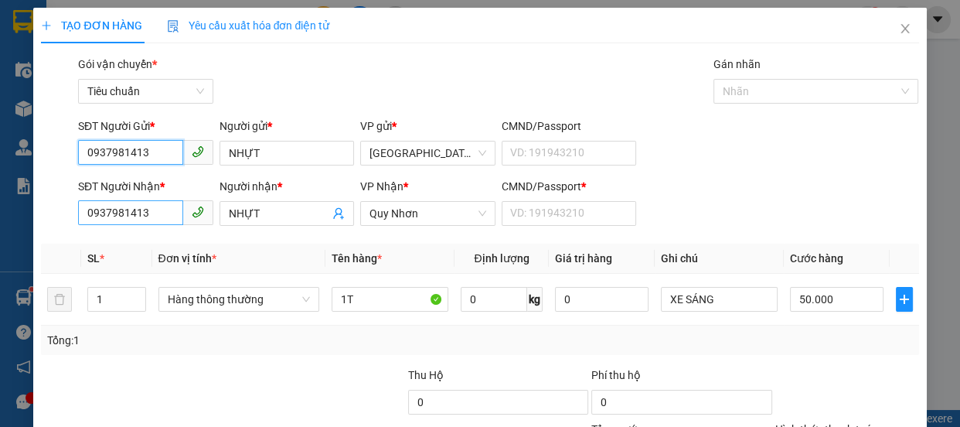
type input "0937981413"
click at [171, 213] on input "0937981413" at bounding box center [130, 212] width 105 height 25
type input "0"
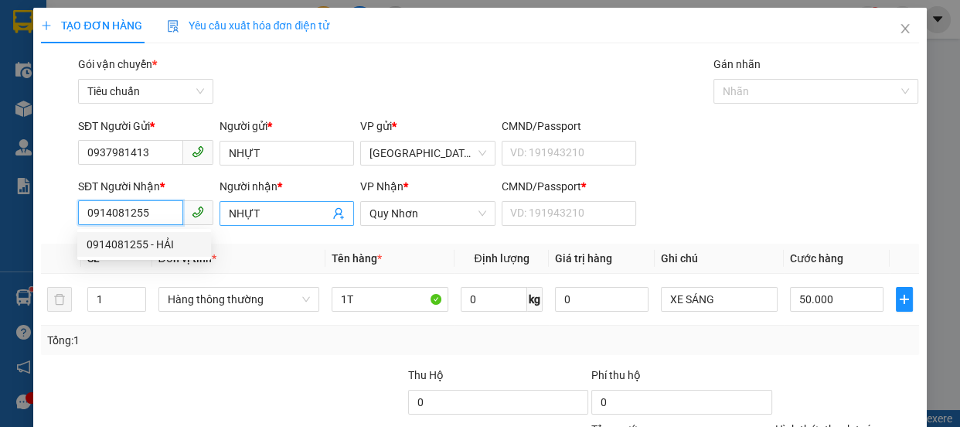
type input "0914081255"
click at [296, 219] on input "NHỰT" at bounding box center [279, 213] width 101 height 17
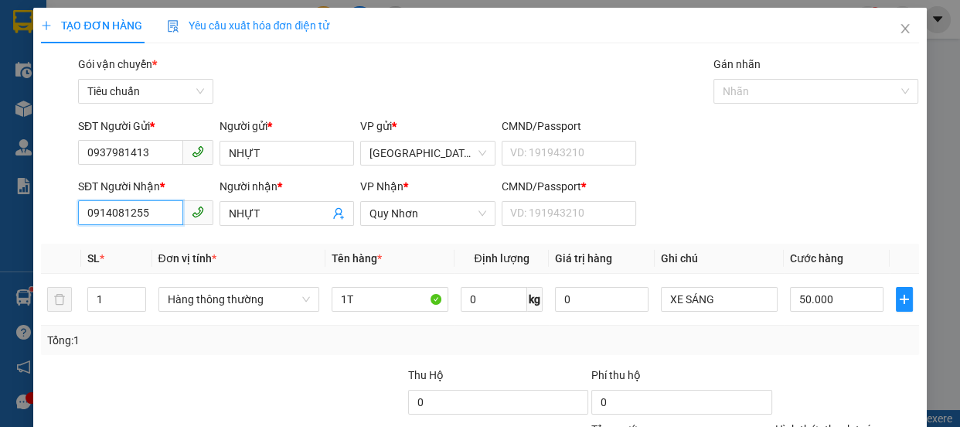
click at [172, 213] on input "0914081255" at bounding box center [130, 212] width 105 height 25
click at [138, 244] on div "0914081255 - HẢI" at bounding box center [144, 244] width 115 height 17
type input "HẢI"
type input "40.000"
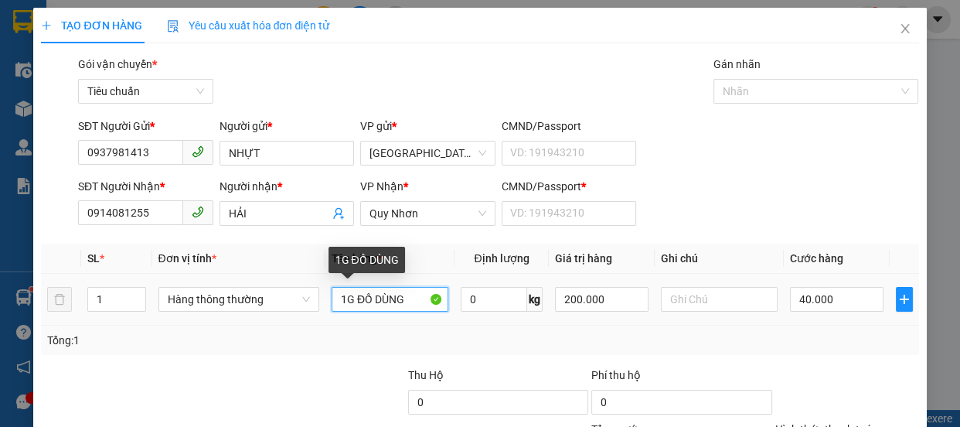
click at [408, 299] on input "1G ĐỒ DÙNG" at bounding box center [390, 299] width 117 height 25
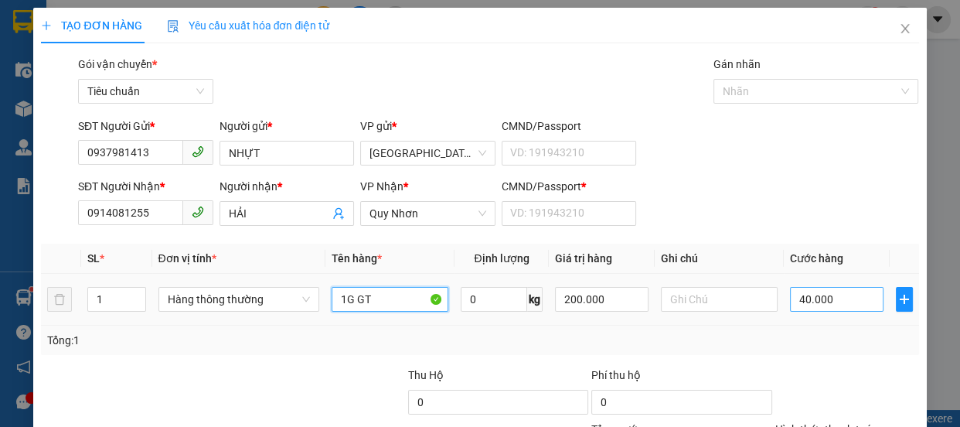
type input "1G GT"
click at [815, 296] on input "40.000" at bounding box center [837, 299] width 94 height 25
type input "3"
type input "30"
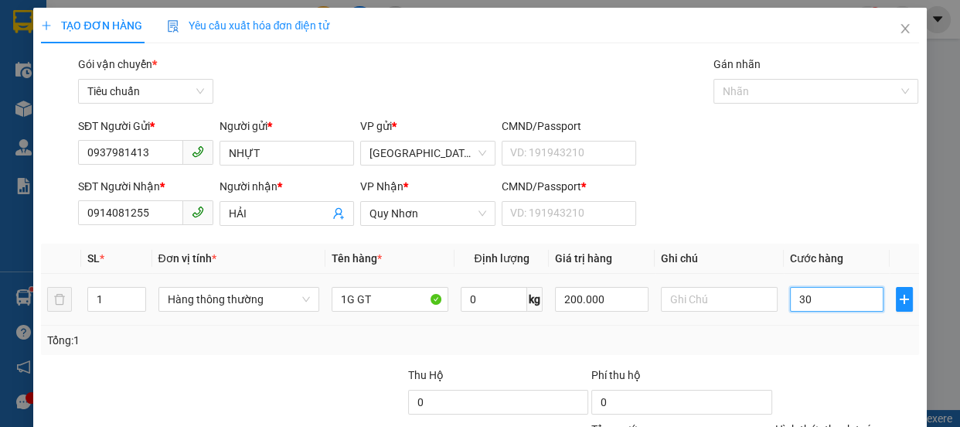
type input "30"
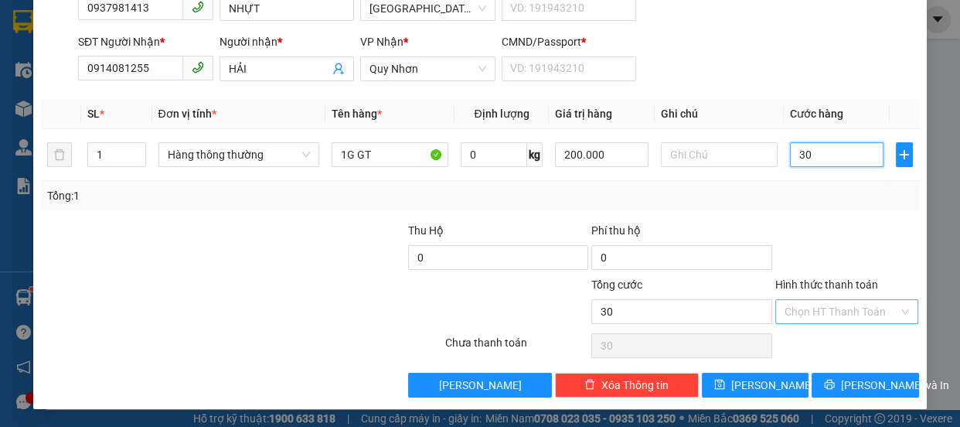
type input "30"
type input "30.000"
click at [827, 309] on input "Hình thức thanh toán" at bounding box center [842, 311] width 114 height 23
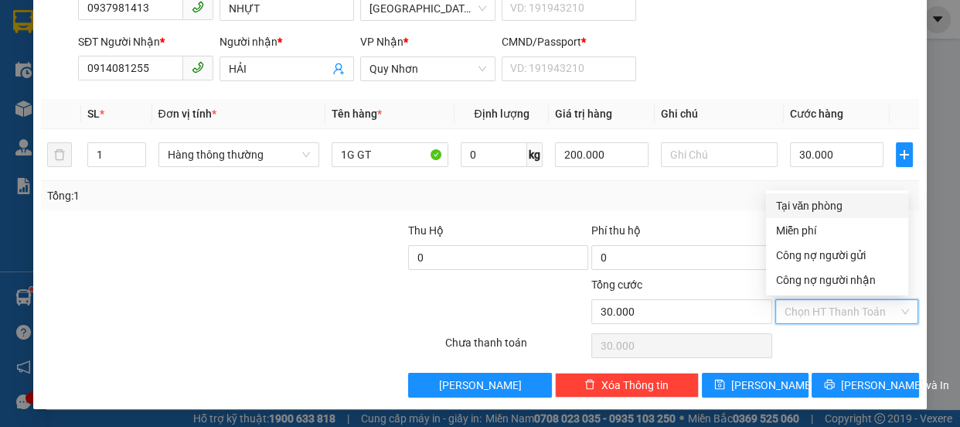
click at [812, 207] on div "Tại văn phòng" at bounding box center [837, 205] width 124 height 17
type input "0"
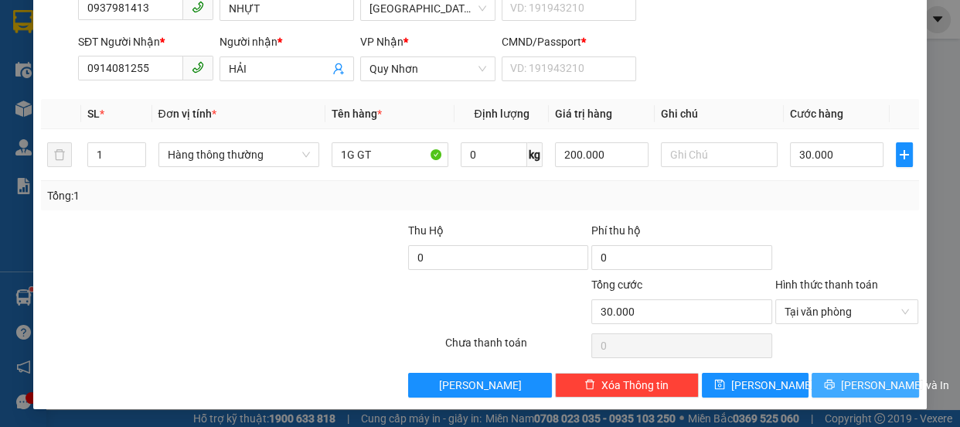
click at [871, 378] on span "[PERSON_NAME] và In" at bounding box center [895, 384] width 108 height 17
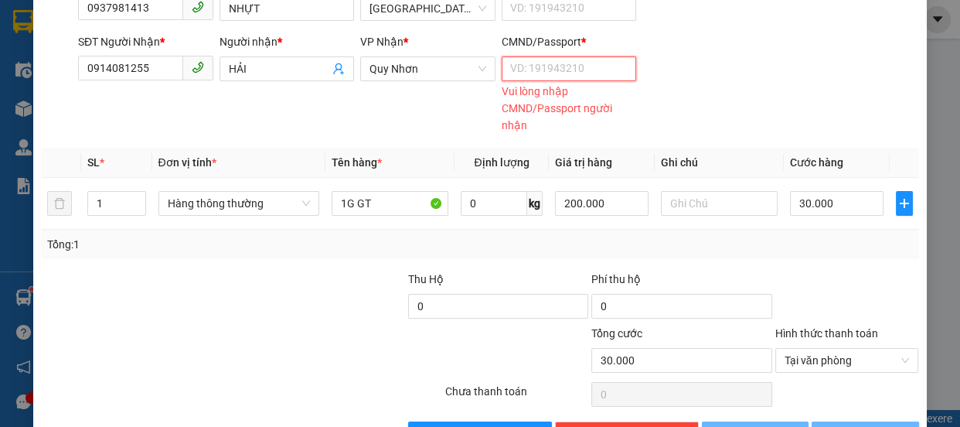
click at [621, 63] on input "CMND/Passport *" at bounding box center [569, 68] width 135 height 25
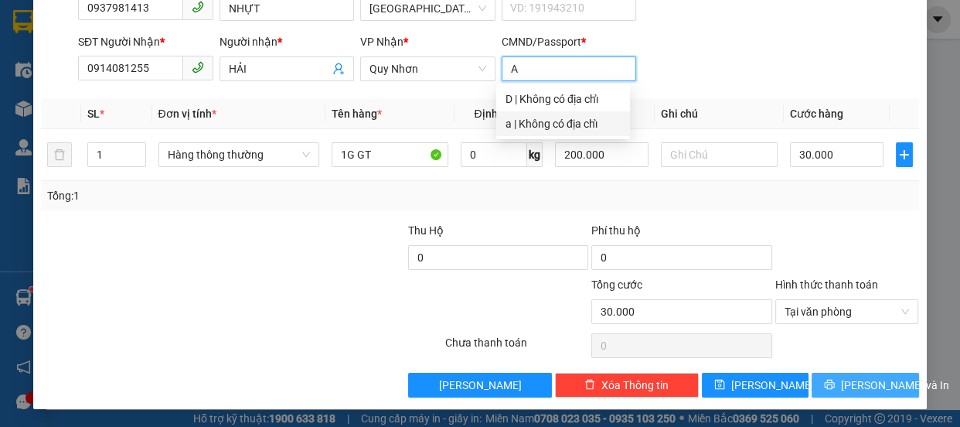
type input "A"
click at [850, 390] on span "[PERSON_NAME] và In" at bounding box center [895, 384] width 108 height 17
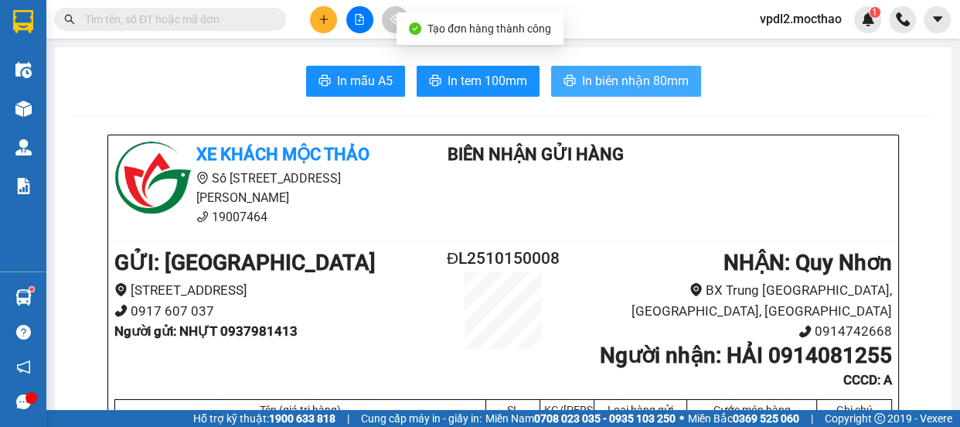
click at [663, 80] on span "In biên nhận 80mm" at bounding box center [635, 80] width 107 height 19
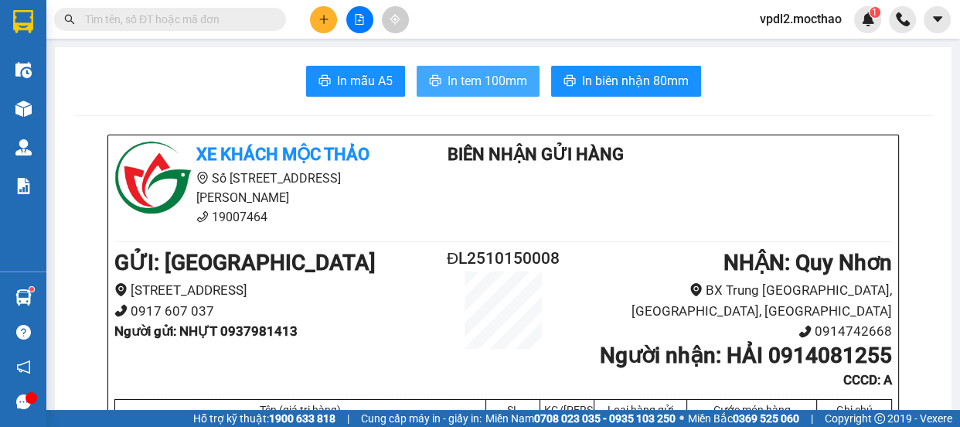
click at [479, 71] on span "In tem 100mm" at bounding box center [488, 80] width 80 height 19
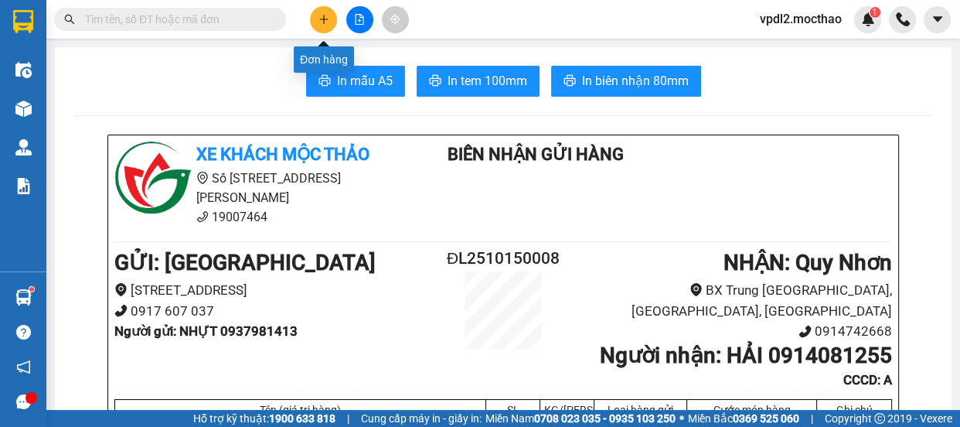
click at [328, 22] on icon "plus" at bounding box center [324, 19] width 11 height 11
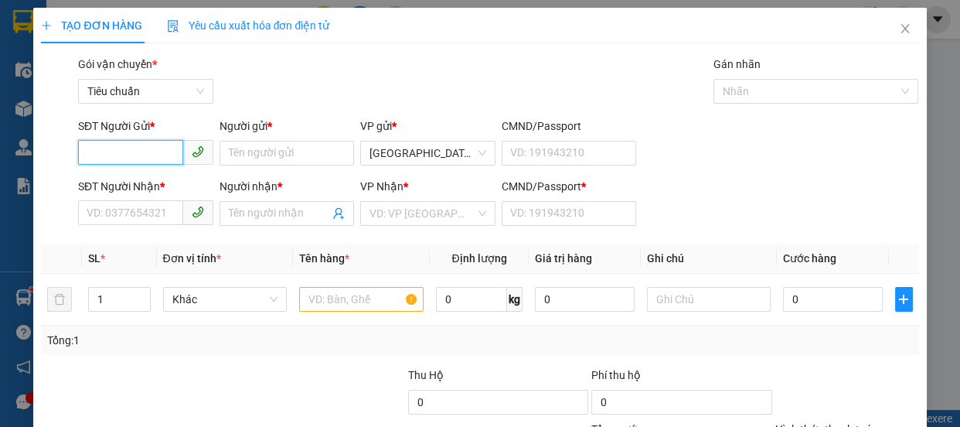
drag, startPoint x: 132, startPoint y: 148, endPoint x: 141, endPoint y: 151, distance: 9.6
click at [141, 151] on input "SĐT Người Gửi *" at bounding box center [130, 152] width 105 height 25
click at [119, 185] on div "0889136866 - TRÚC" at bounding box center [144, 183] width 115 height 17
type input "0889136866"
type input "TRÚC"
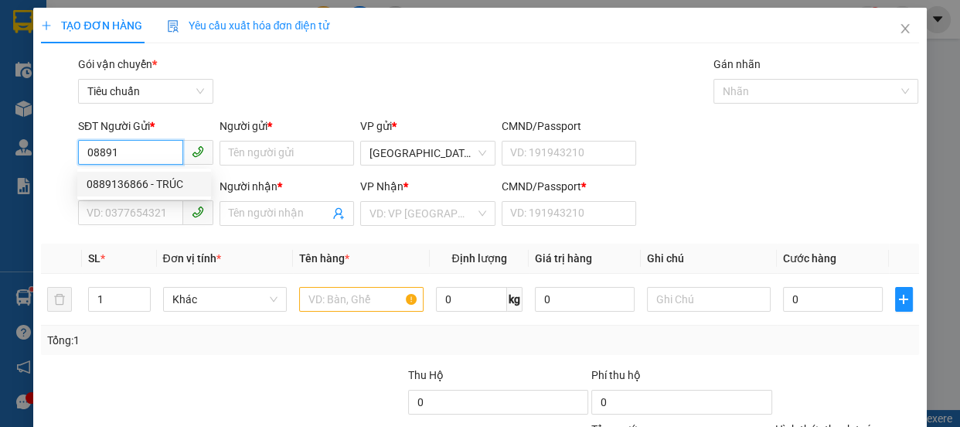
type input "0905599577"
type input "HIỀN"
type input "0"
type input "100.000"
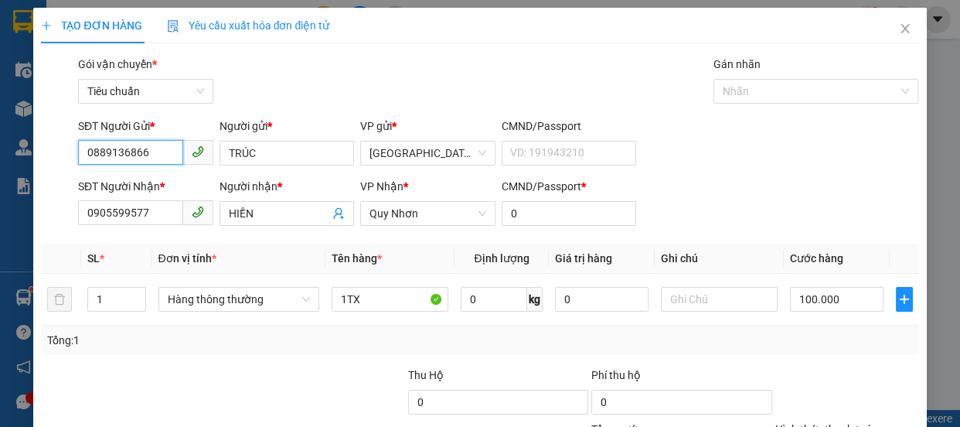
scroll to position [145, 0]
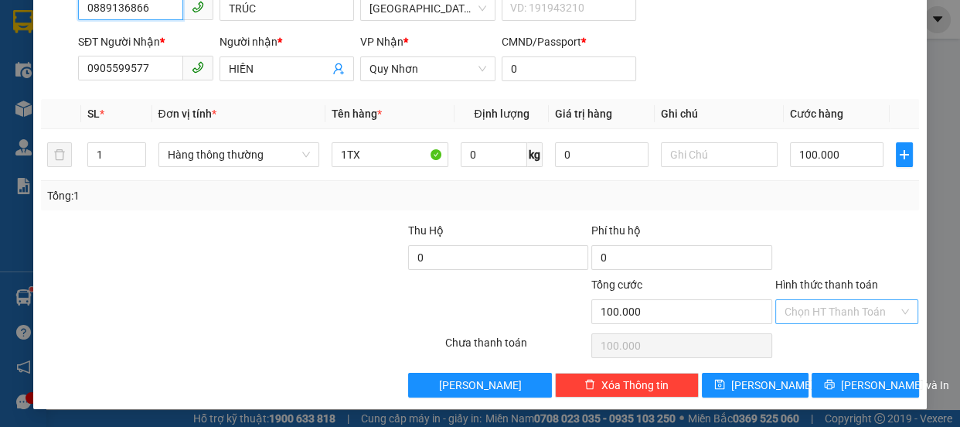
type input "0889136866"
click at [819, 312] on input "Hình thức thanh toán" at bounding box center [842, 311] width 114 height 23
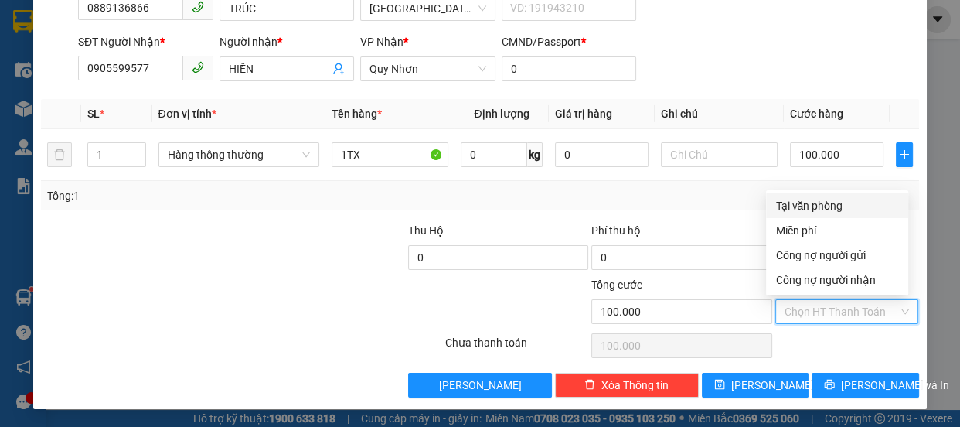
click at [805, 205] on div "Tại văn phòng" at bounding box center [837, 205] width 124 height 17
type input "0"
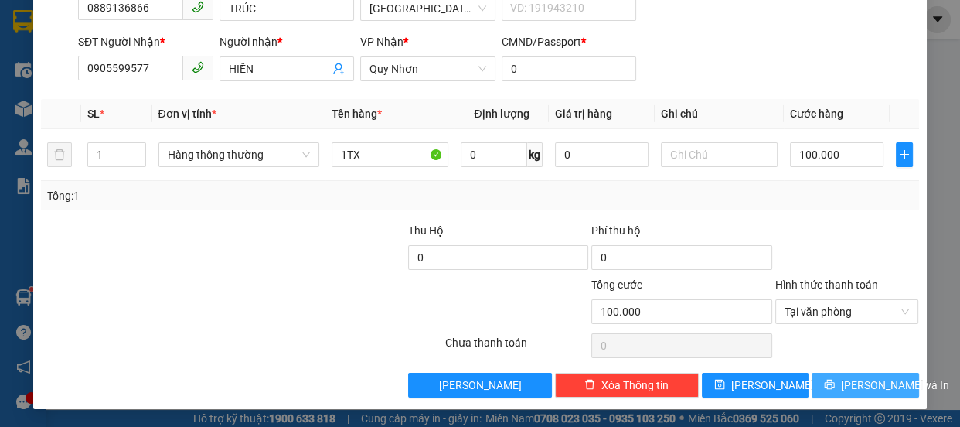
click at [859, 383] on span "[PERSON_NAME] và In" at bounding box center [895, 384] width 108 height 17
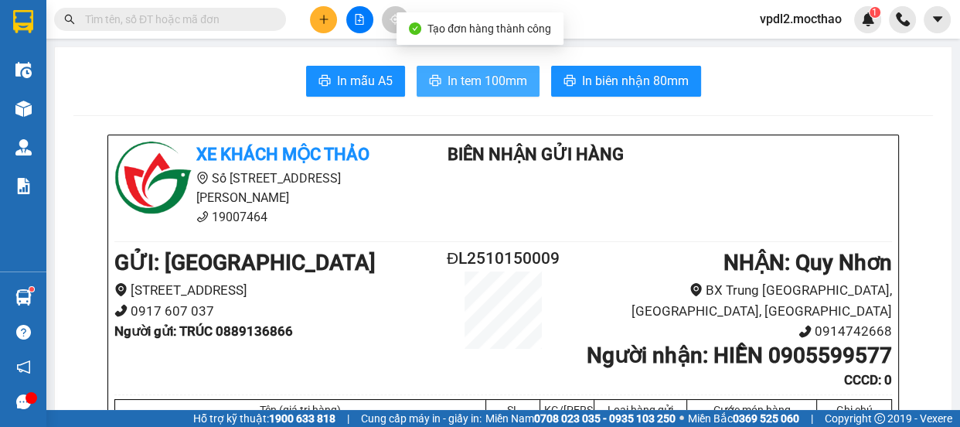
drag, startPoint x: 499, startPoint y: 75, endPoint x: 483, endPoint y: 90, distance: 22.4
click at [498, 76] on span "In tem 100mm" at bounding box center [488, 80] width 80 height 19
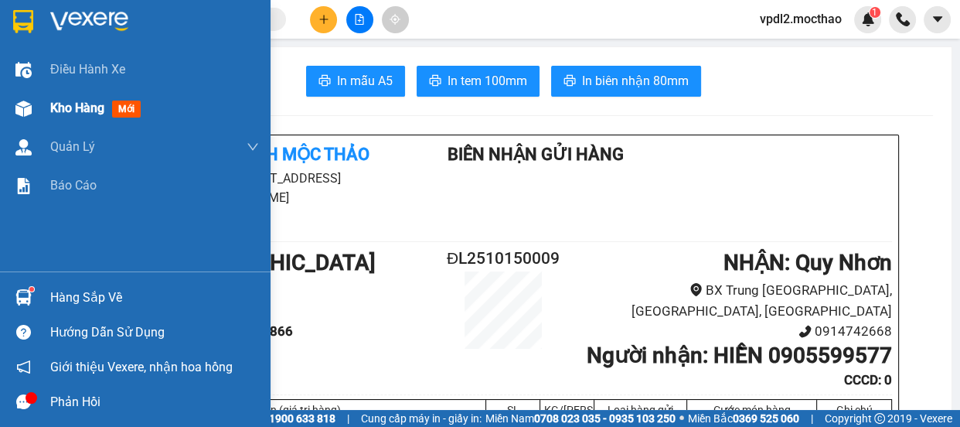
click at [113, 108] on span "mới" at bounding box center [126, 108] width 29 height 17
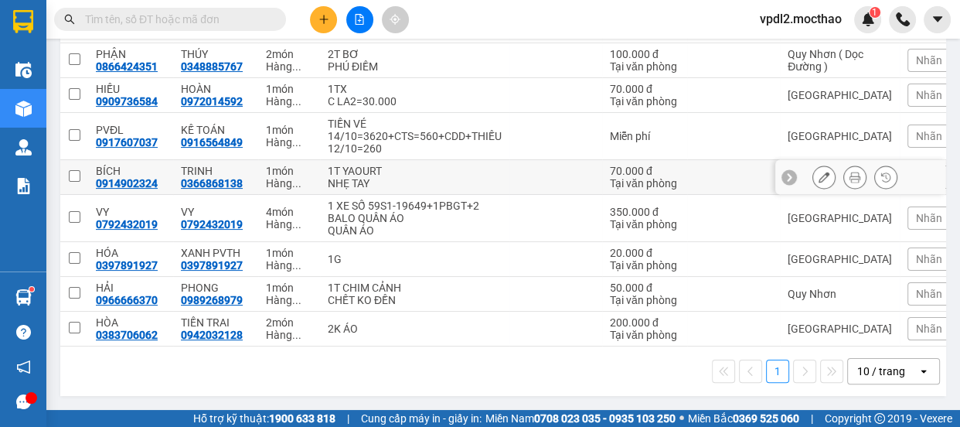
scroll to position [91, 0]
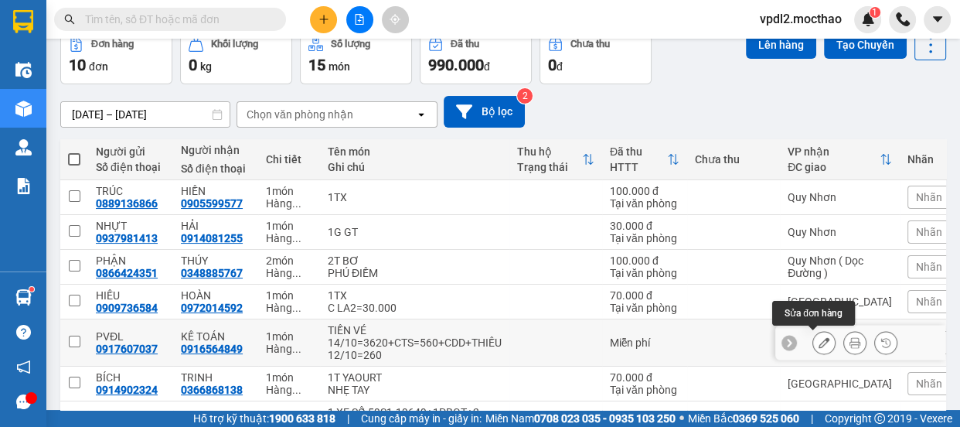
click at [819, 339] on icon at bounding box center [824, 342] width 11 height 11
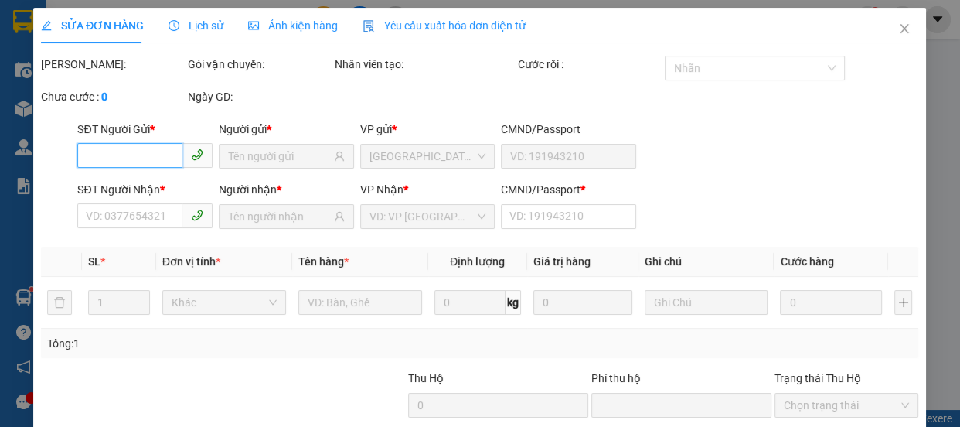
type input "0917607037"
type input "0916564849"
type input "A"
type input "0"
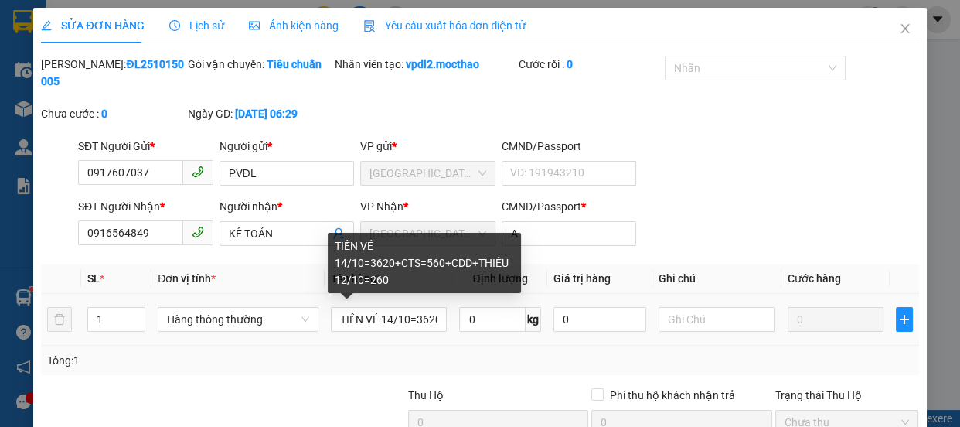
click at [459, 262] on div "TIỀN VÉ 14/10=3620+CTS=560+CDD+THIẾU 12/10=260" at bounding box center [424, 263] width 193 height 60
drag, startPoint x: 438, startPoint y: 319, endPoint x: 375, endPoint y: 322, distance: 62.7
click at [375, 322] on input "TIỀN VÉ 14/10=3620+CTS=560+CDD+THIẾU 12/10=260" at bounding box center [389, 319] width 117 height 25
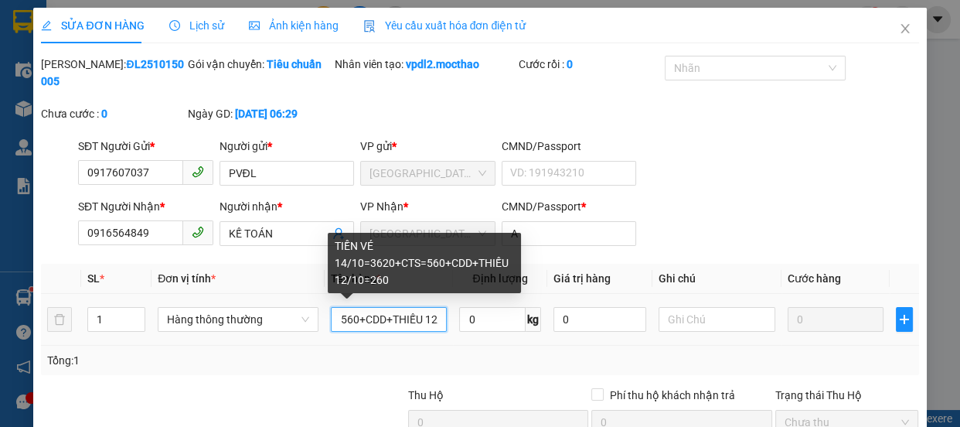
drag, startPoint x: 441, startPoint y: 319, endPoint x: 369, endPoint y: 322, distance: 72.0
click at [369, 322] on input "TIỀN VÉ 14/10=3620+CTS=560+CDD+THIẾU 12/10=260" at bounding box center [389, 319] width 117 height 25
click at [381, 317] on input "TIỀN VÉ 14/10=3620+CTS=560+CDD+THIẾU 12/10=260" at bounding box center [389, 319] width 117 height 25
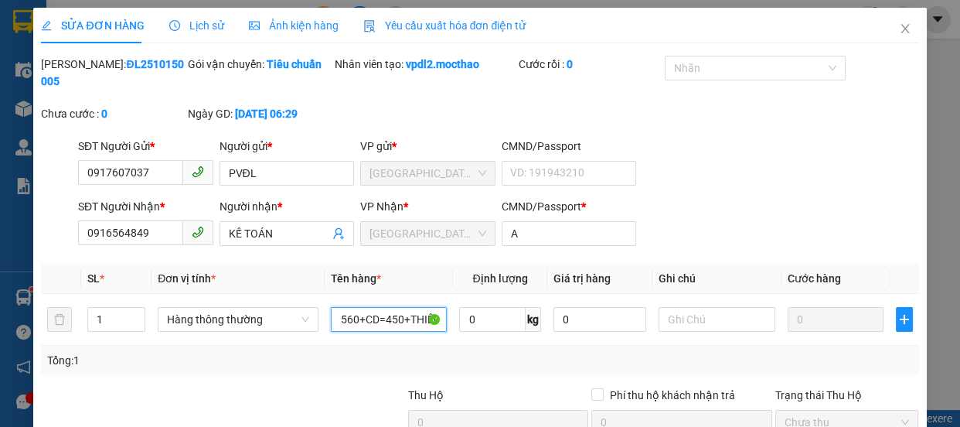
scroll to position [165, 0]
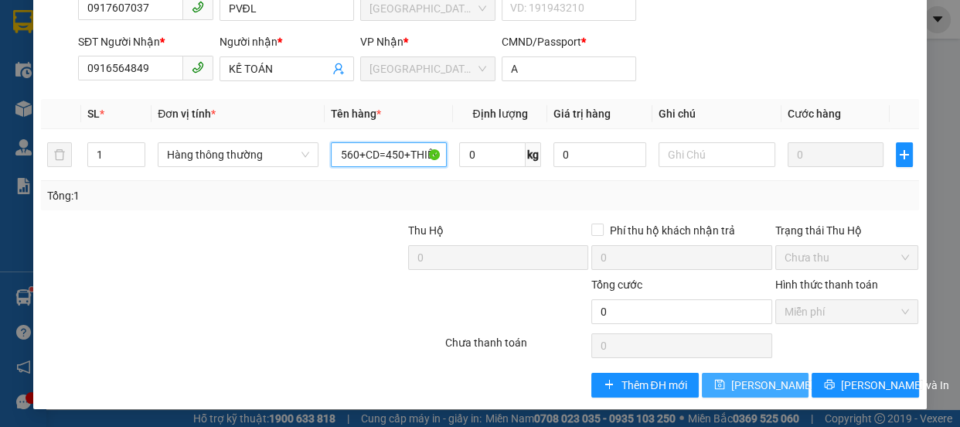
type input "TIỀN VÉ 14/10=3620+CTS=560+CD=450+THIẾU 12/10=260"
click at [775, 377] on span "[PERSON_NAME] thay đổi" at bounding box center [793, 384] width 124 height 17
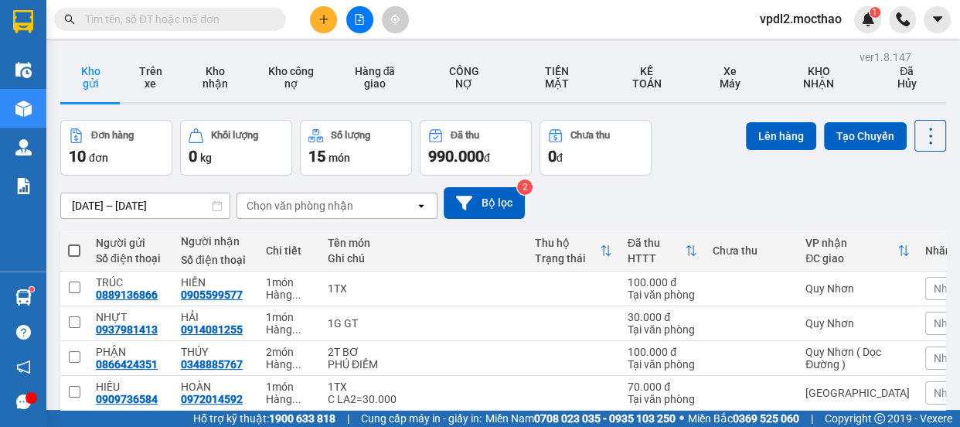
scroll to position [140, 0]
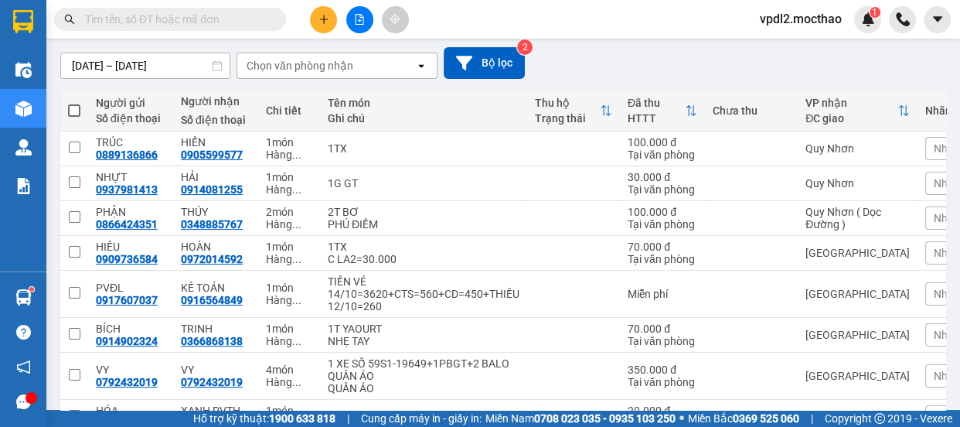
click at [70, 109] on span at bounding box center [74, 110] width 12 height 12
click at [74, 103] on input "checkbox" at bounding box center [74, 103] width 0 height 0
checkbox input "true"
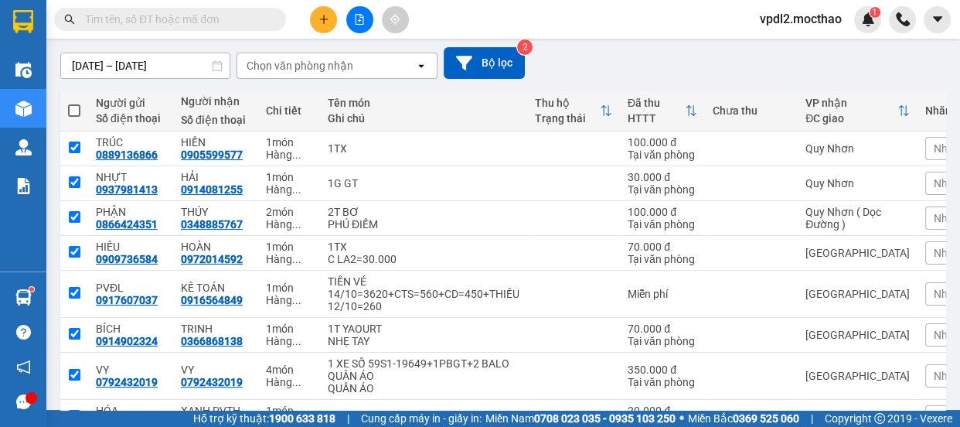
checkbox input "true"
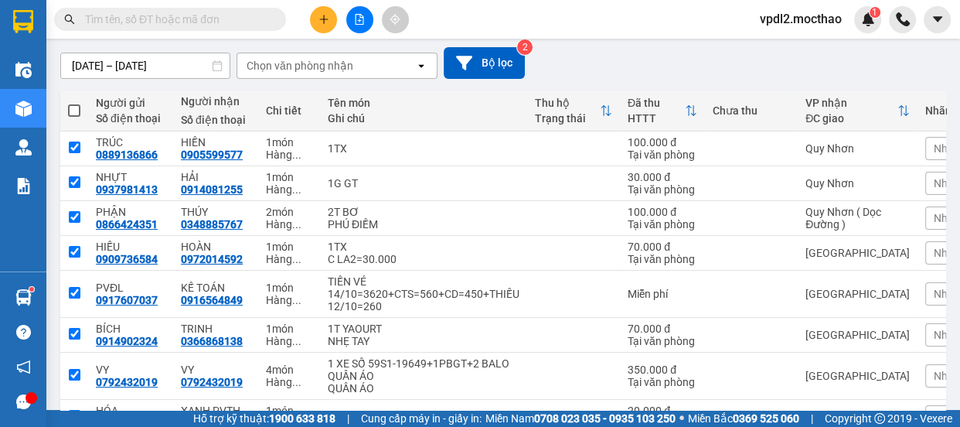
checkbox input "true"
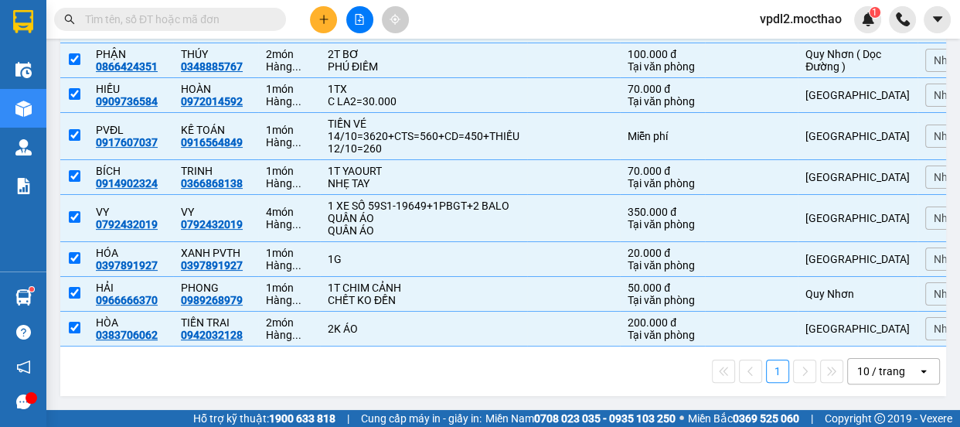
scroll to position [21, 0]
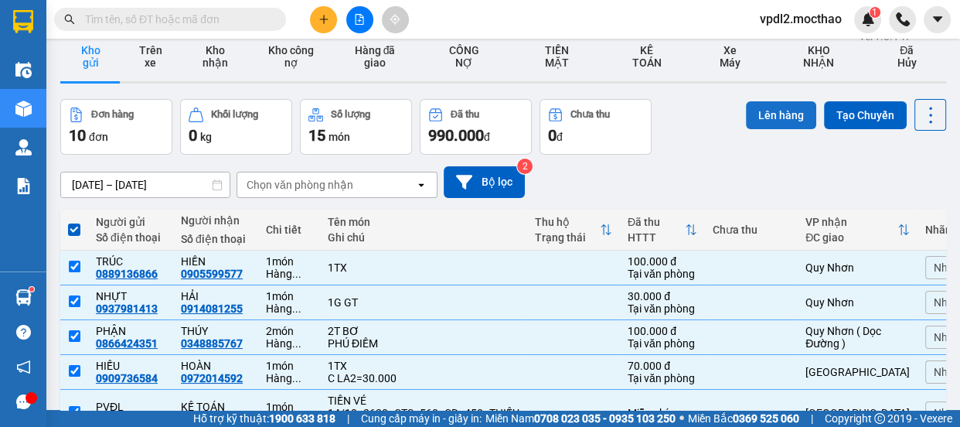
click at [780, 116] on button "Lên hàng" at bounding box center [781, 115] width 70 height 28
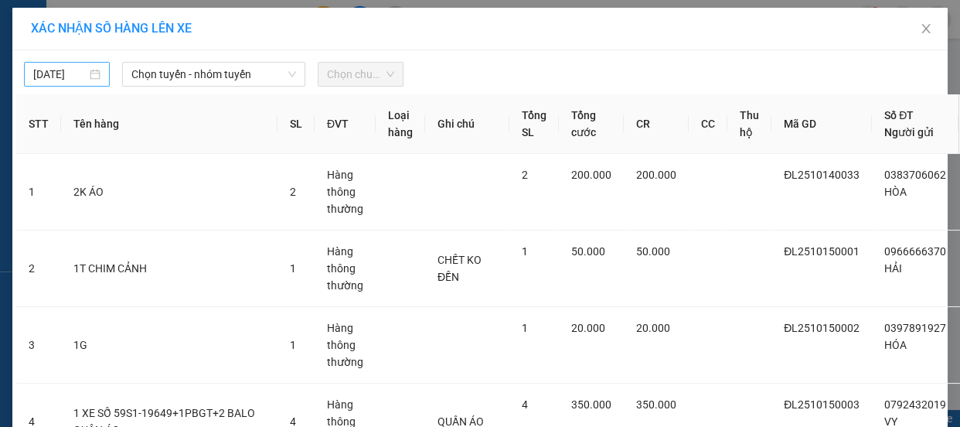
click at [88, 74] on div "[DATE]" at bounding box center [66, 74] width 67 height 17
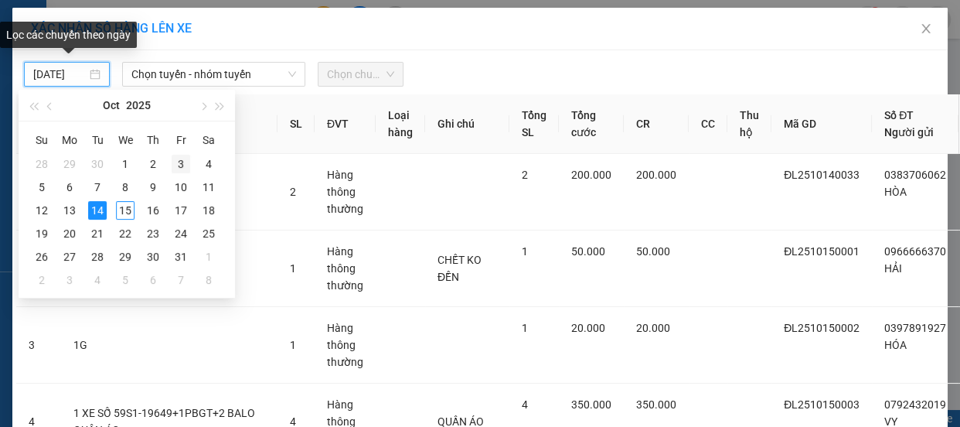
scroll to position [0, 1]
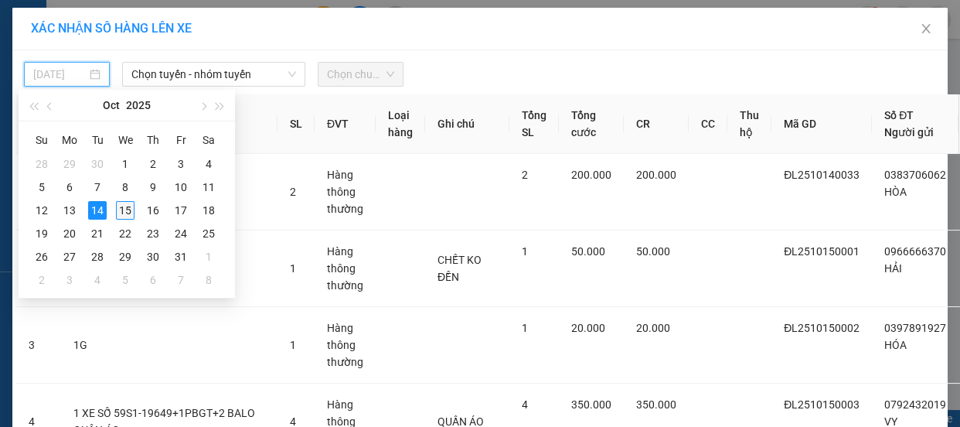
click at [121, 209] on div "15" at bounding box center [125, 210] width 19 height 19
type input "[DATE]"
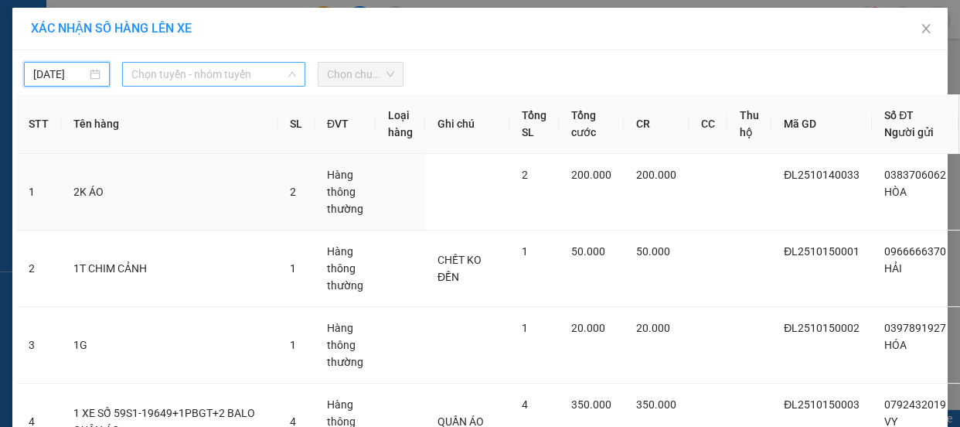
click at [214, 70] on span "Chọn tuyến - nhóm tuyến" at bounding box center [213, 74] width 165 height 23
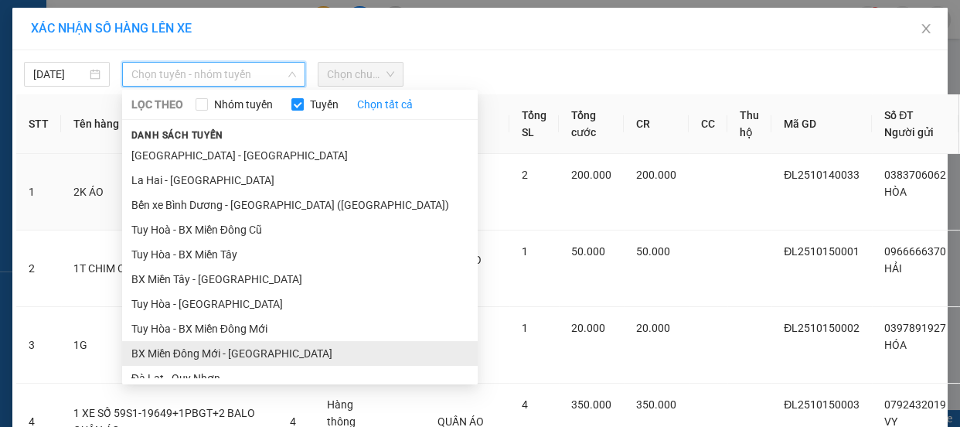
scroll to position [140, 0]
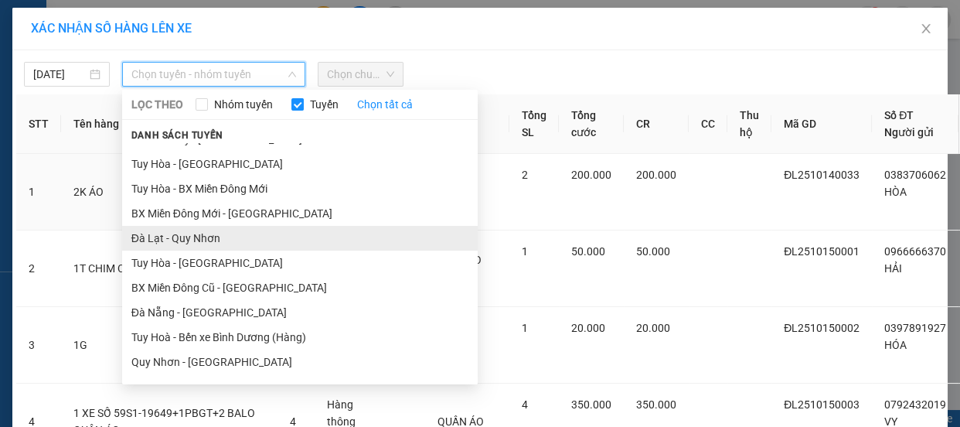
click at [209, 240] on li "Đà Lạt - Quy Nhơn" at bounding box center [300, 238] width 356 height 25
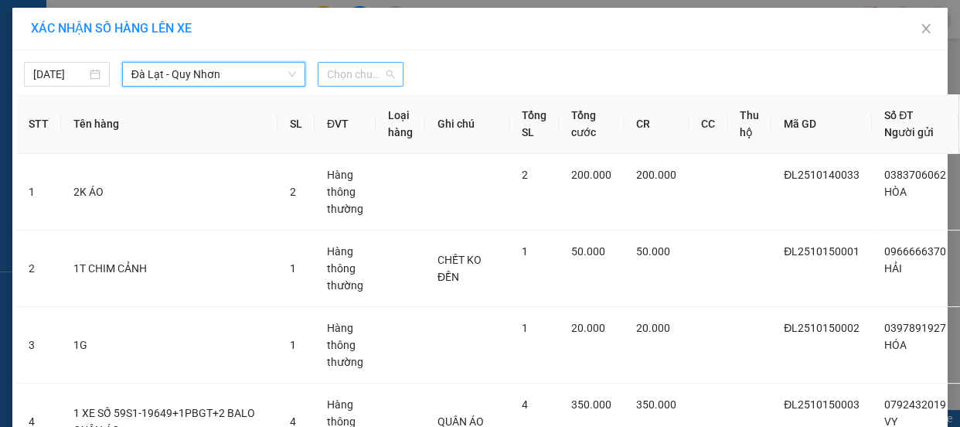
click at [361, 72] on span "Chọn chuyến" at bounding box center [360, 74] width 67 height 23
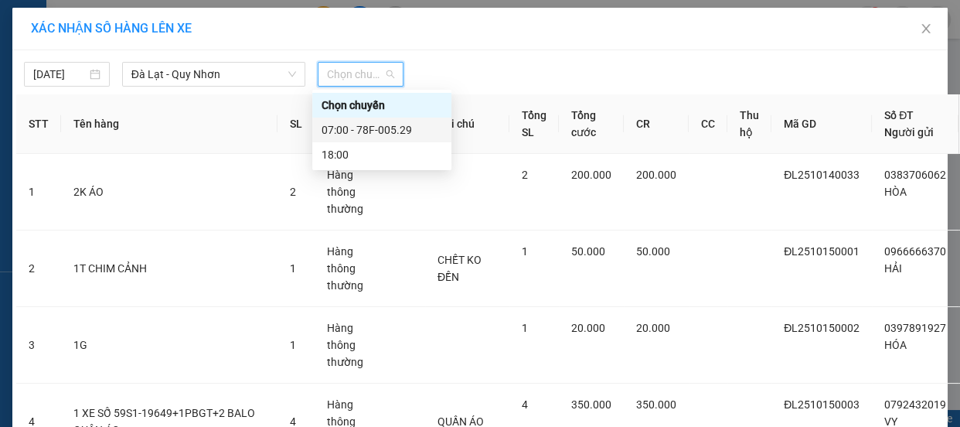
click at [382, 129] on div "07:00 - 78F-005.29" at bounding box center [382, 129] width 121 height 17
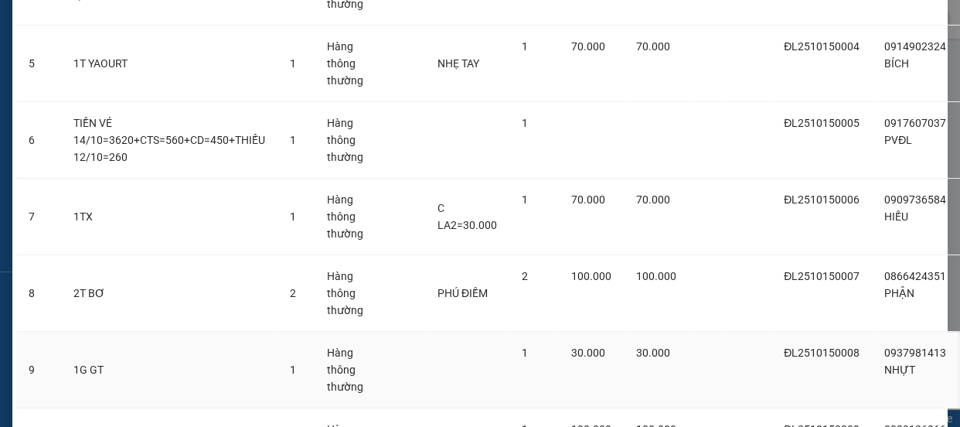
scroll to position [688, 0]
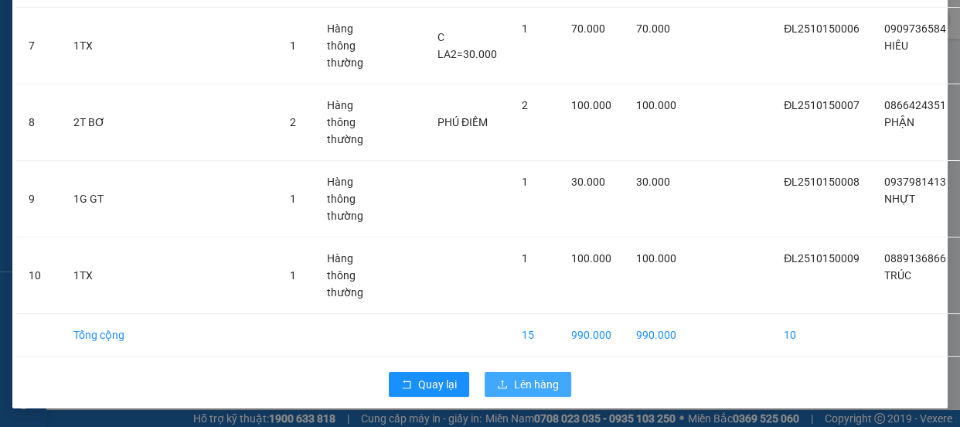
click at [524, 376] on span "Lên hàng" at bounding box center [536, 384] width 45 height 17
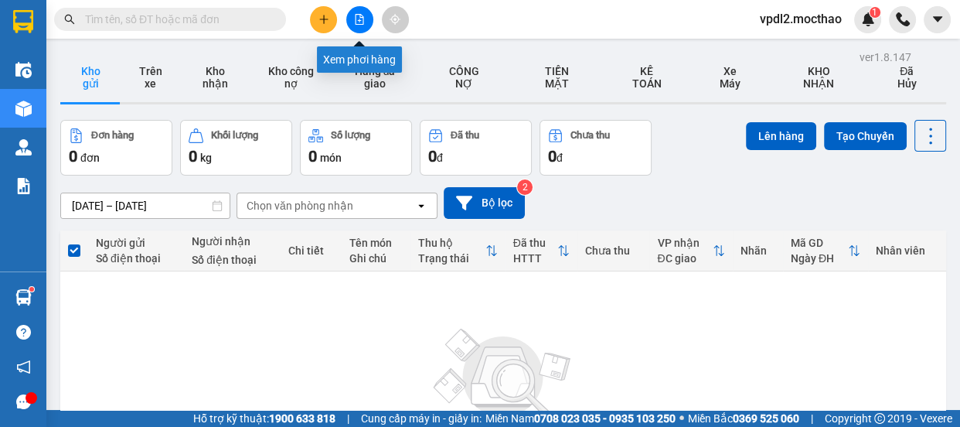
click at [363, 25] on button at bounding box center [359, 19] width 27 height 27
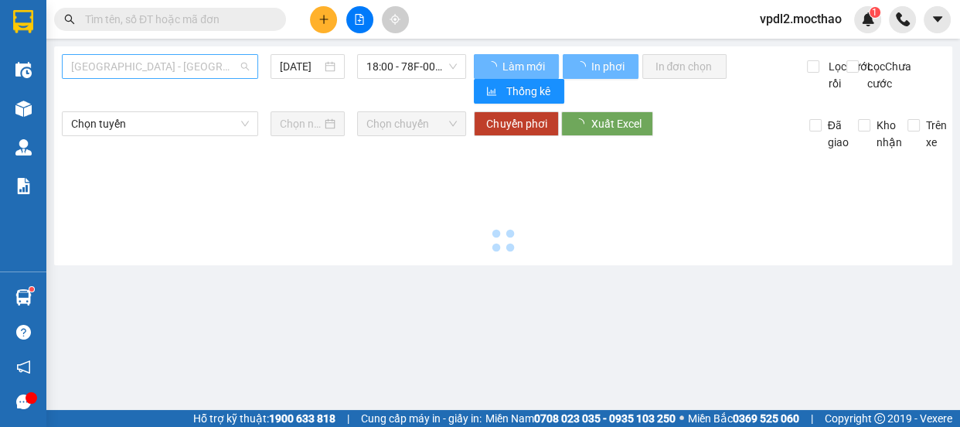
click at [155, 60] on span "[GEOGRAPHIC_DATA] - [GEOGRAPHIC_DATA]" at bounding box center [160, 66] width 178 height 23
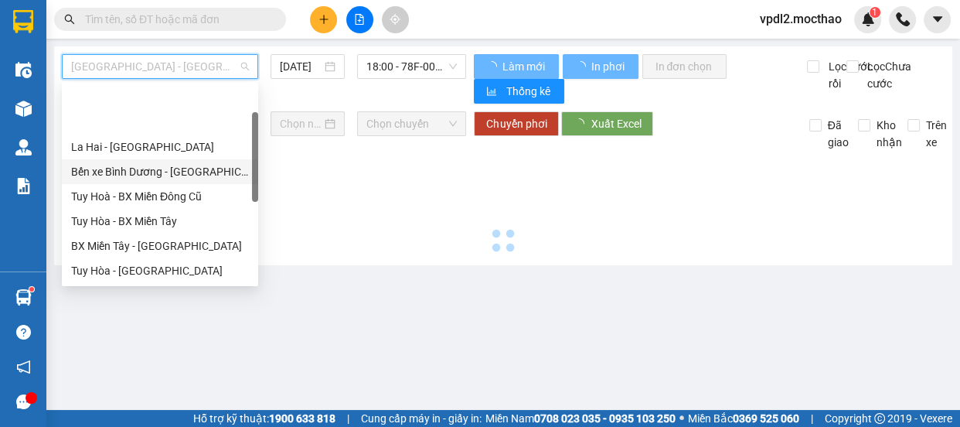
type input "[DATE]"
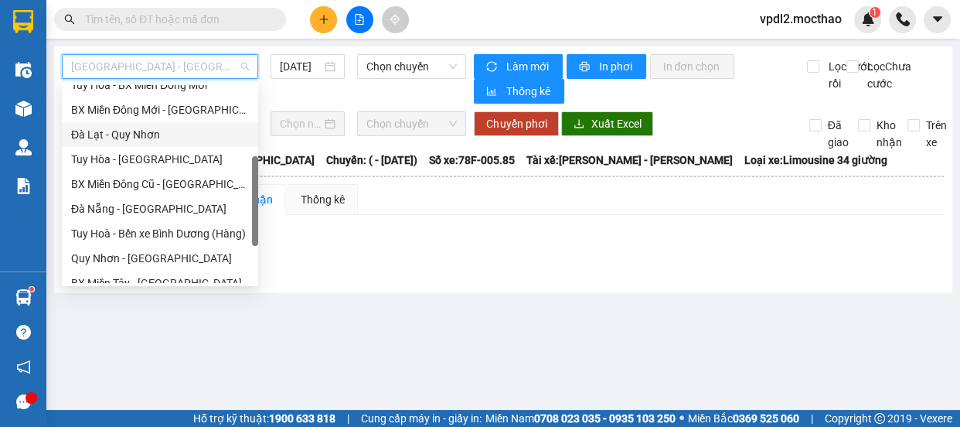
click at [147, 131] on div "Đà Lạt - Quy Nhơn" at bounding box center [160, 134] width 178 height 17
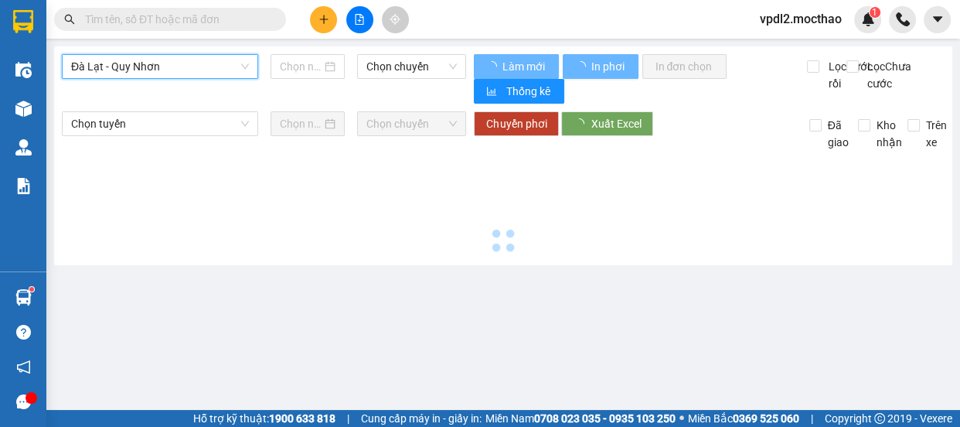
type input "[DATE]"
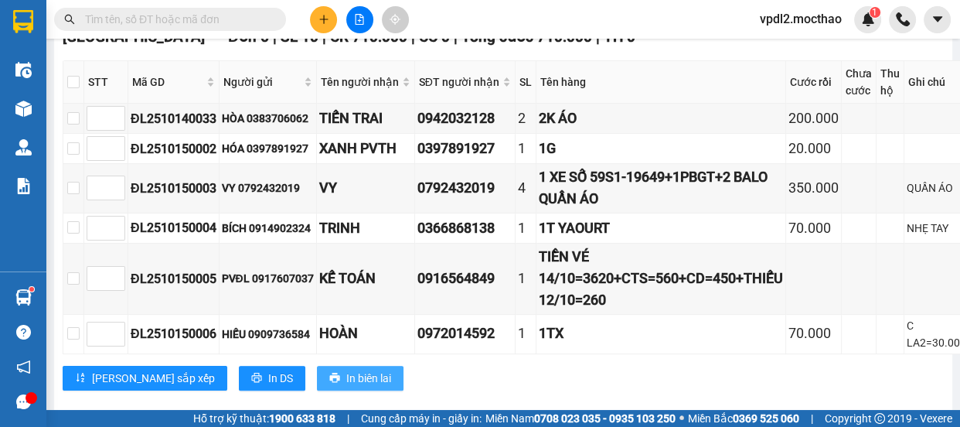
scroll to position [665, 0]
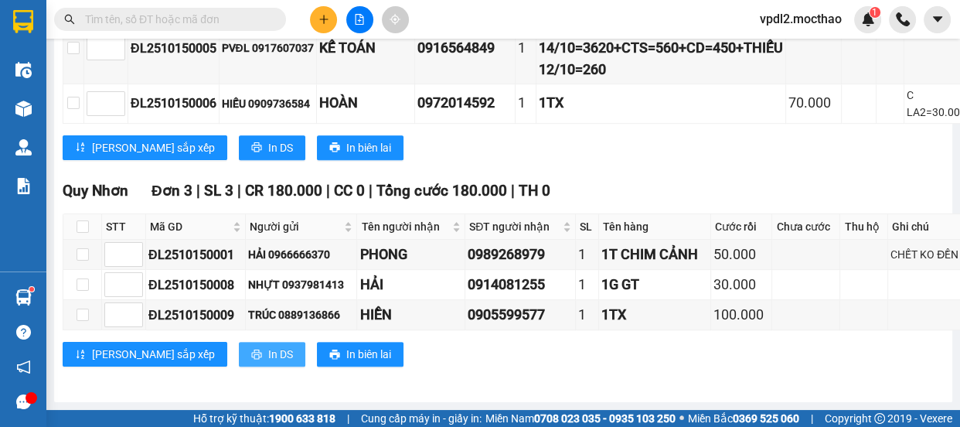
click at [268, 346] on span "In DS" at bounding box center [280, 354] width 25 height 17
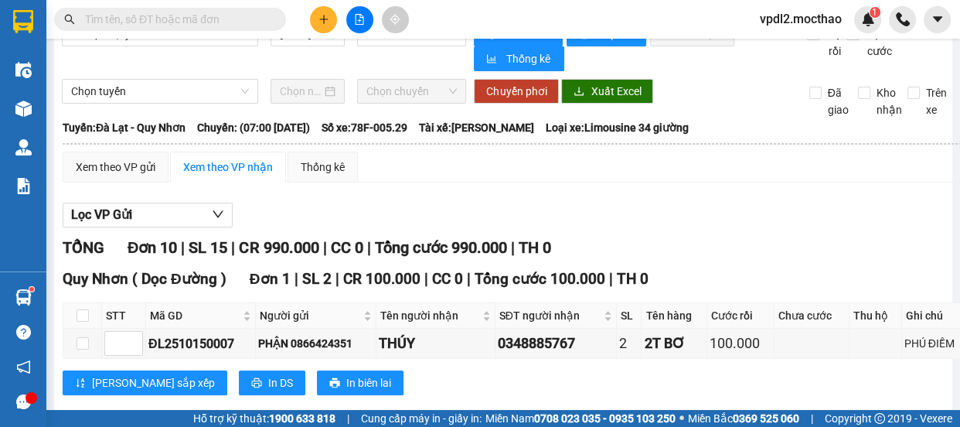
scroll to position [244, 0]
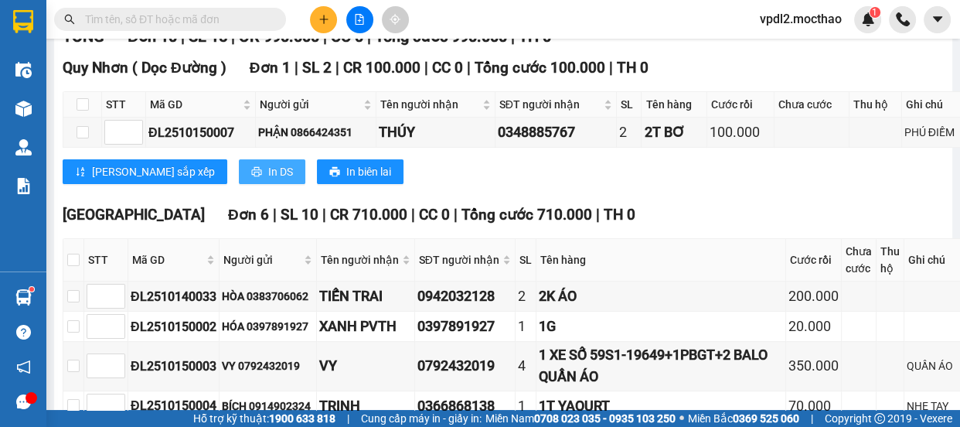
click at [268, 175] on span "In DS" at bounding box center [280, 171] width 25 height 17
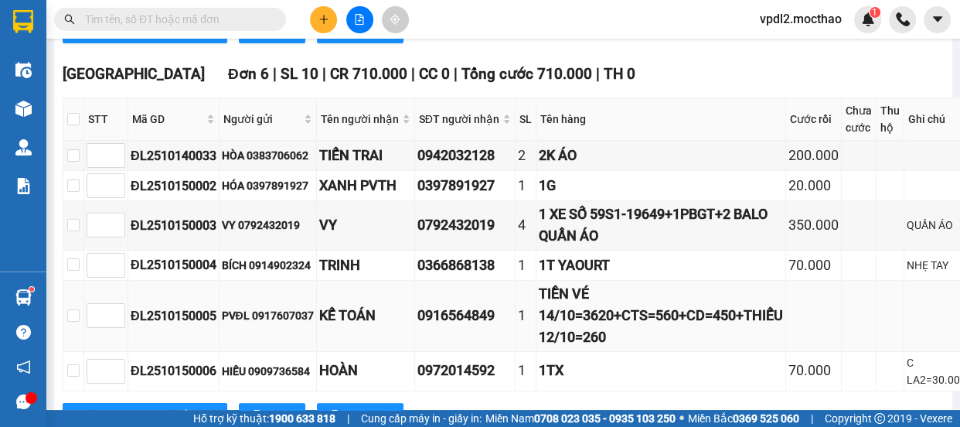
scroll to position [595, 0]
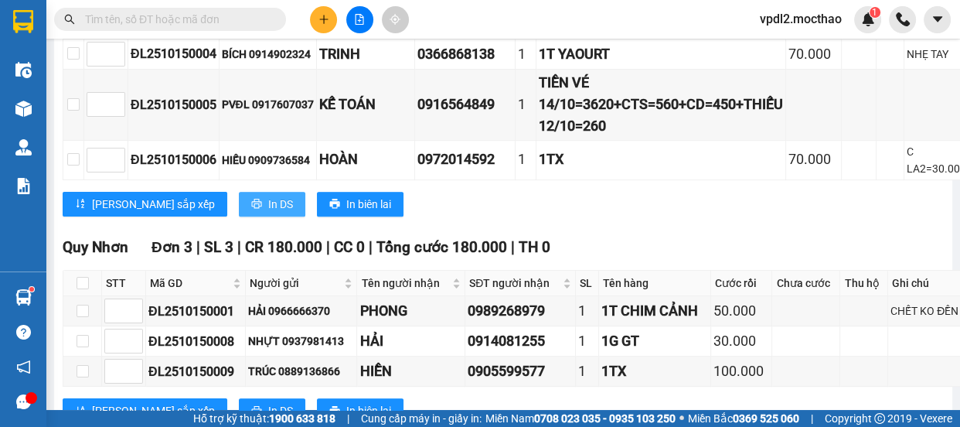
click at [268, 206] on span "In DS" at bounding box center [280, 204] width 25 height 17
click at [644, 189] on div "[GEOGRAPHIC_DATA] 6 | SL 10 | CR 710.000 | CC 0 | Tổng cước 710.000 | TH 0 STT …" at bounding box center [516, 40] width 907 height 376
click at [319, 26] on button at bounding box center [323, 19] width 27 height 27
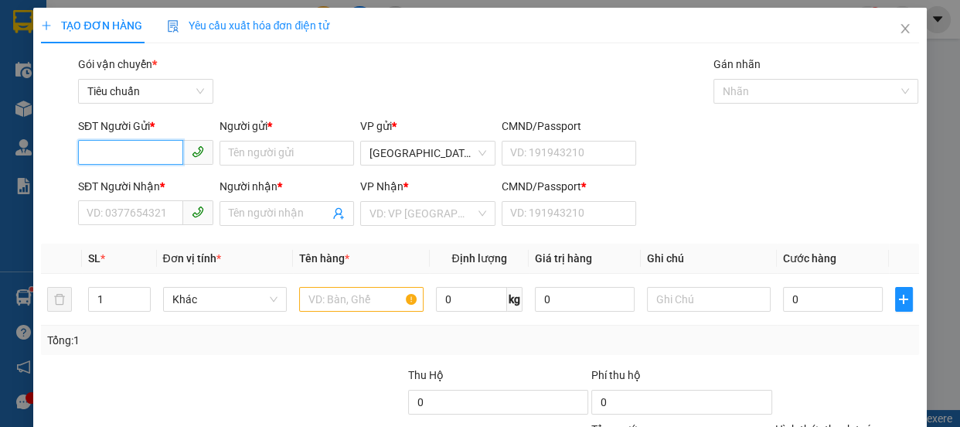
click at [111, 148] on input "SĐT Người Gửi *" at bounding box center [130, 152] width 105 height 25
type input "0928198078"
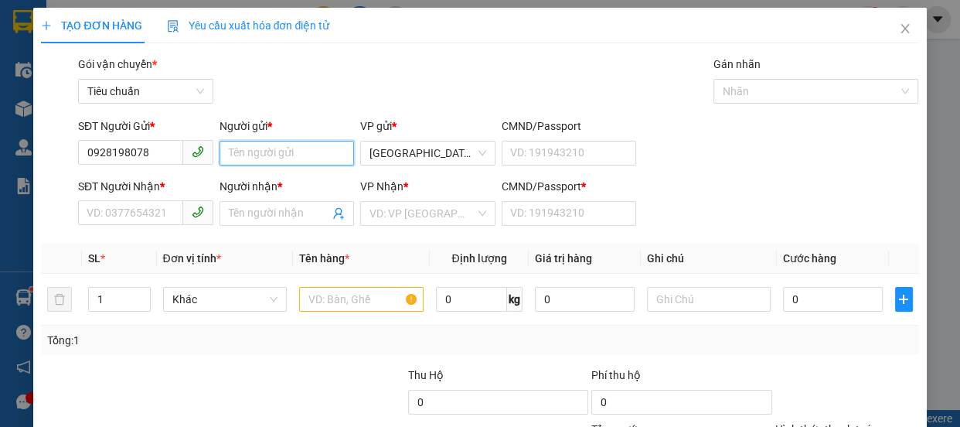
click at [254, 155] on input "Người gửi *" at bounding box center [287, 153] width 135 height 25
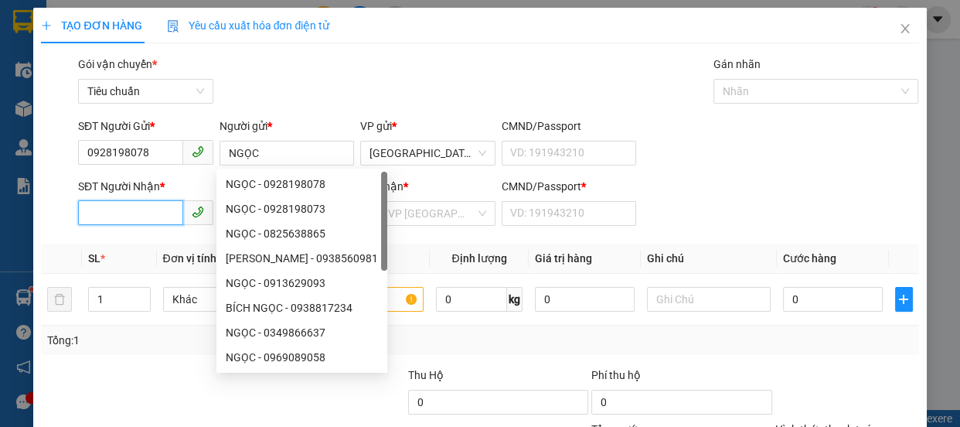
click at [117, 209] on input "SĐT Người Nhận *" at bounding box center [130, 212] width 105 height 25
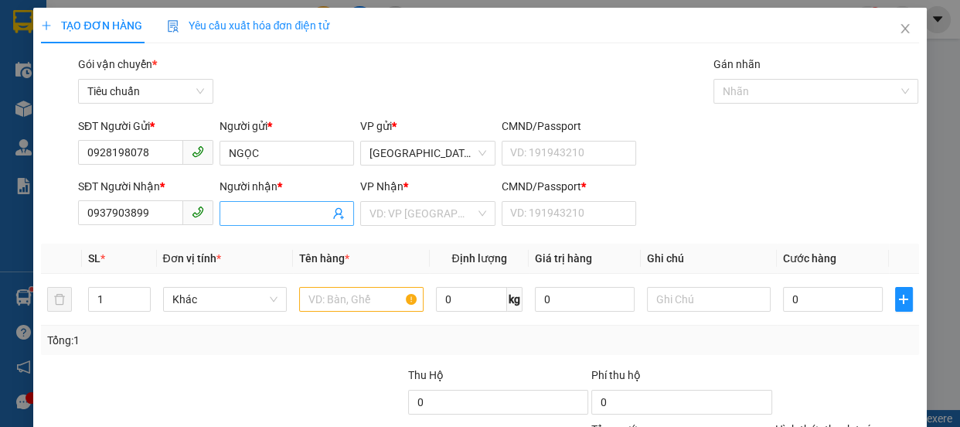
click at [267, 216] on input "Người nhận *" at bounding box center [279, 213] width 101 height 17
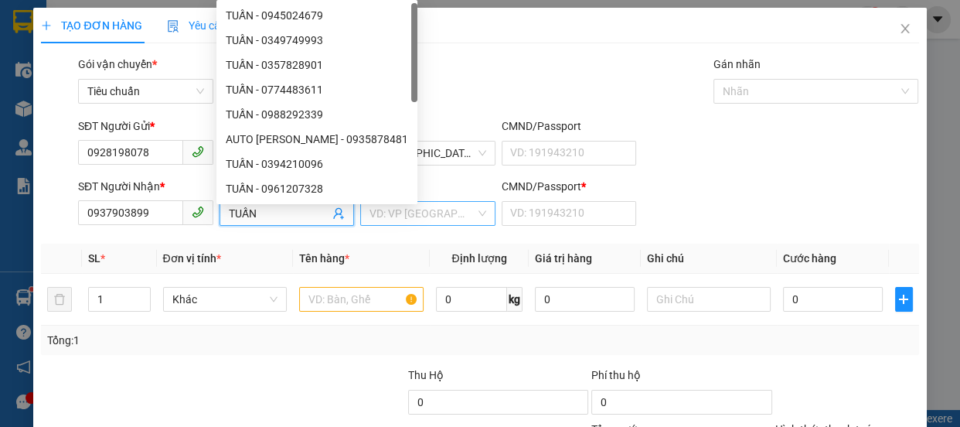
drag, startPoint x: 413, startPoint y: 215, endPoint x: 425, endPoint y: 210, distance: 13.2
click at [416, 215] on input "search" at bounding box center [423, 213] width 106 height 23
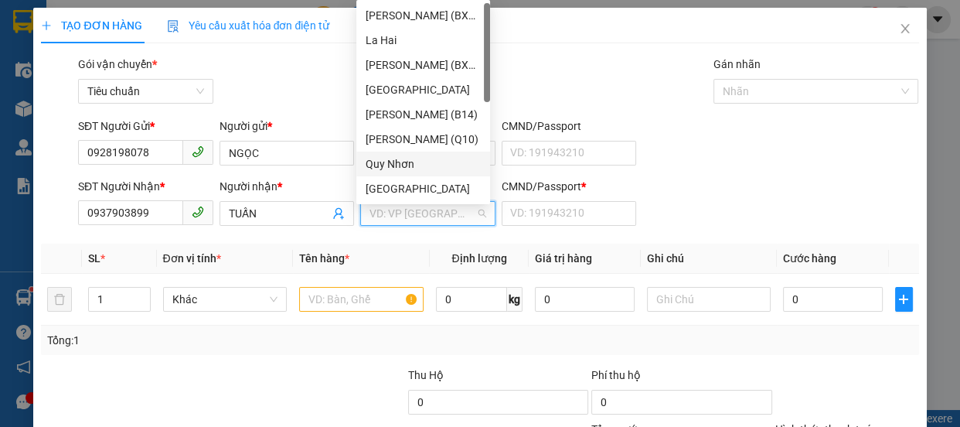
drag, startPoint x: 404, startPoint y: 158, endPoint x: 512, endPoint y: 199, distance: 115.3
click at [412, 159] on div "Quy Nhơn" at bounding box center [423, 163] width 115 height 17
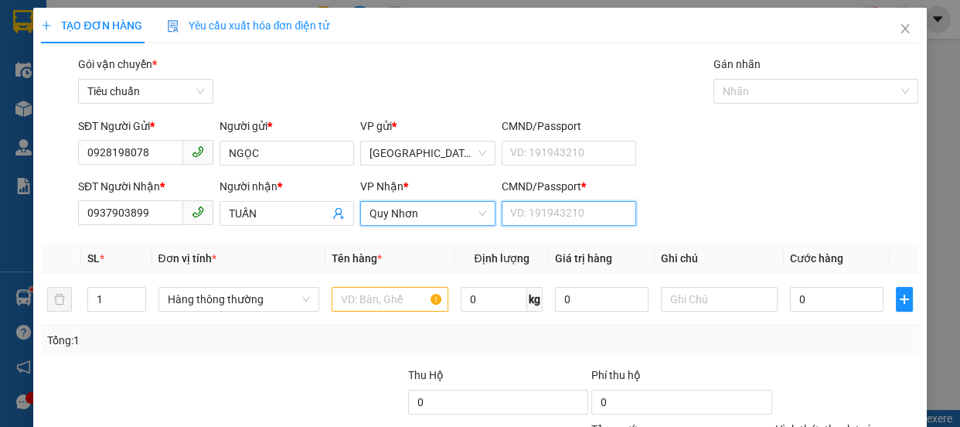
click at [540, 212] on input "CMND/Passport *" at bounding box center [569, 213] width 135 height 25
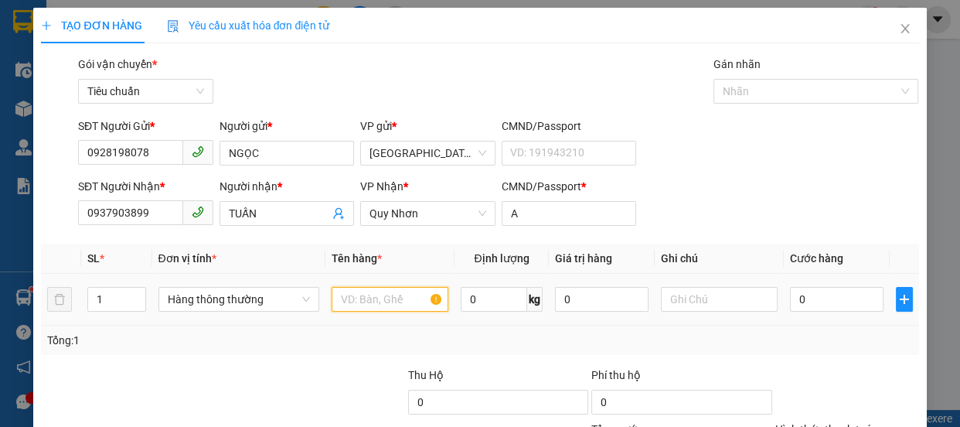
click at [370, 299] on input "text" at bounding box center [390, 299] width 117 height 25
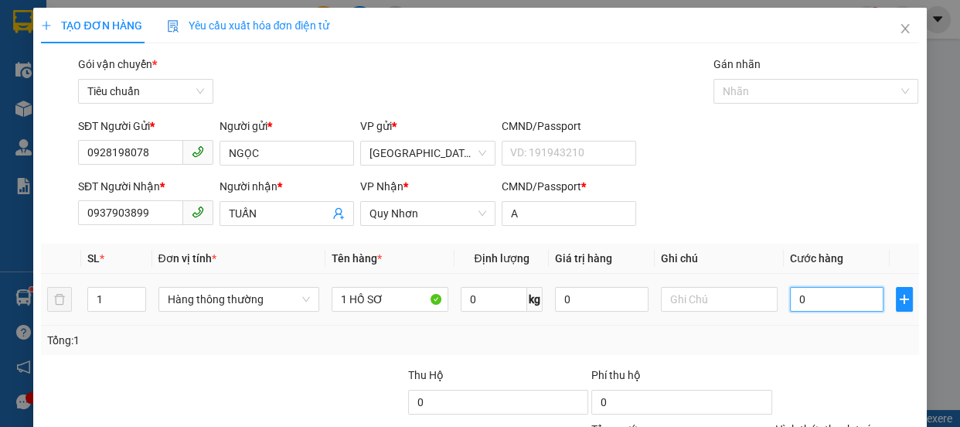
click at [795, 302] on input "0" at bounding box center [837, 299] width 94 height 25
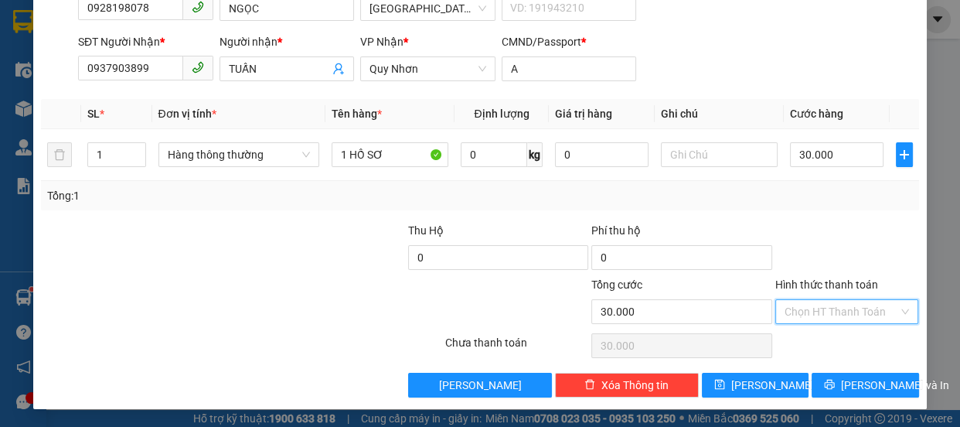
drag, startPoint x: 833, startPoint y: 308, endPoint x: 819, endPoint y: 267, distance: 42.8
click at [828, 300] on input "Hình thức thanh toán" at bounding box center [842, 311] width 114 height 23
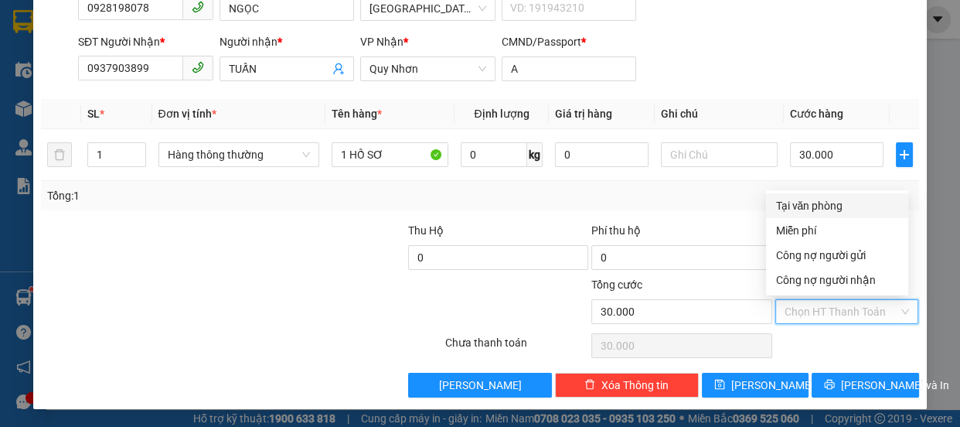
click at [811, 206] on div "Tại văn phòng" at bounding box center [837, 205] width 124 height 17
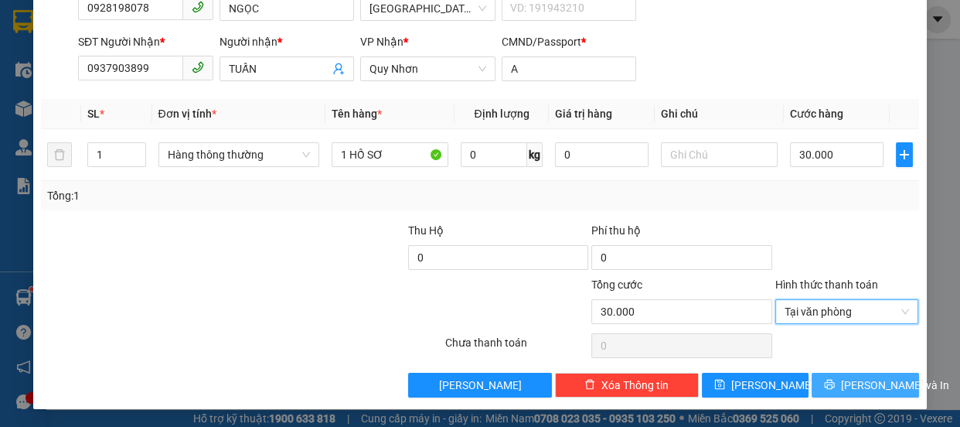
drag, startPoint x: 850, startPoint y: 375, endPoint x: 847, endPoint y: 366, distance: 9.8
click at [850, 376] on span "[PERSON_NAME] và In" at bounding box center [895, 384] width 108 height 17
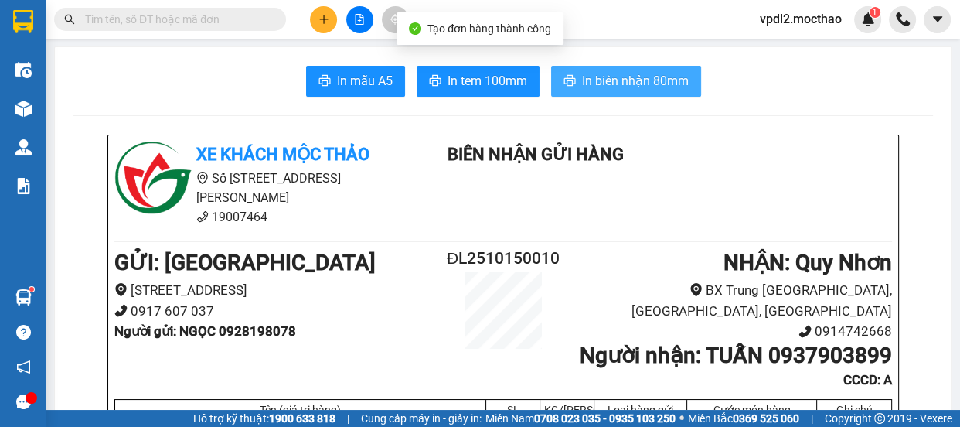
drag, startPoint x: 615, startPoint y: 82, endPoint x: 663, endPoint y: 92, distance: 48.2
click at [618, 81] on span "In biên nhận 80mm" at bounding box center [635, 80] width 107 height 19
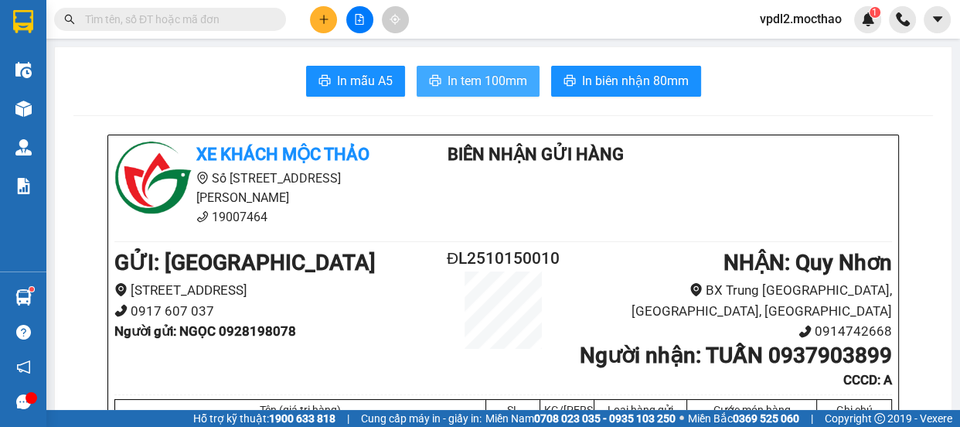
click at [493, 87] on span "In tem 100mm" at bounding box center [488, 80] width 80 height 19
